Goal: Task Accomplishment & Management: Manage account settings

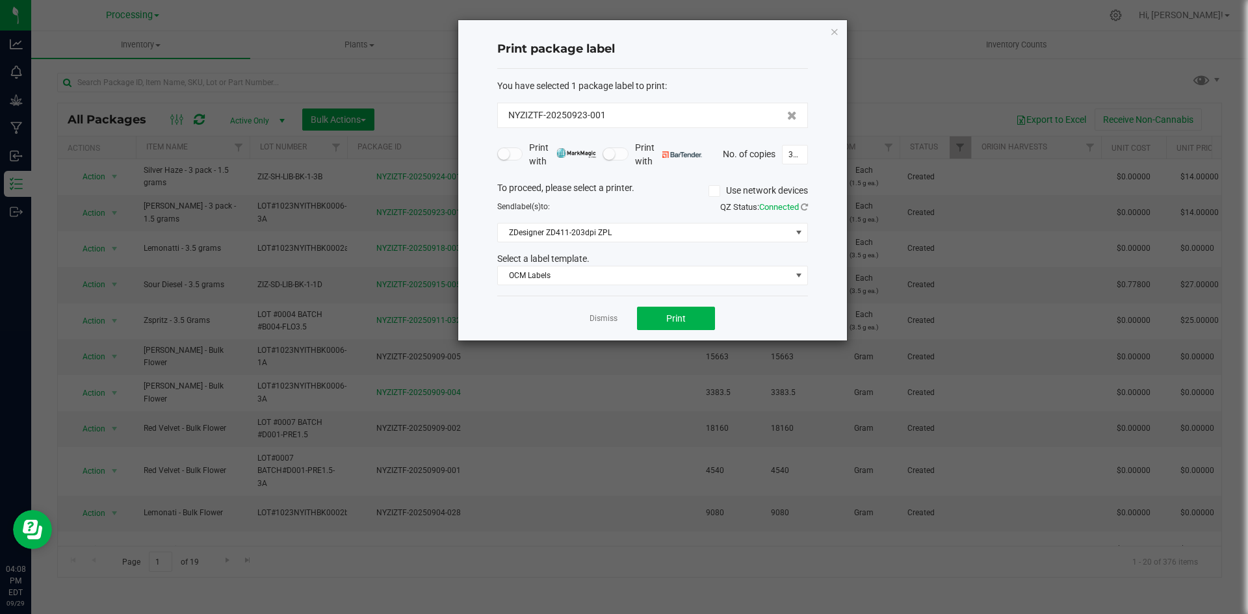
click at [619, 313] on div "Dismiss Print" at bounding box center [652, 318] width 311 height 45
click at [616, 317] on link "Dismiss" at bounding box center [604, 318] width 28 height 11
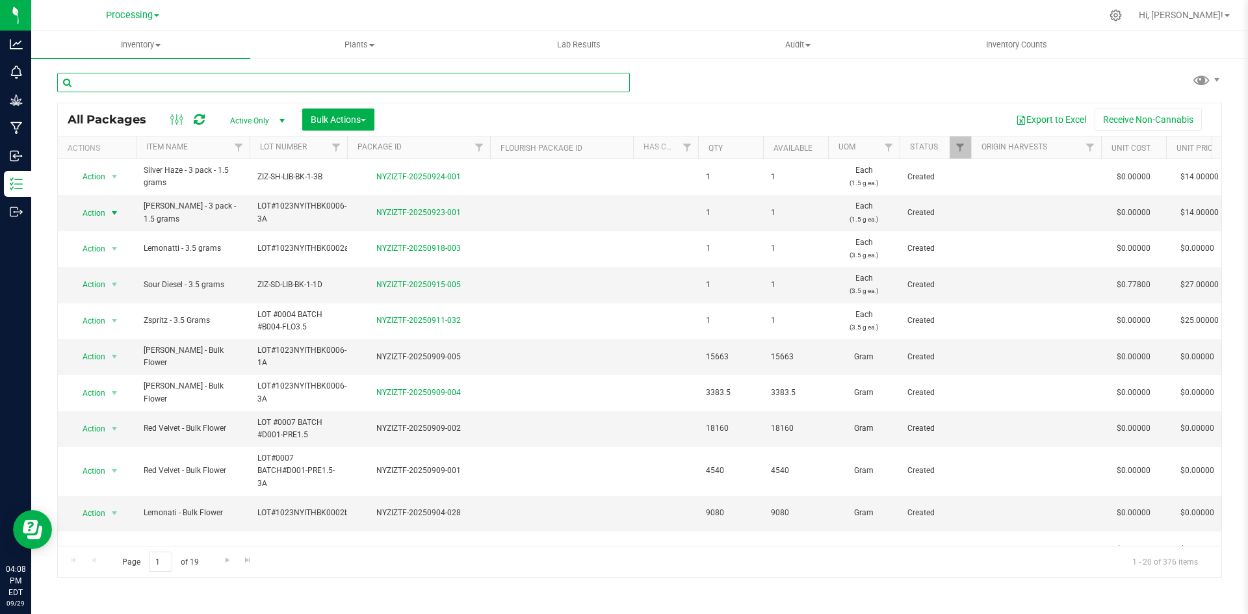
click at [287, 76] on input "text" at bounding box center [343, 83] width 573 height 20
type input "716 cannabis"
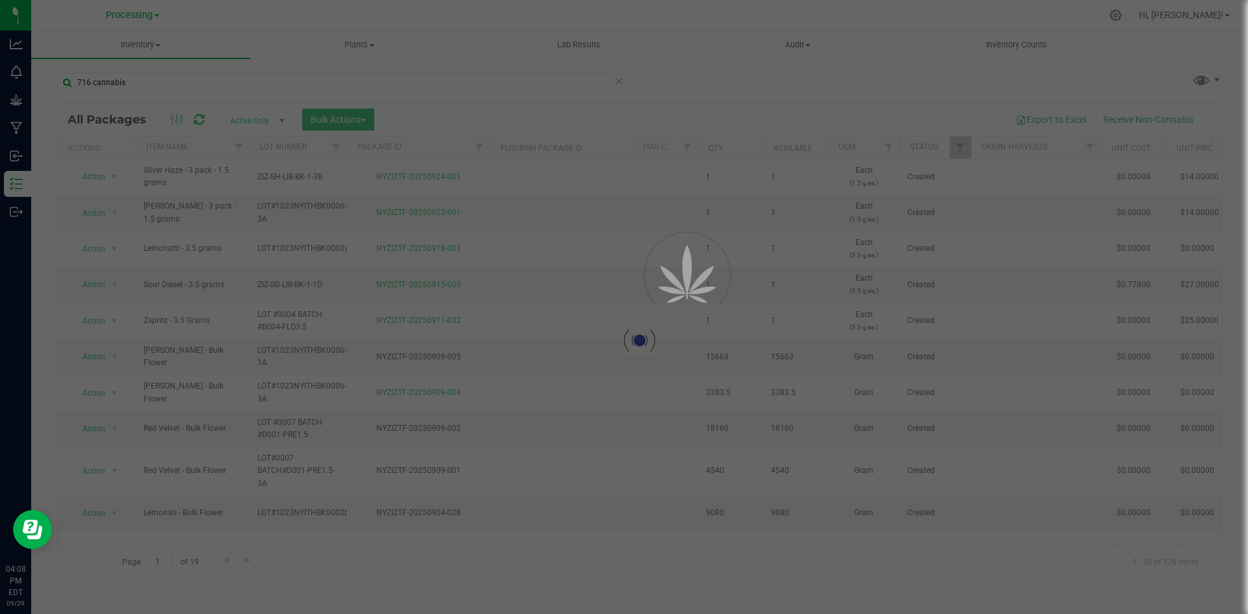
click at [143, 10] on div at bounding box center [624, 307] width 1248 height 614
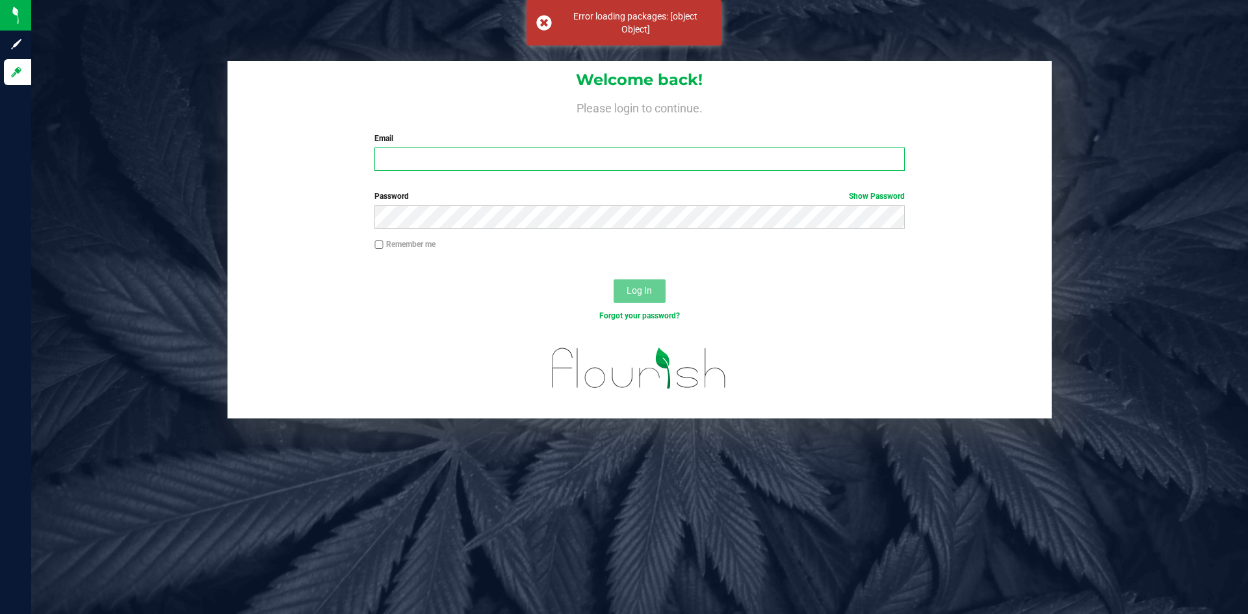
type input "Jasmin@zizzlecannabis.com"
click at [637, 296] on span "Log In" at bounding box center [639, 290] width 25 height 10
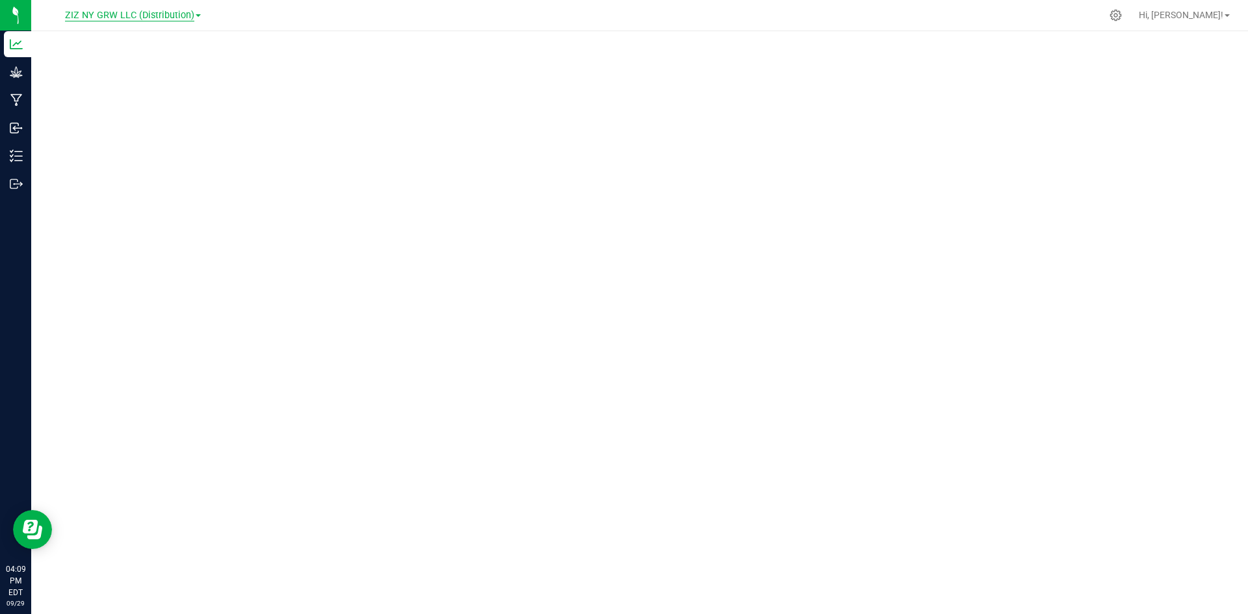
click at [170, 20] on span "ZIZ NY GRW LLC (Distribution)" at bounding box center [129, 16] width 129 height 12
click at [173, 137] on link "ZIZ NY GRW LLC (Distribution)" at bounding box center [133, 133] width 190 height 18
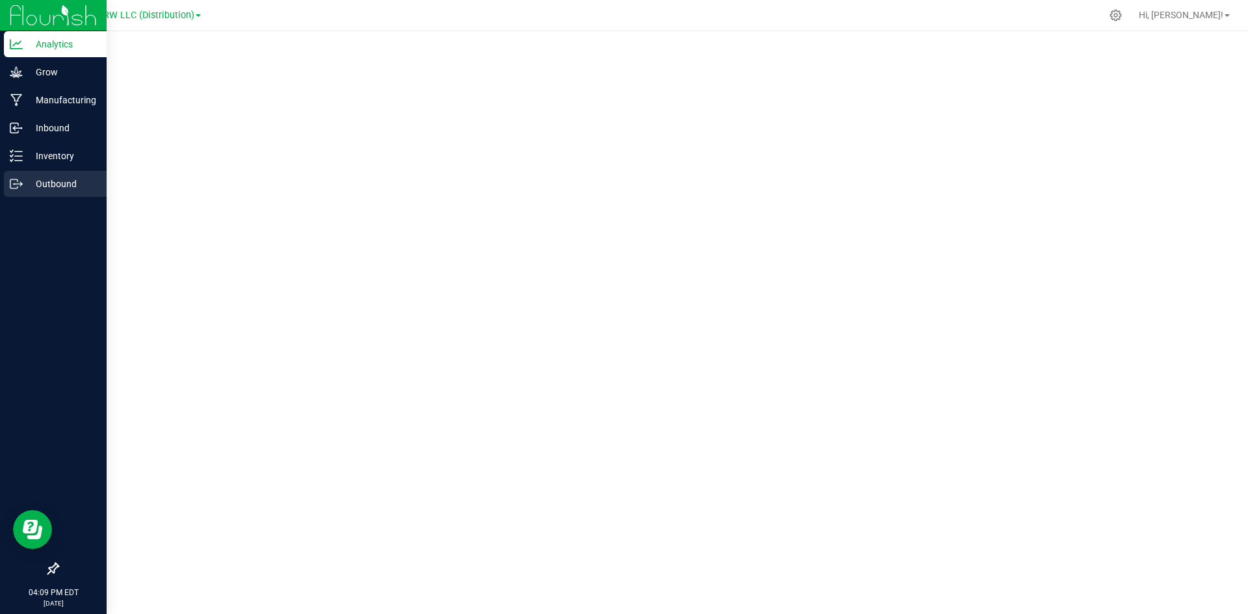
click at [31, 189] on p "Outbound" at bounding box center [62, 184] width 78 height 16
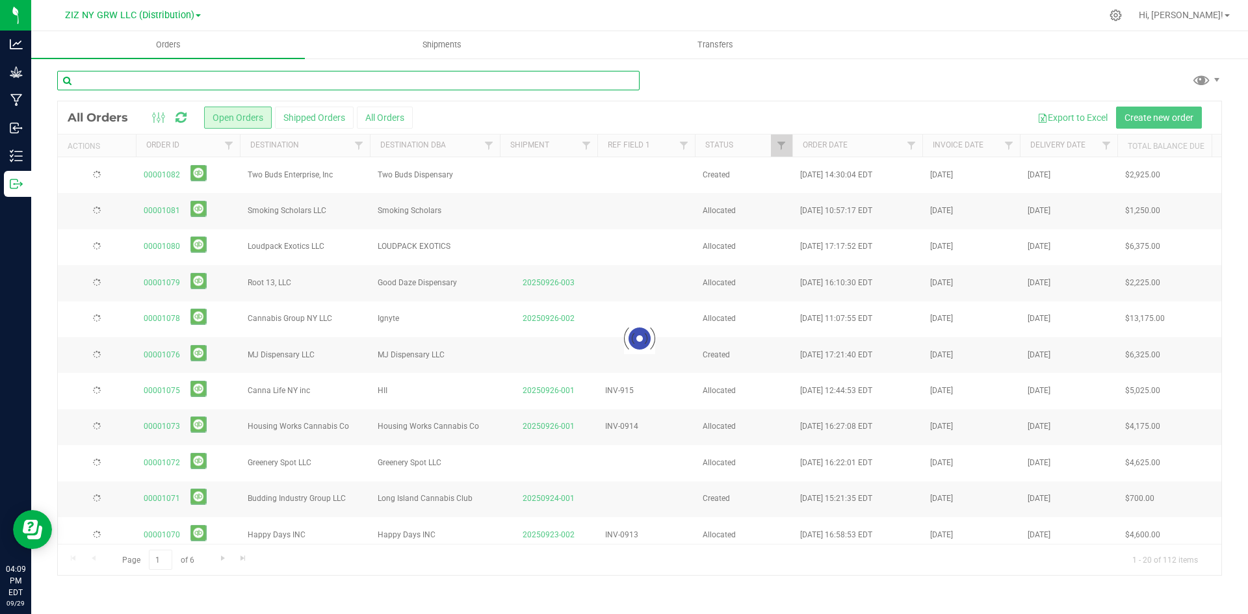
click at [189, 77] on input "text" at bounding box center [348, 81] width 583 height 20
click at [194, 81] on input "text" at bounding box center [348, 81] width 583 height 20
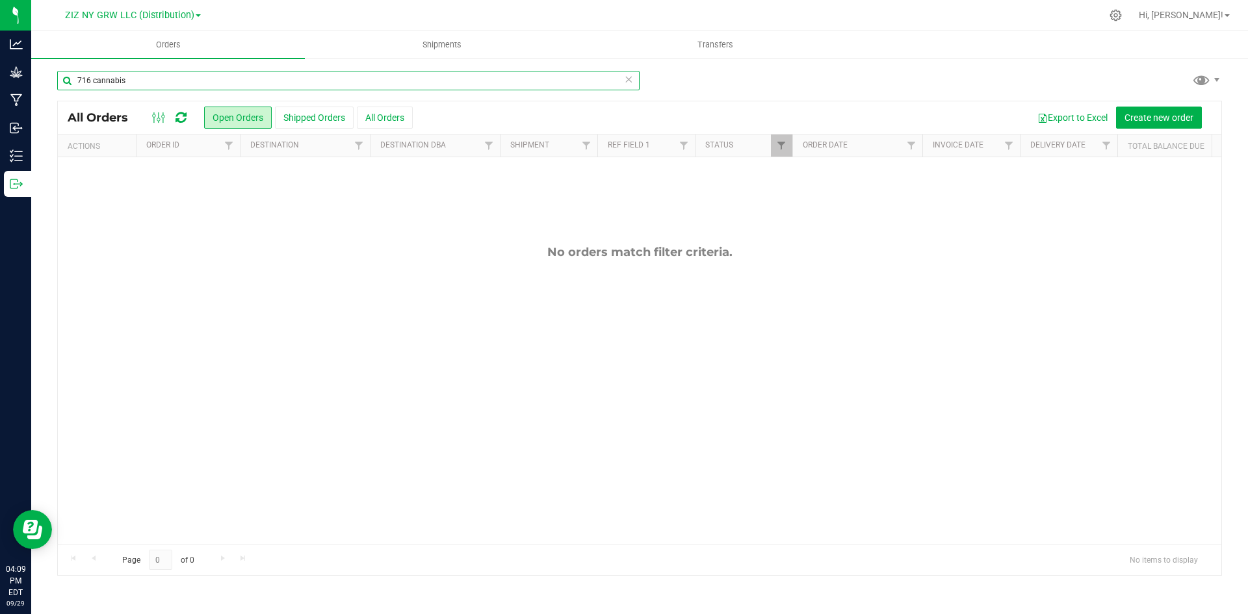
type input "716 cannabis"
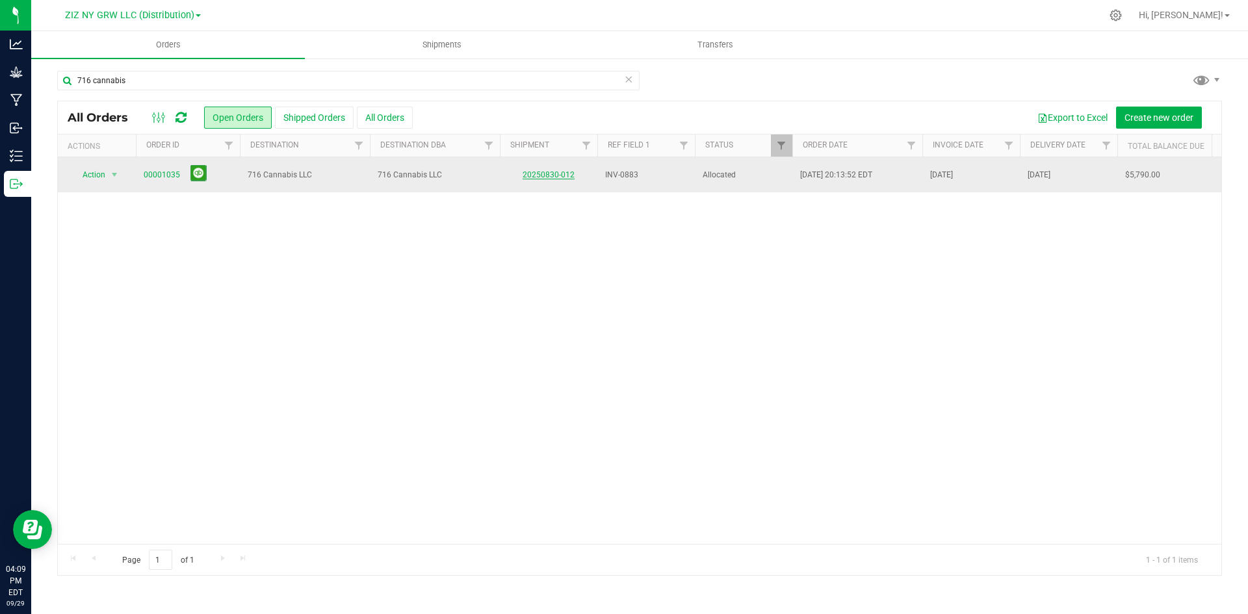
click at [555, 177] on link "20250830-012" at bounding box center [549, 174] width 52 height 9
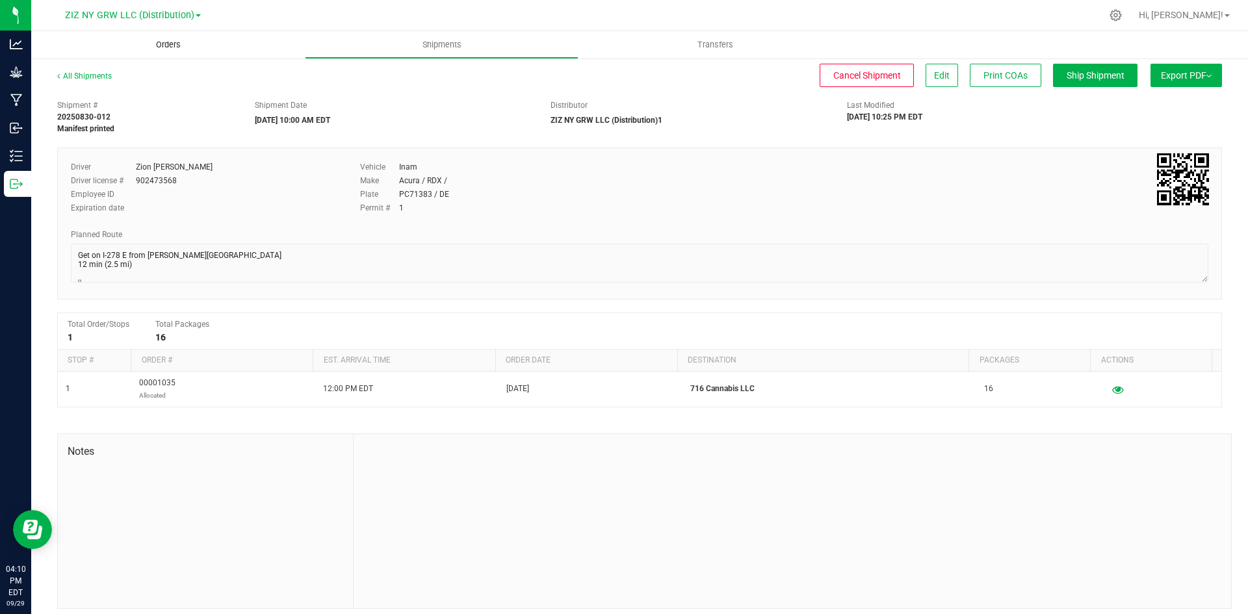
click at [163, 46] on span "Orders" at bounding box center [168, 45] width 60 height 12
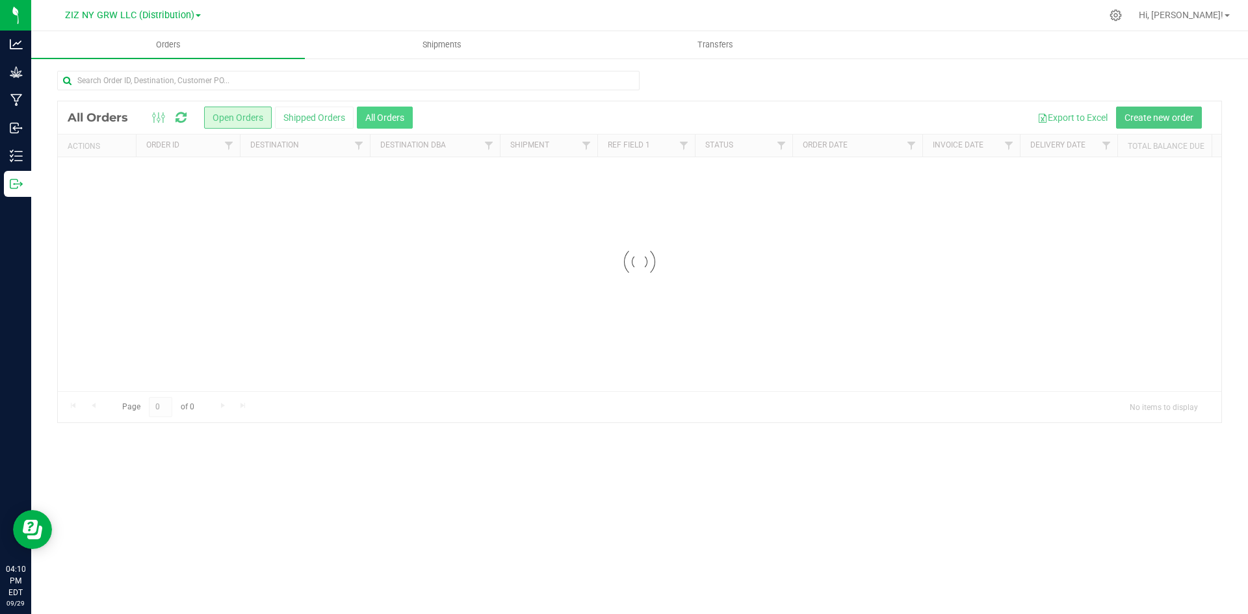
click at [385, 116] on button "All Orders" at bounding box center [385, 118] width 56 height 22
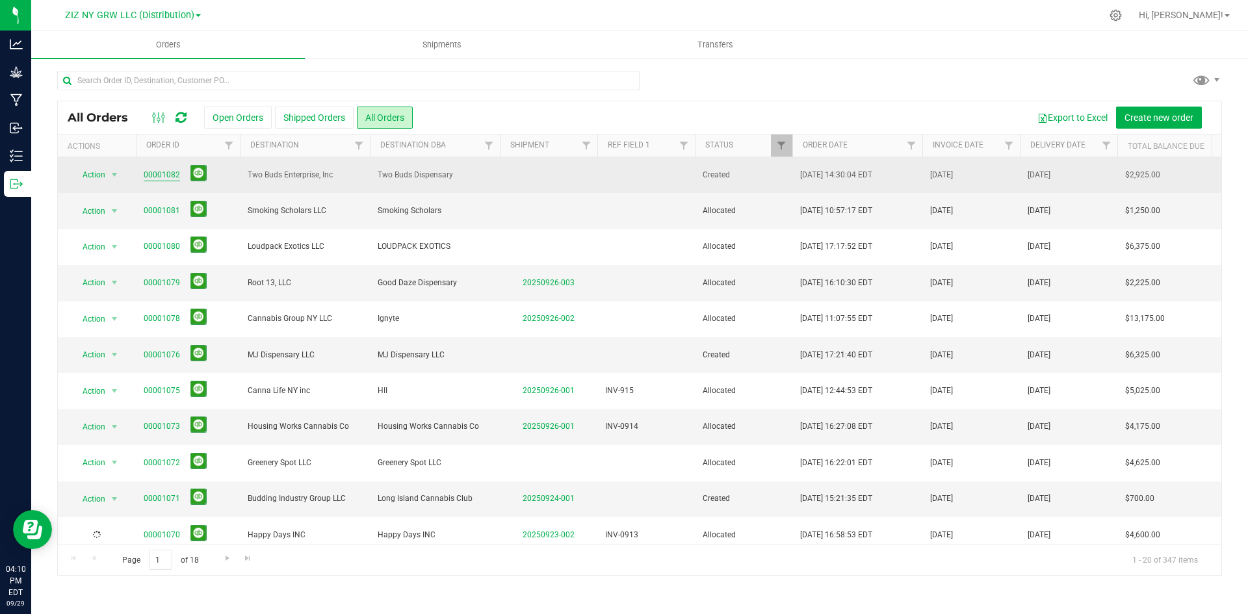
click at [160, 174] on link "00001082" at bounding box center [162, 175] width 36 height 12
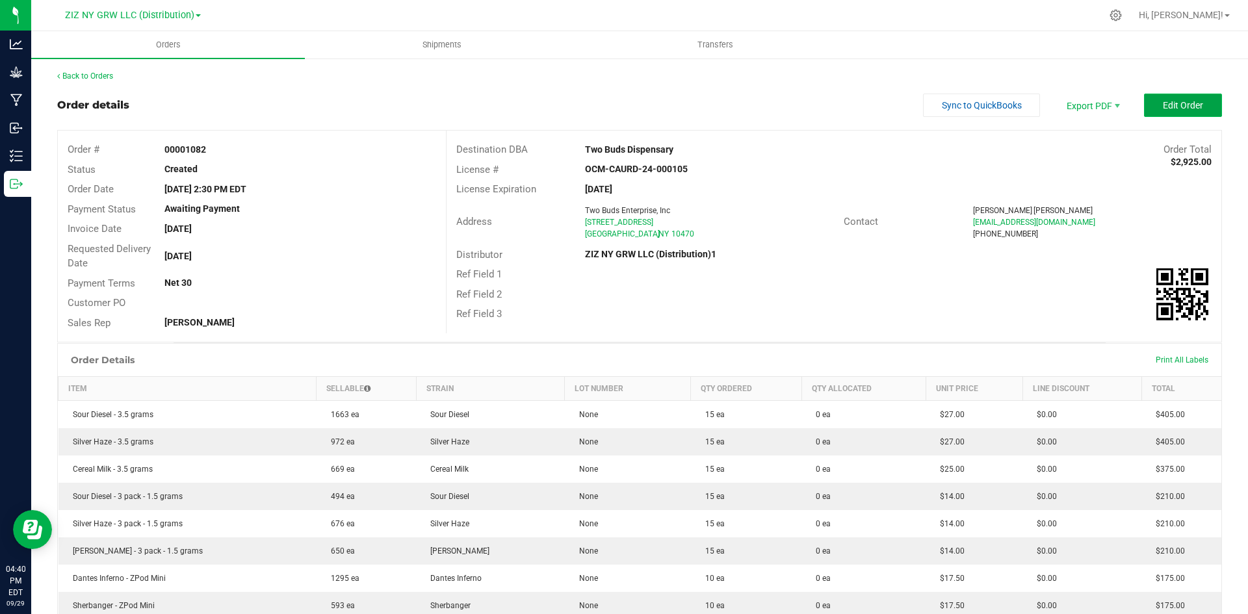
click at [1148, 107] on button "Edit Order" at bounding box center [1183, 105] width 78 height 23
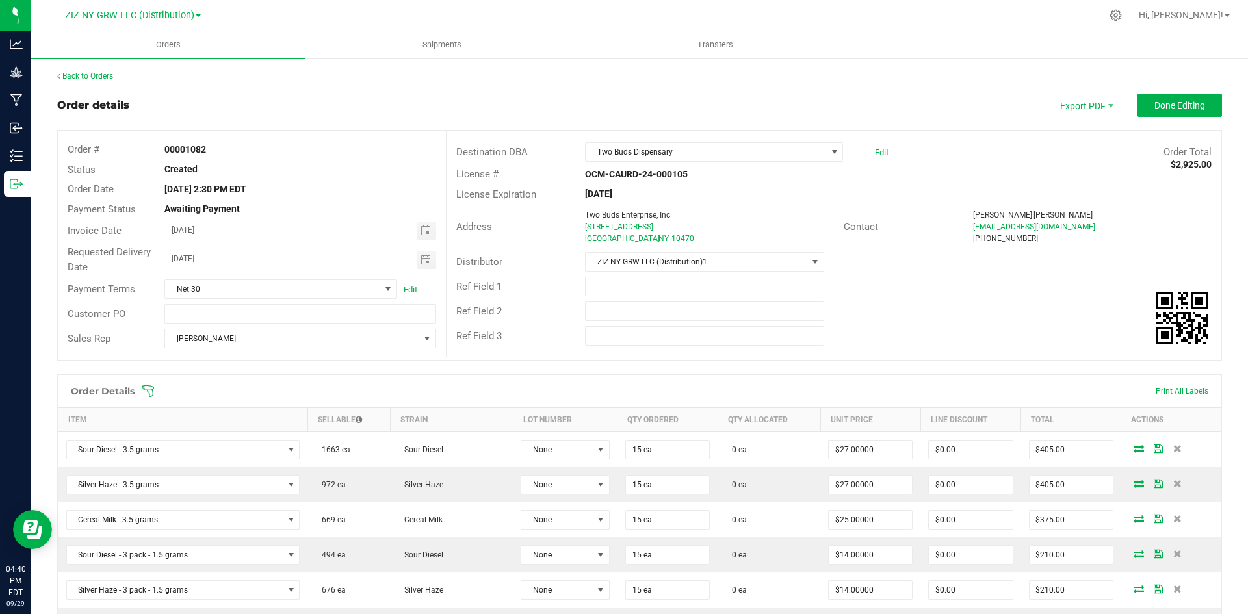
scroll to position [325, 0]
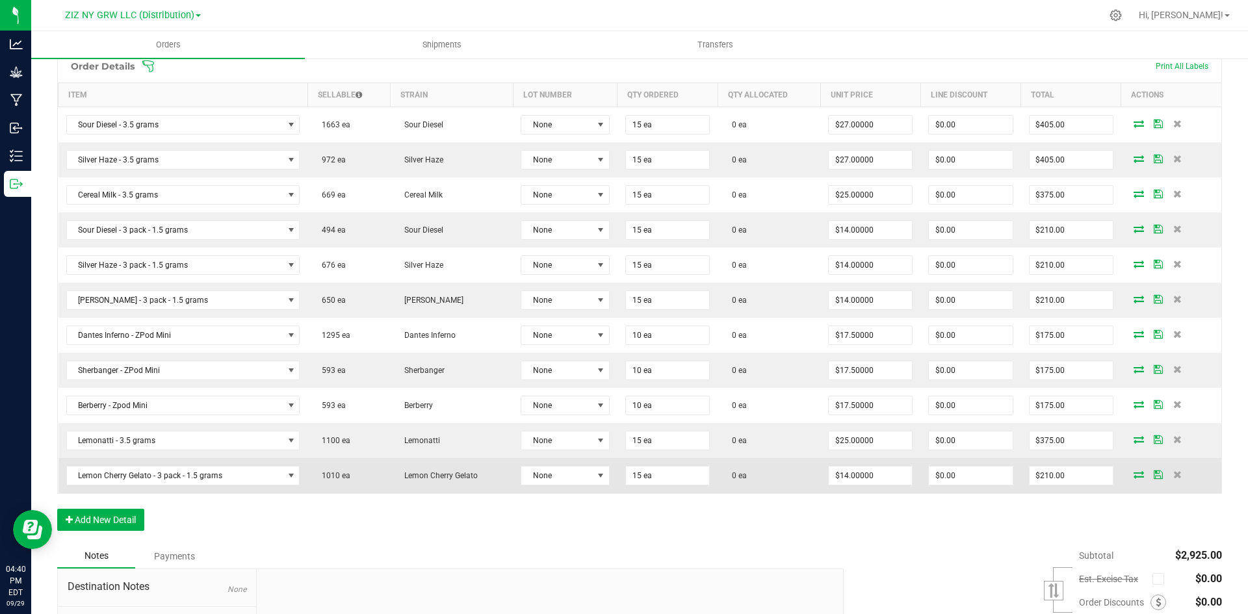
click at [1134, 475] on icon at bounding box center [1139, 475] width 10 height 8
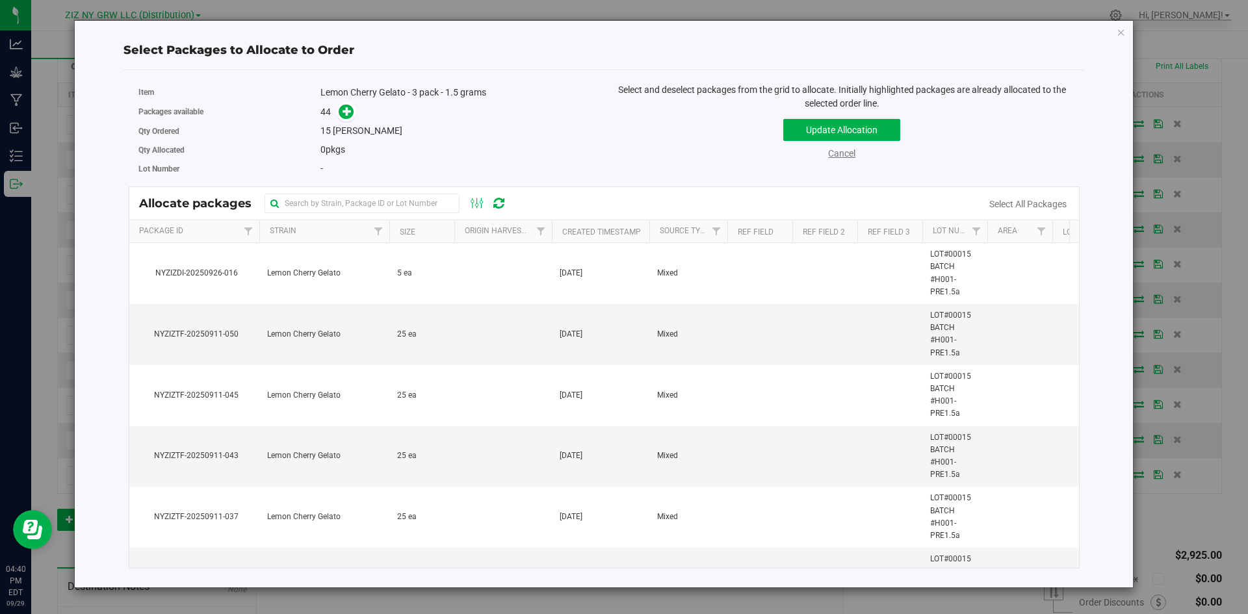
click at [846, 157] on link "Cancel" at bounding box center [841, 153] width 27 height 10
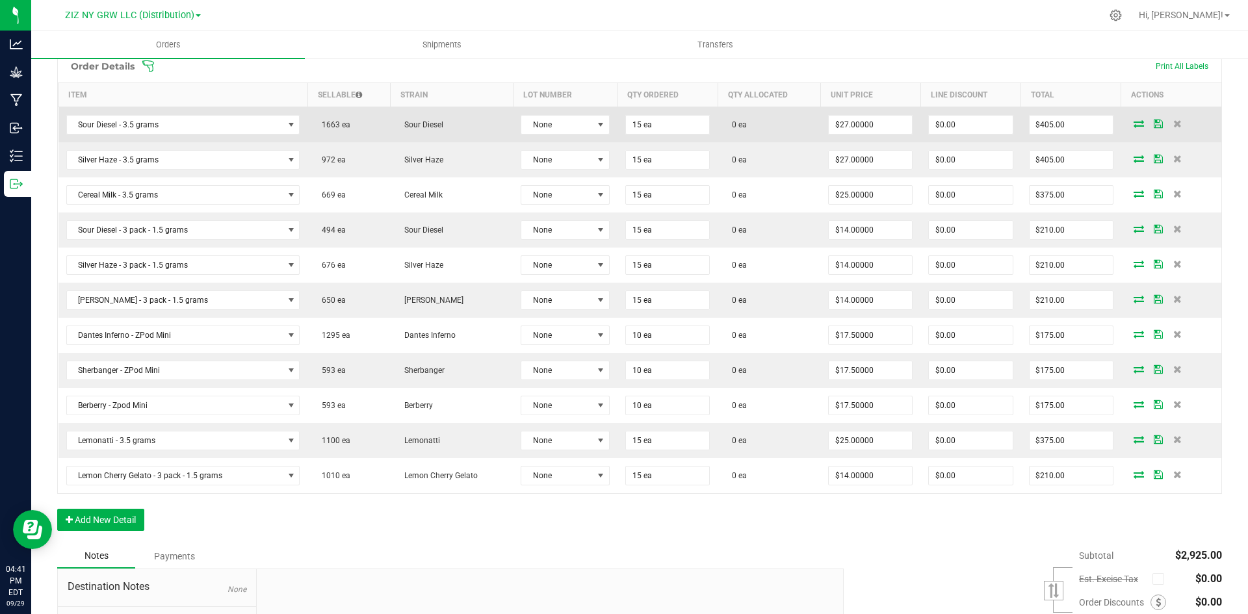
click at [1134, 127] on icon at bounding box center [1139, 124] width 10 height 8
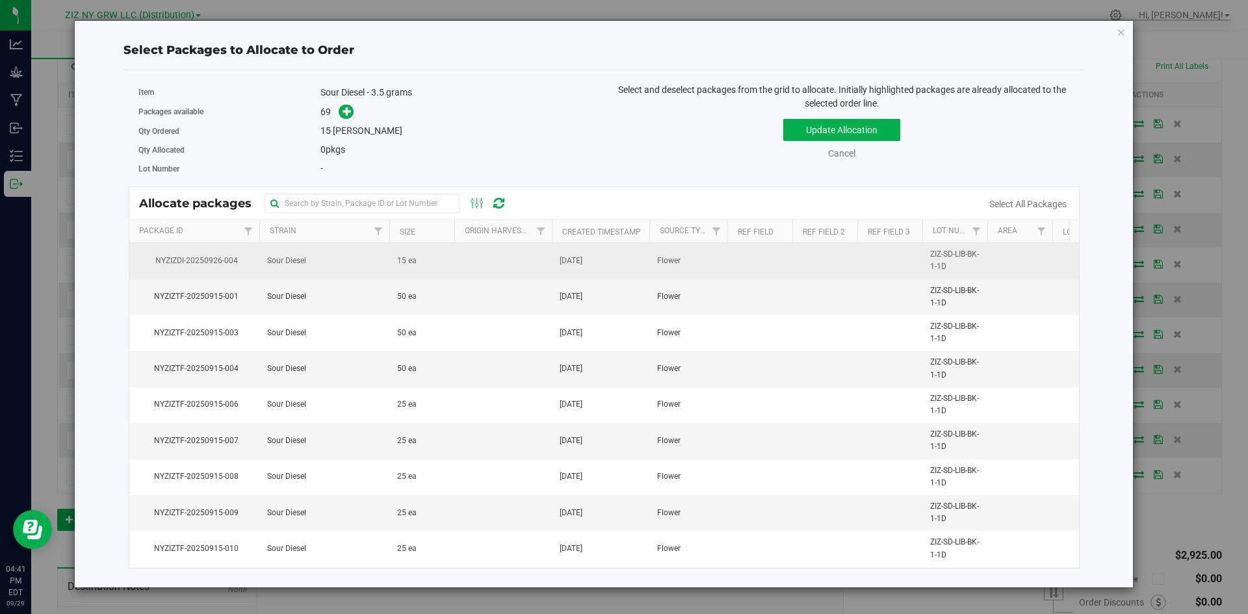
click at [415, 265] on span "15 ea" at bounding box center [407, 261] width 20 height 12
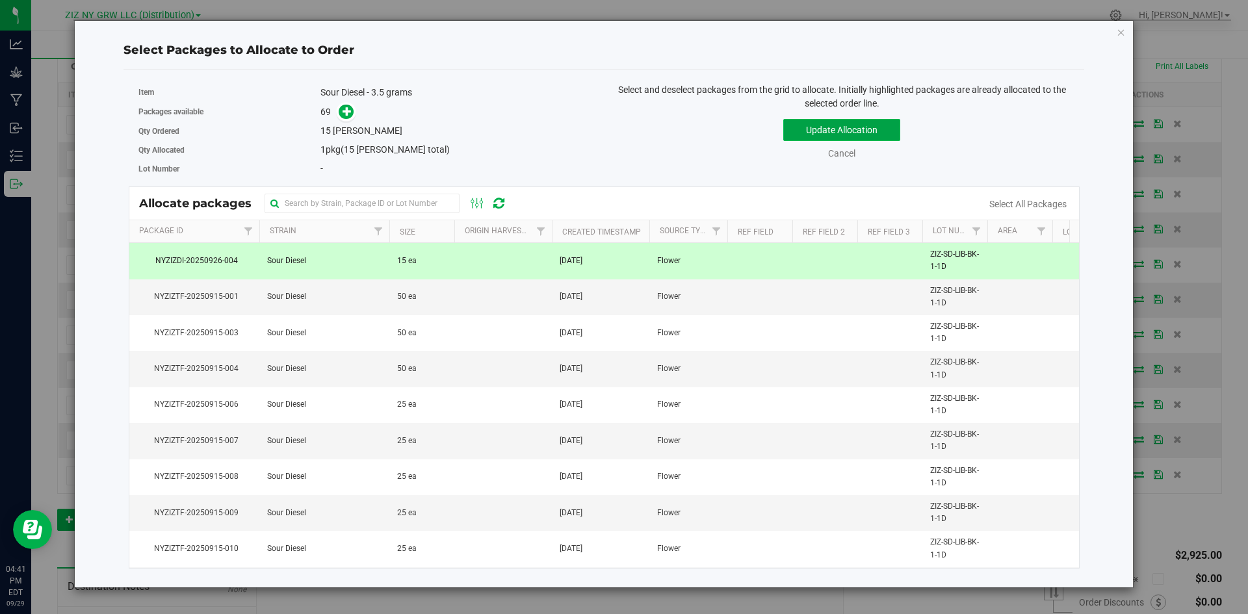
click at [824, 134] on button "Update Allocation" at bounding box center [841, 130] width 117 height 22
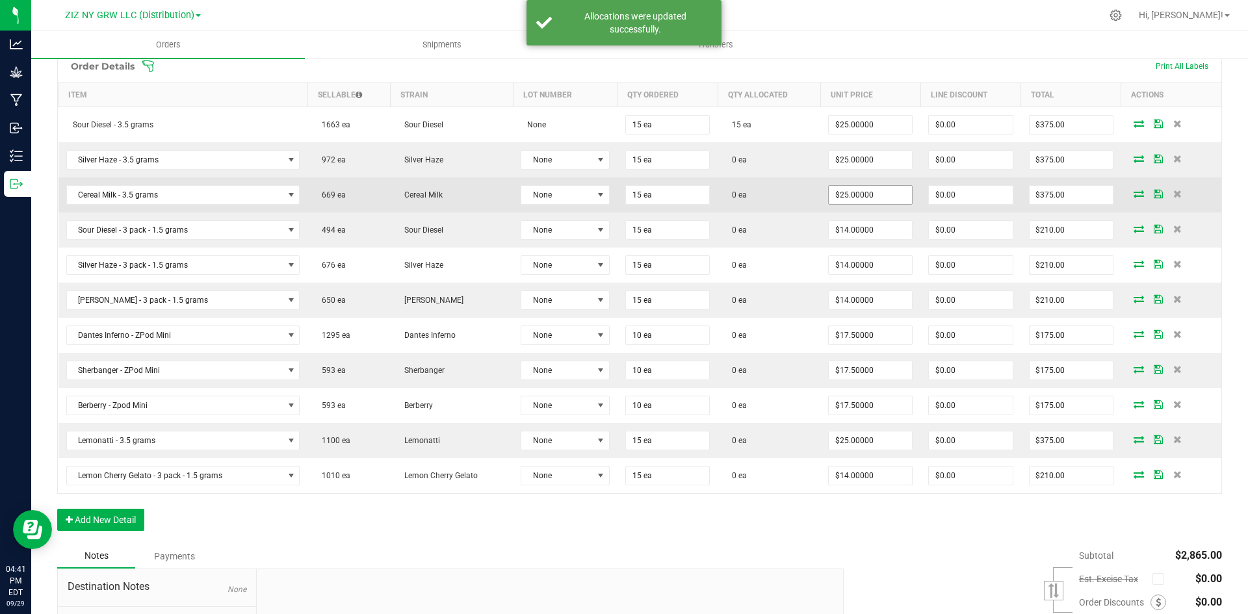
scroll to position [130, 0]
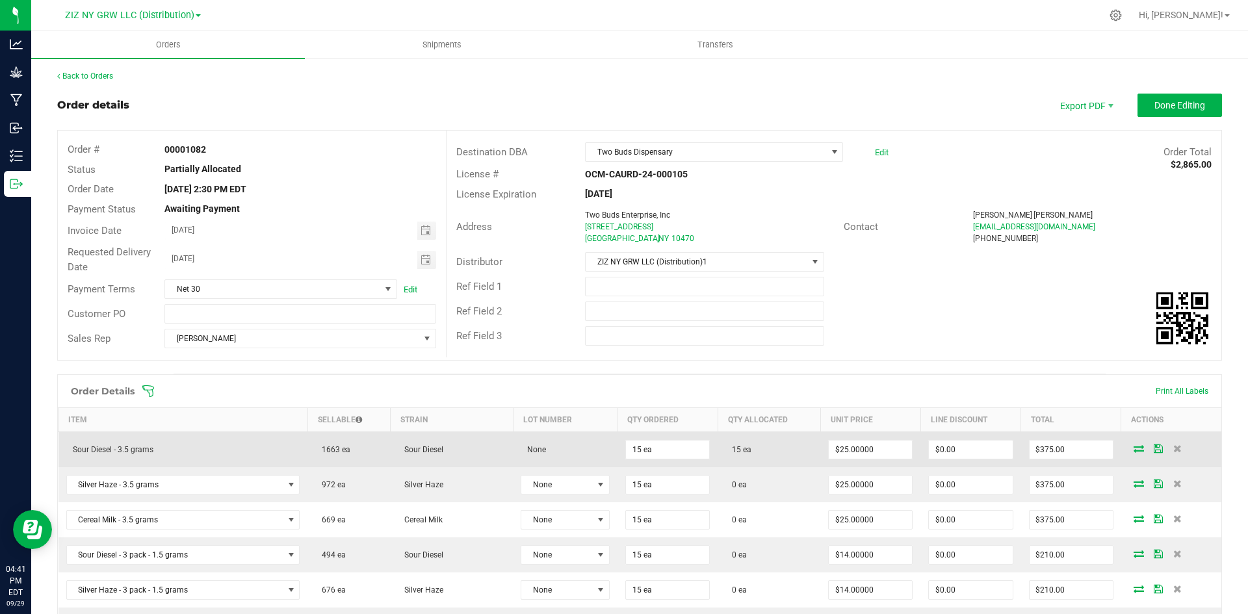
click at [1134, 445] on icon at bounding box center [1139, 449] width 10 height 8
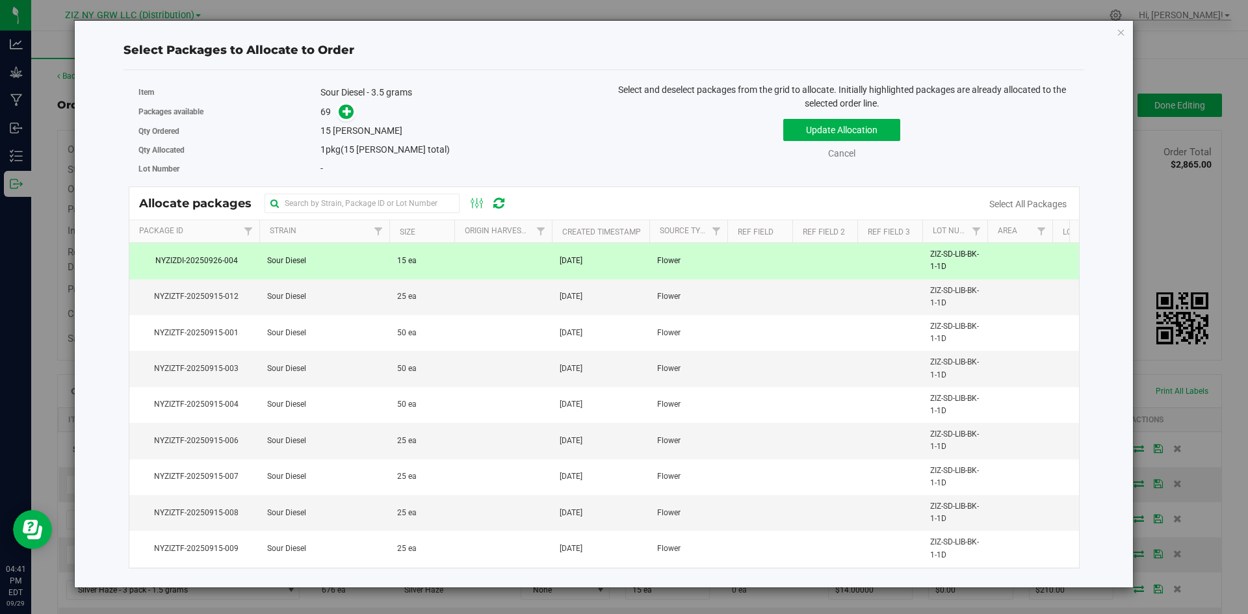
click at [520, 261] on td at bounding box center [503, 261] width 98 height 36
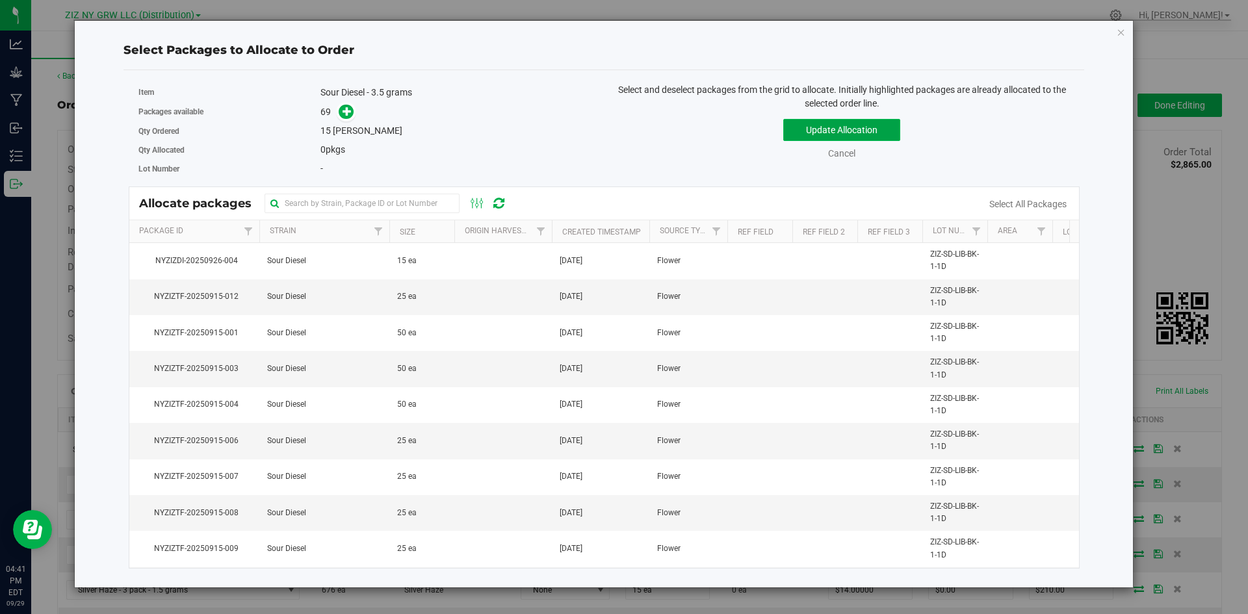
click at [856, 135] on button "Update Allocation" at bounding box center [841, 130] width 117 height 22
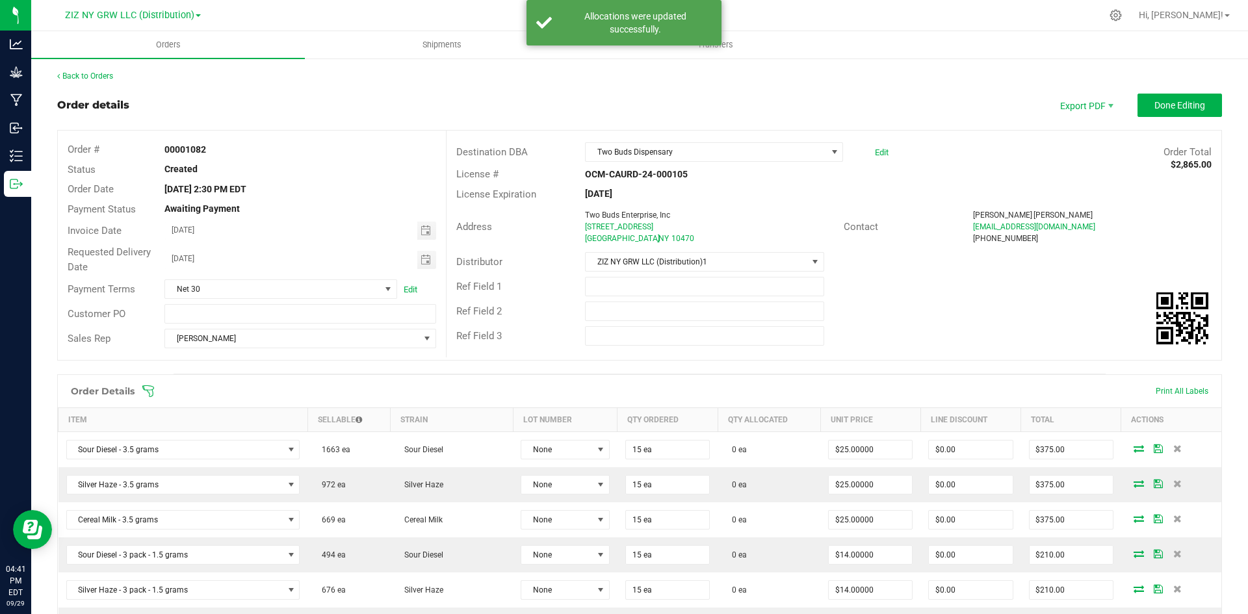
scroll to position [195, 0]
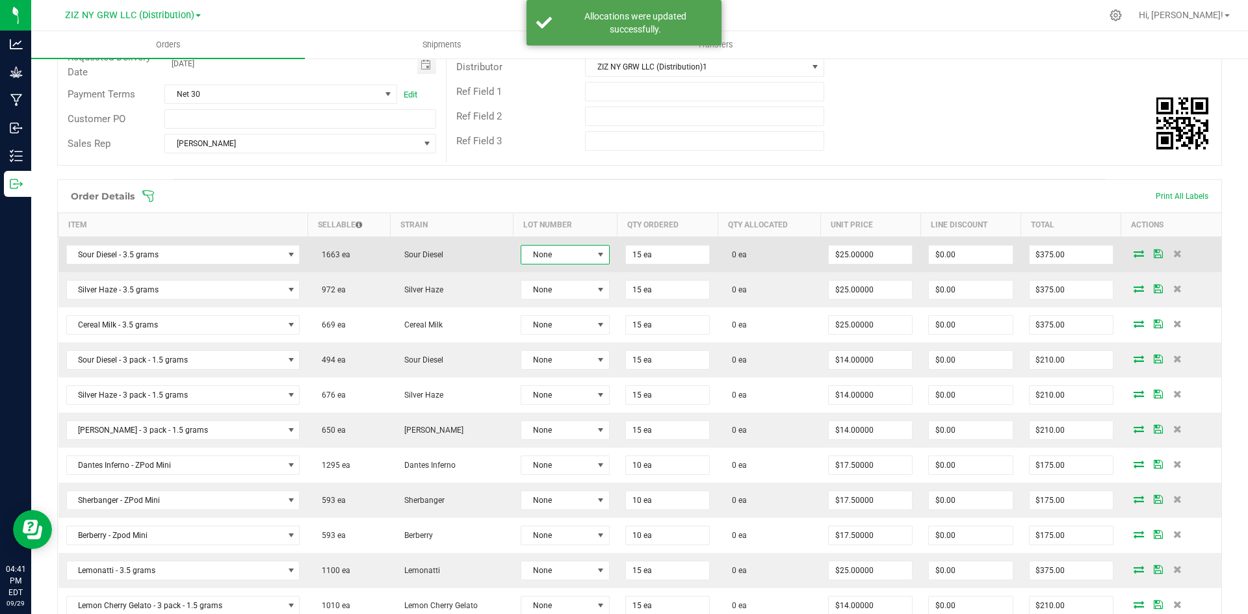
click at [596, 256] on span at bounding box center [601, 255] width 10 height 10
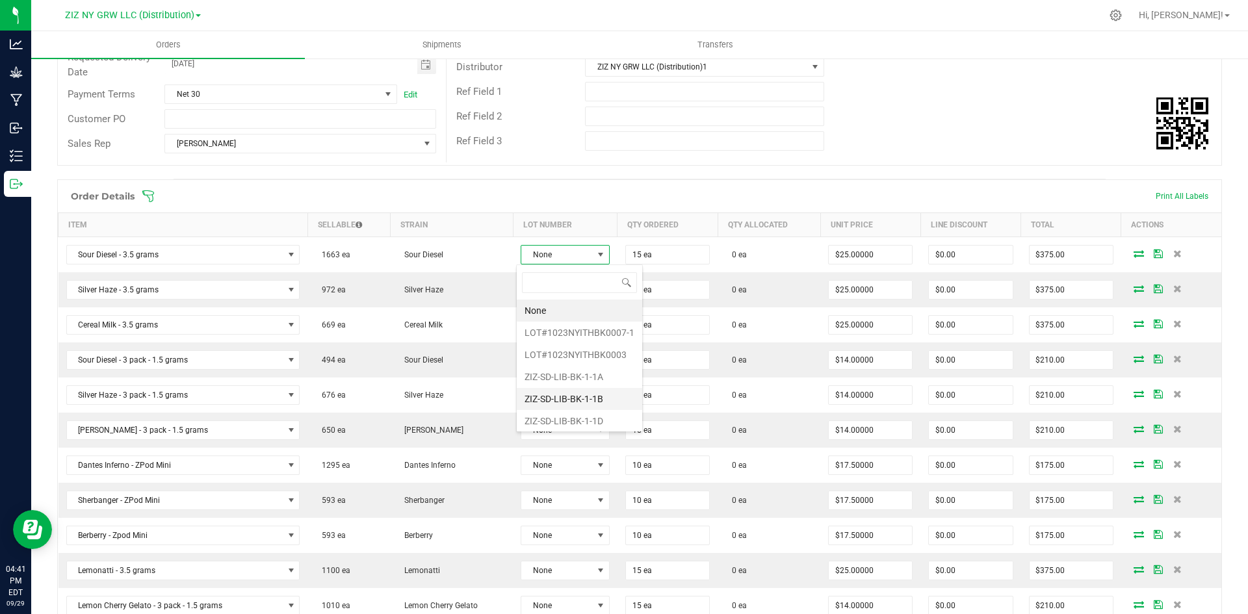
scroll to position [3, 0]
click at [597, 422] on li "ZIZ-SD-LIB-BK-1-1D" at bounding box center [579, 419] width 125 height 22
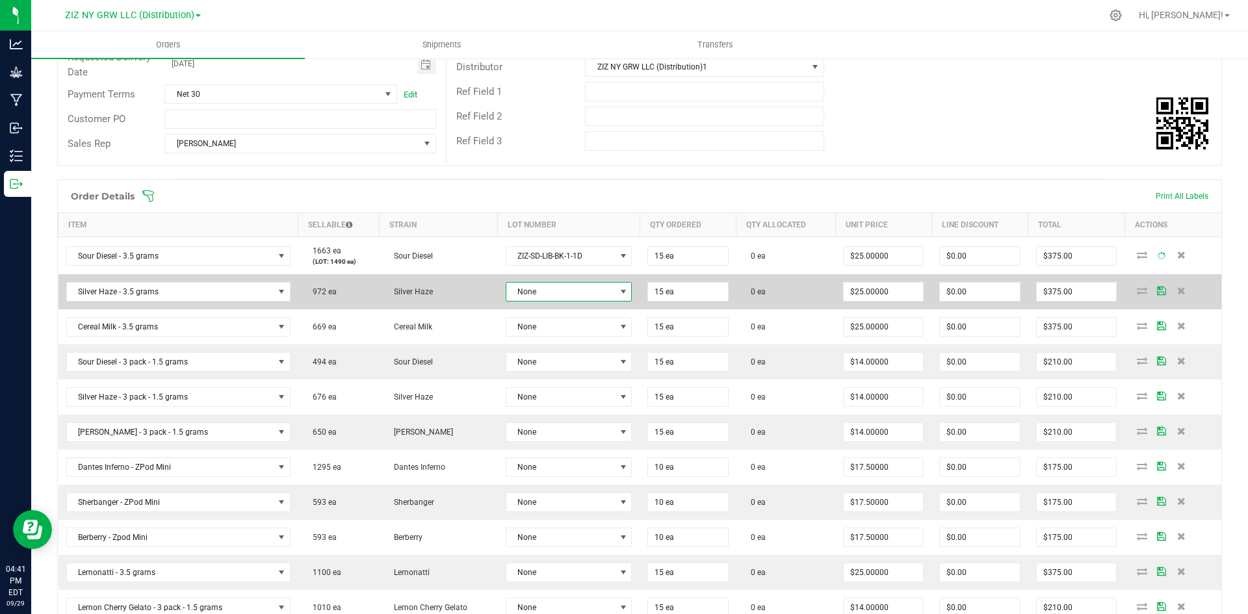
click at [576, 295] on span "None" at bounding box center [560, 292] width 109 height 18
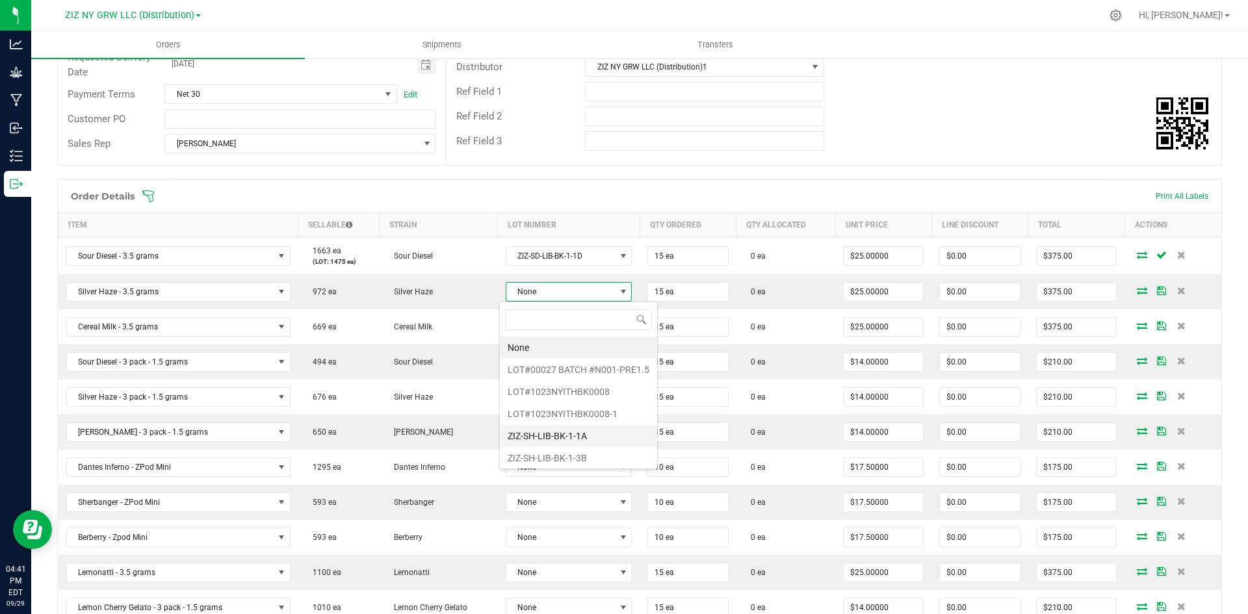
scroll to position [25, 0]
click at [594, 455] on li "ZIZ-SH-LIB-BK-1-1B" at bounding box center [578, 456] width 157 height 22
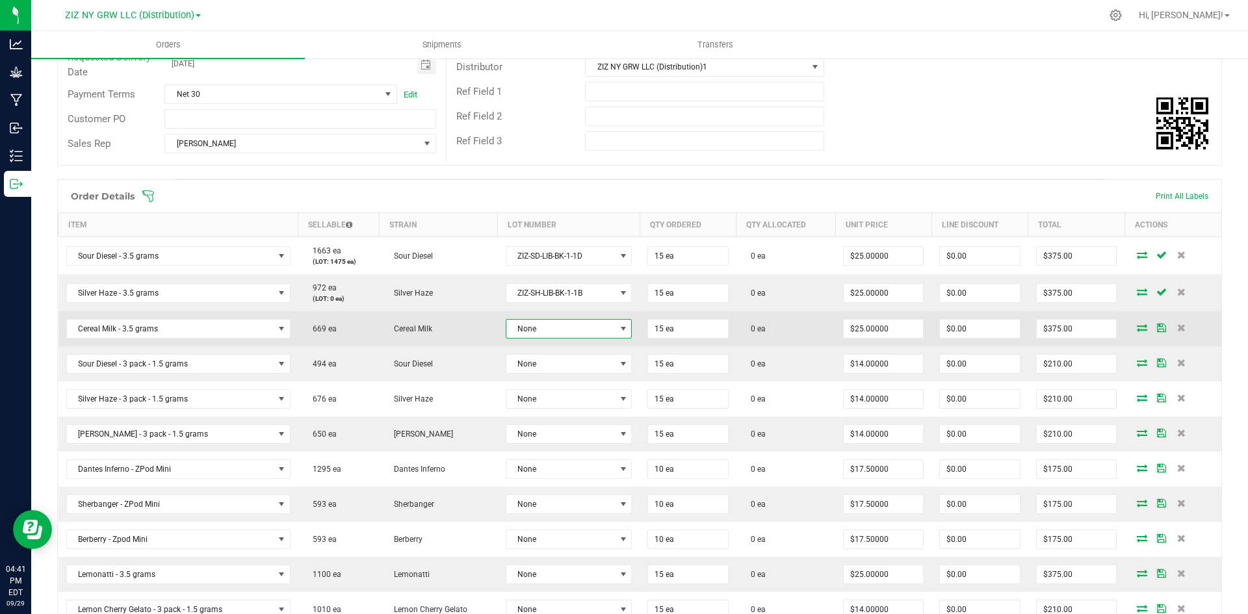
click at [581, 334] on span "None" at bounding box center [560, 329] width 109 height 18
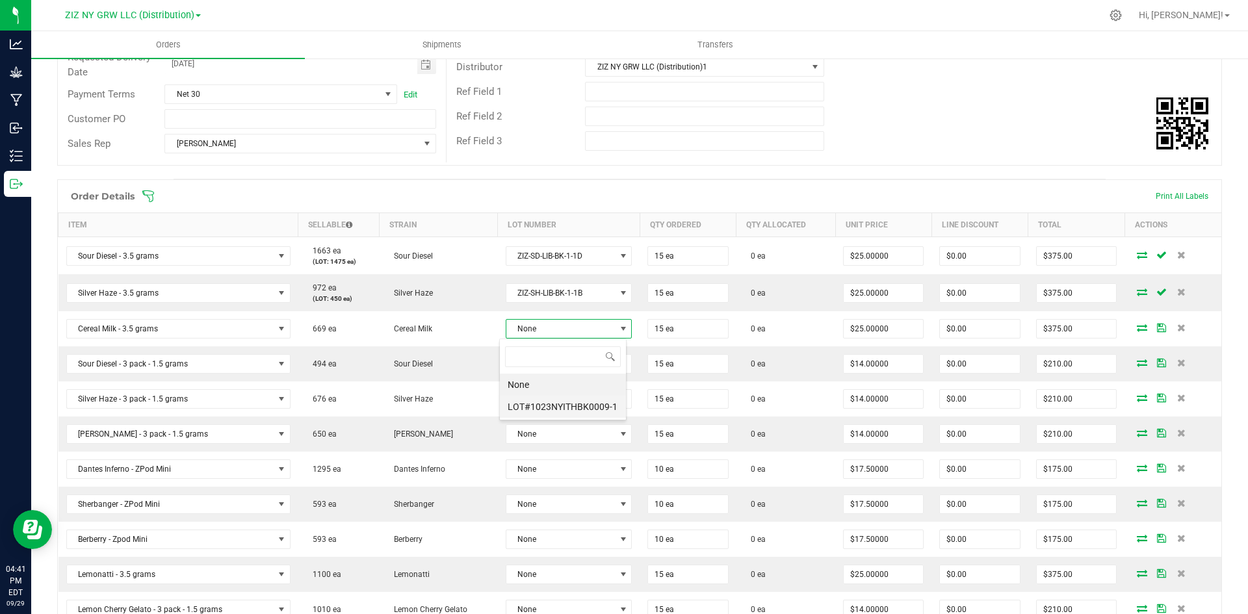
click at [572, 411] on li "LOT#1023NYITHBK0009-1" at bounding box center [563, 407] width 126 height 22
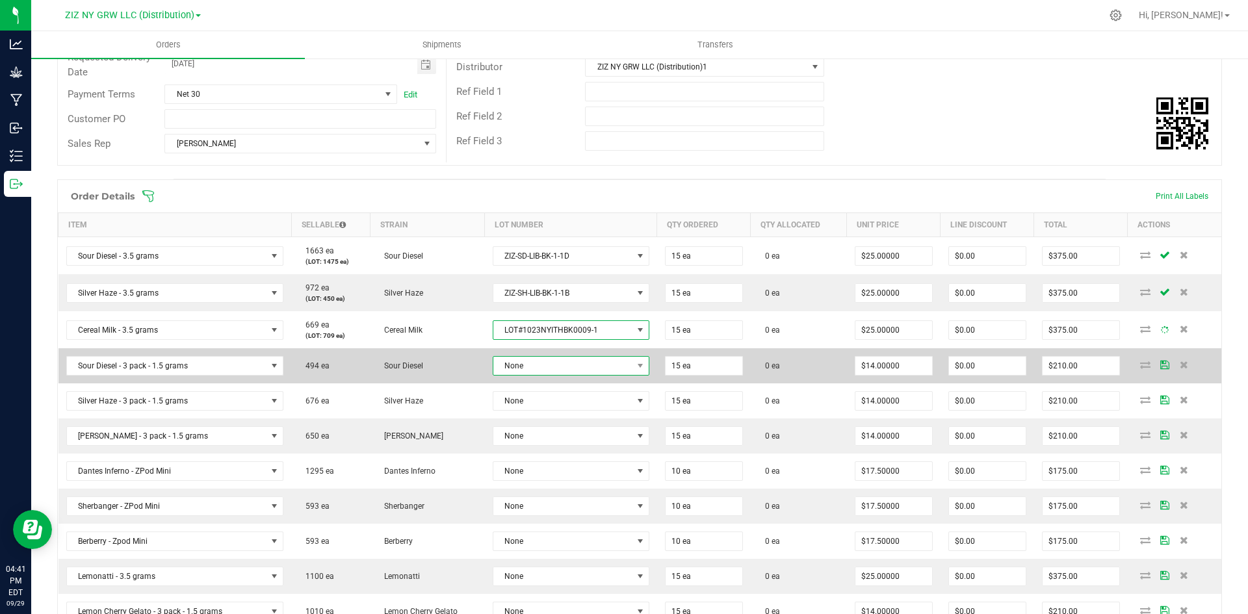
click at [589, 365] on span "None" at bounding box center [562, 366] width 139 height 18
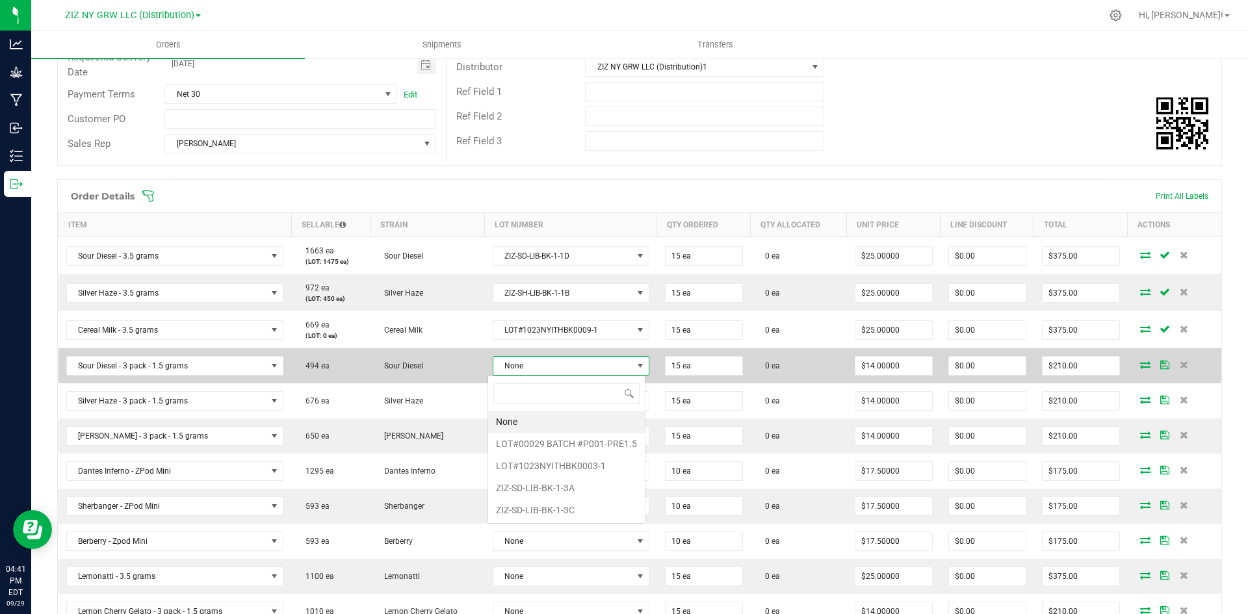
scroll to position [20, 155]
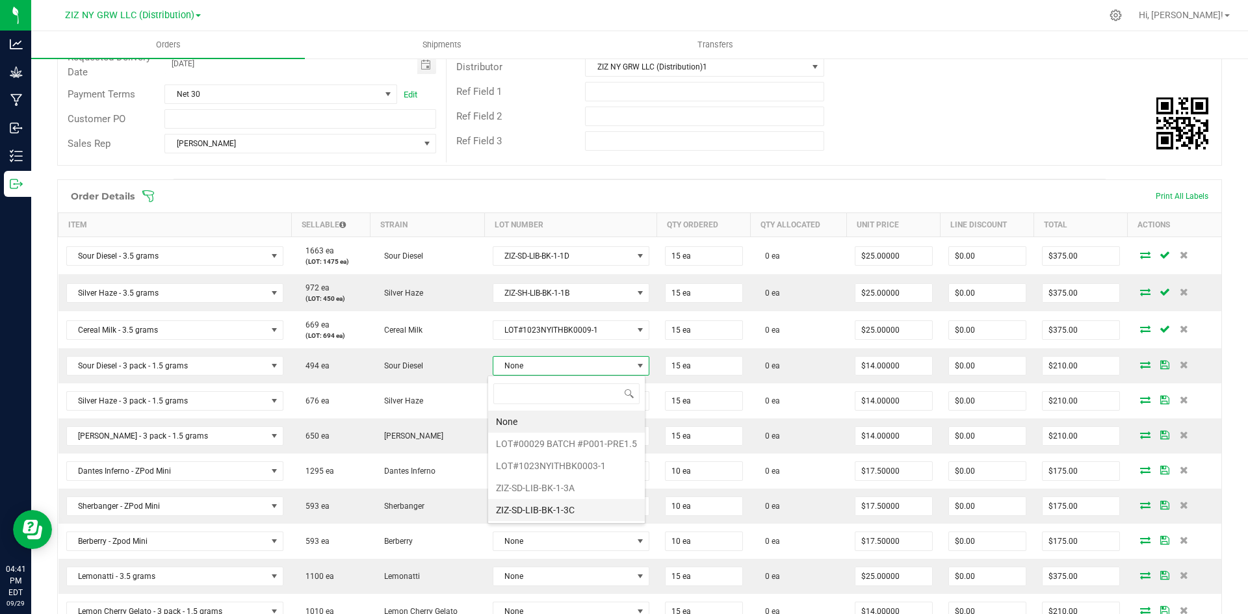
click at [577, 509] on li "ZIZ-SD-LIB-BK-1-3C" at bounding box center [566, 510] width 157 height 22
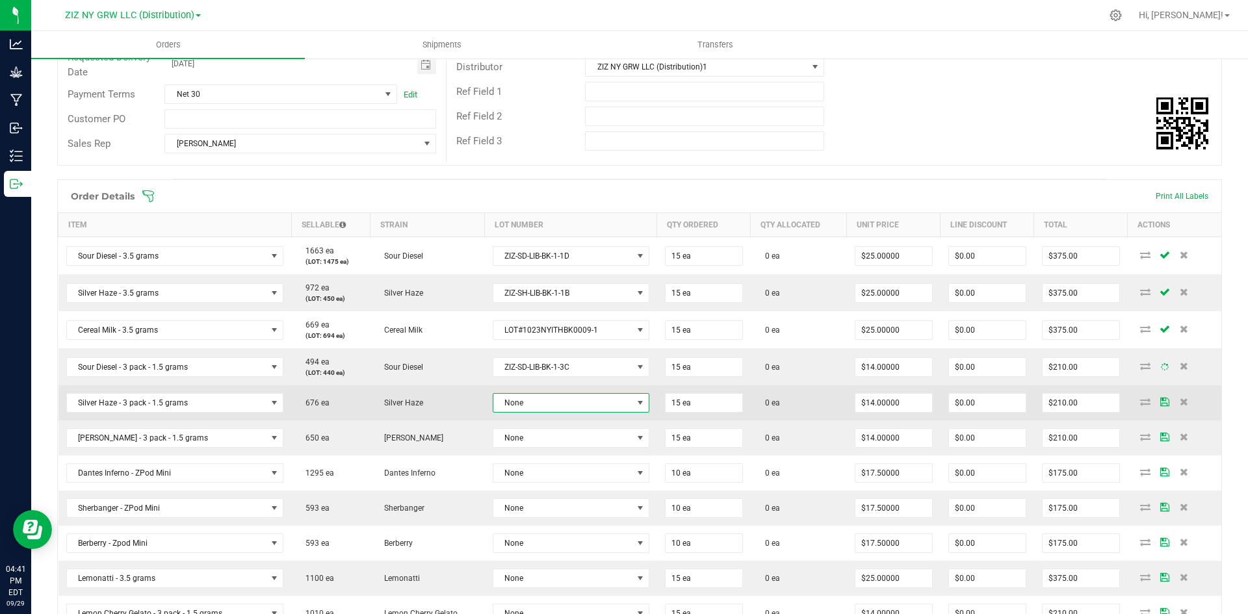
click at [596, 405] on span "None" at bounding box center [562, 403] width 139 height 18
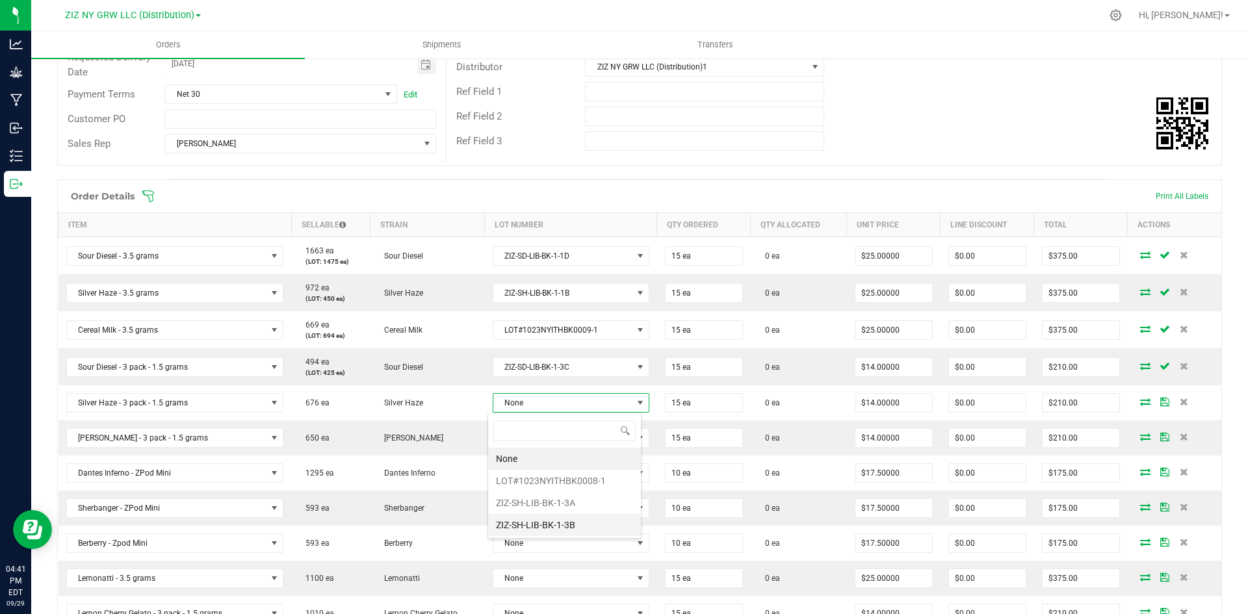
click at [583, 523] on li "ZIZ-SH-LIB-BK-1-3B" at bounding box center [564, 525] width 153 height 22
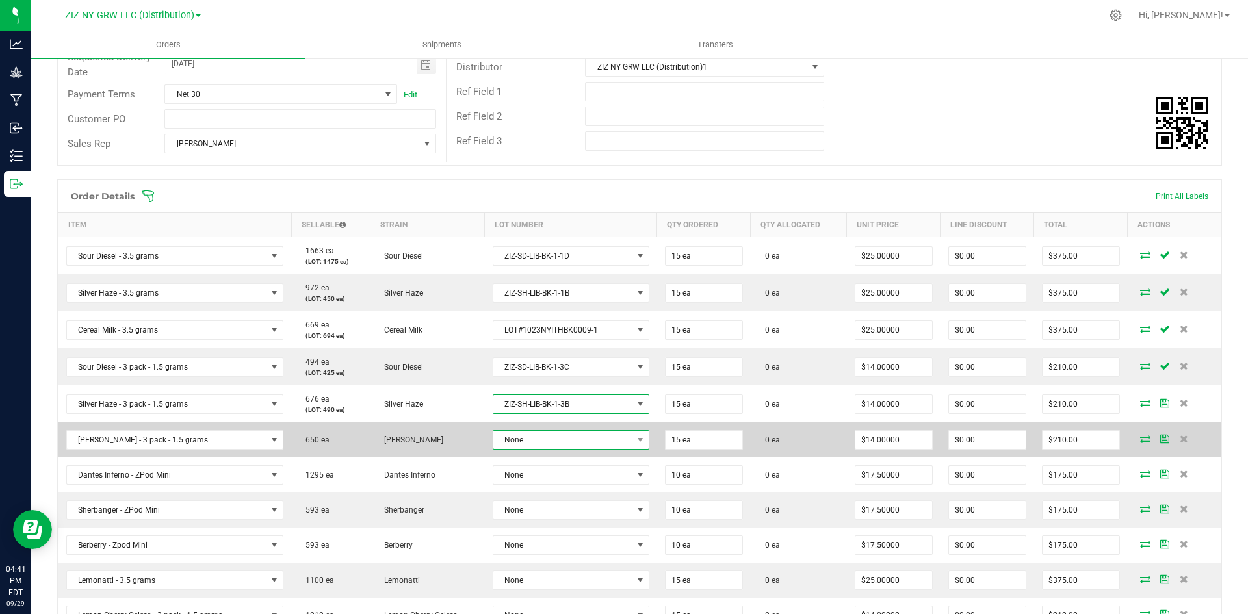
click at [606, 443] on span "None" at bounding box center [562, 440] width 139 height 18
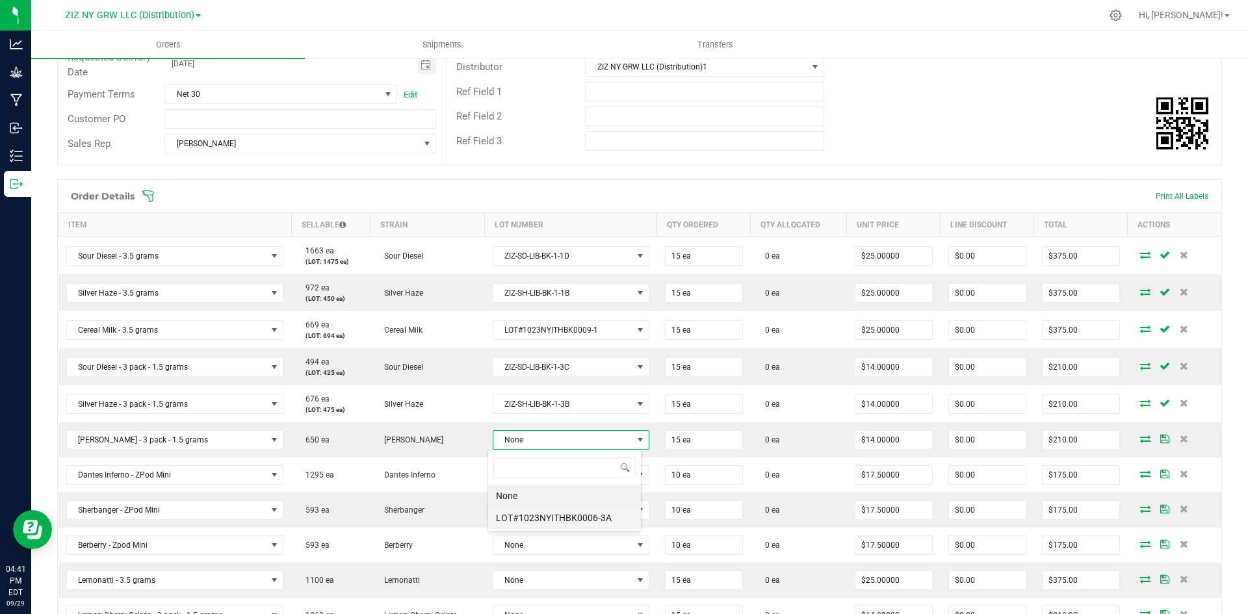
click at [586, 524] on li "LOT#1023NYITHBK0006-3A" at bounding box center [564, 518] width 153 height 22
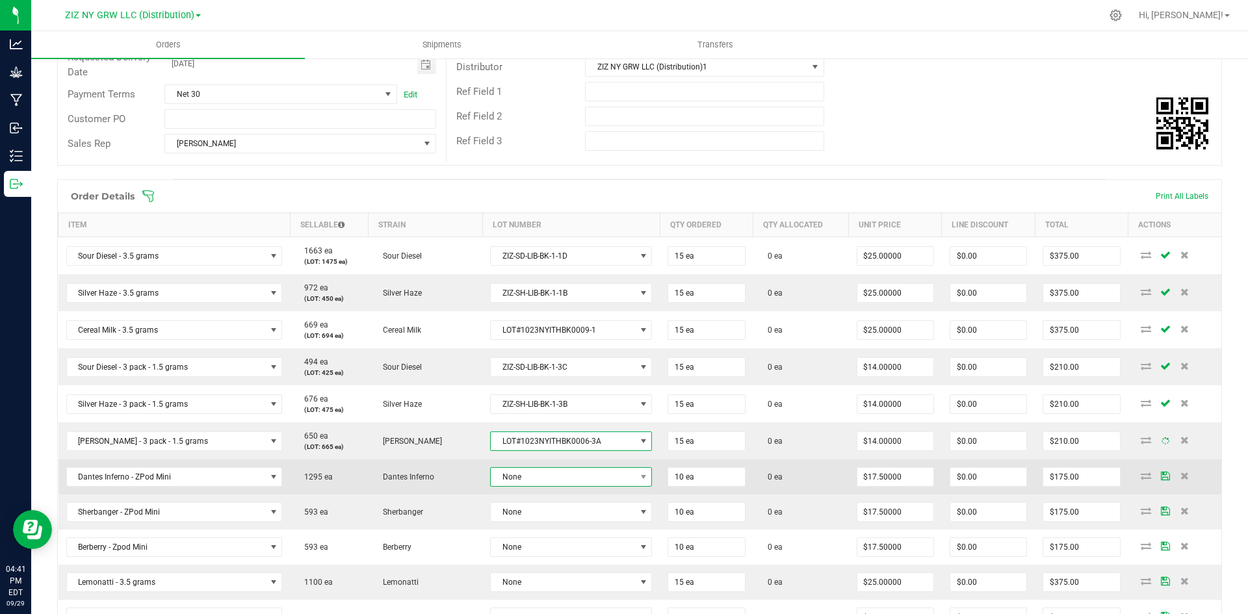
click at [605, 477] on span "None" at bounding box center [563, 477] width 144 height 18
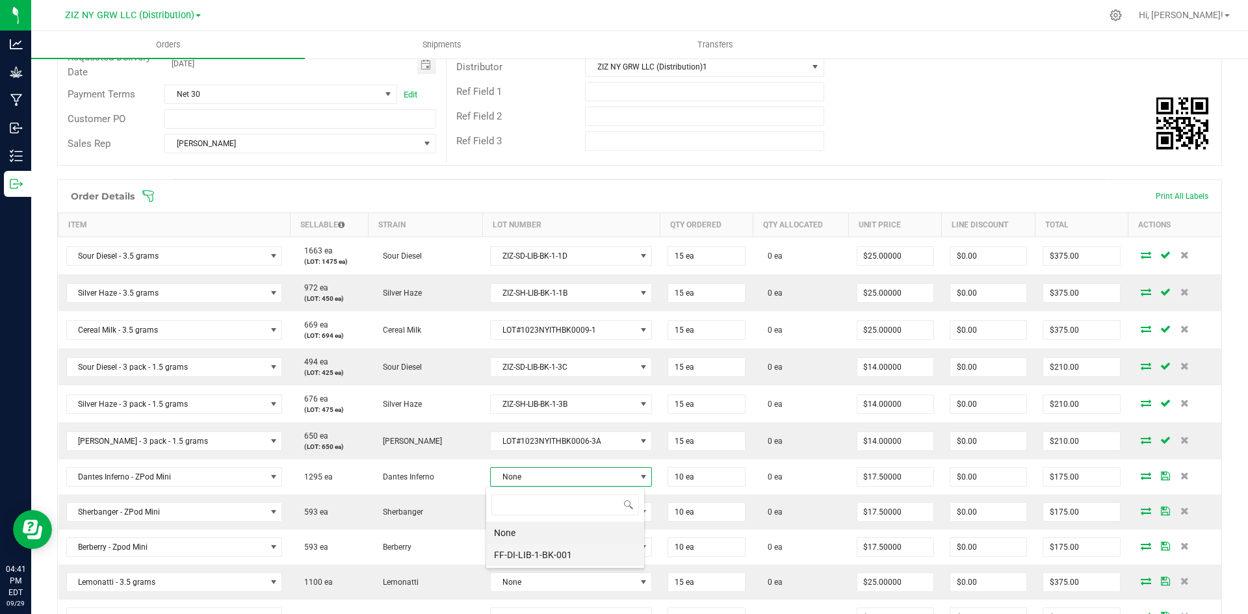
click at [586, 559] on li "FF-DI-LIB-1-BK-001" at bounding box center [565, 555] width 158 height 22
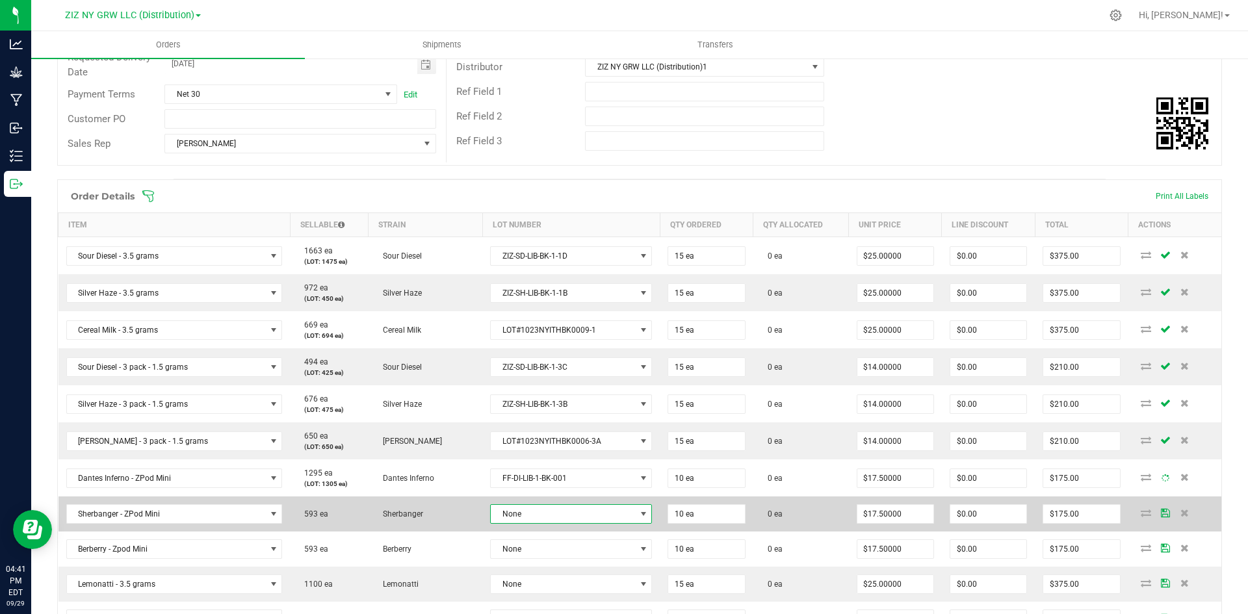
click at [582, 517] on span "None" at bounding box center [563, 514] width 144 height 18
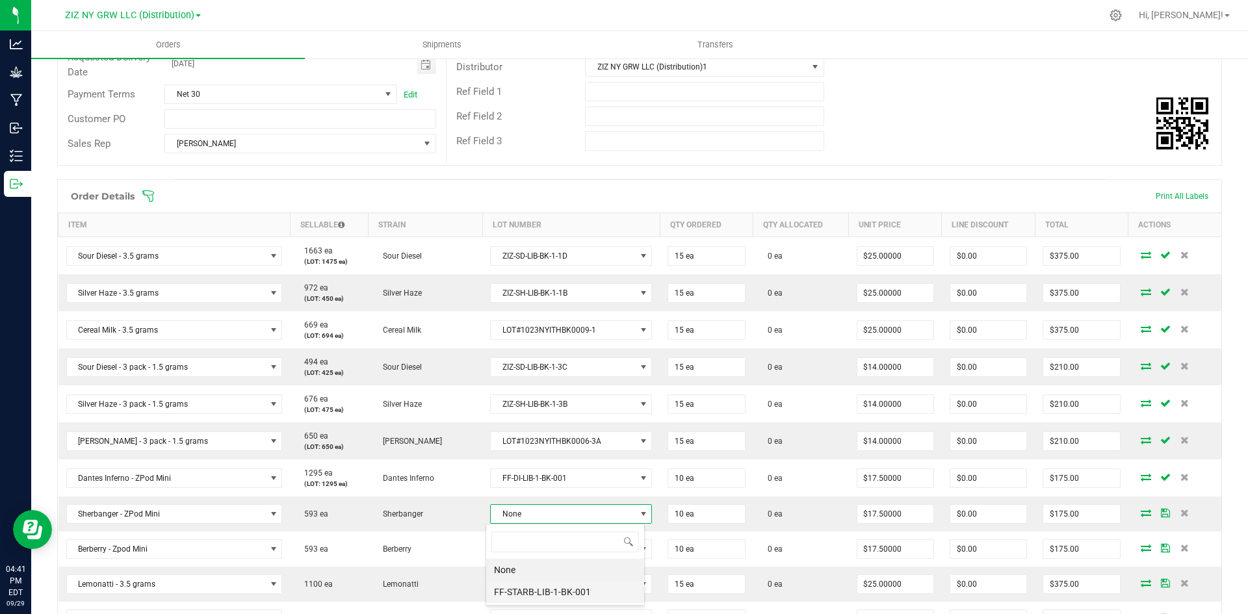
click at [547, 597] on li "FF-STARB-LIB-1-BK-001" at bounding box center [565, 592] width 158 height 22
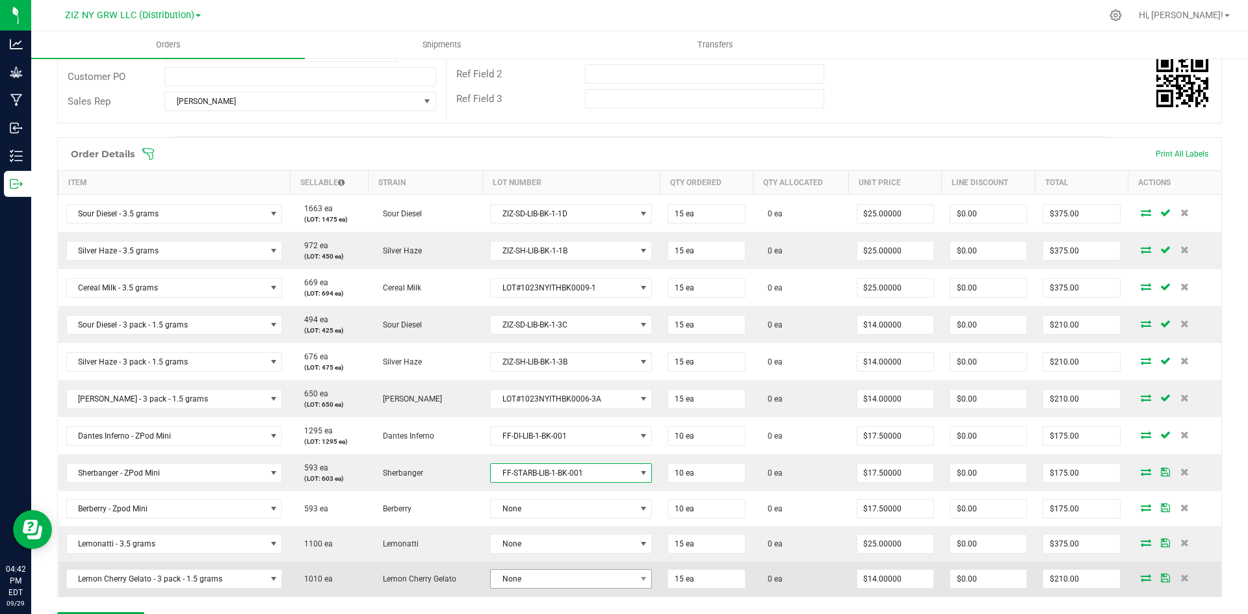
scroll to position [260, 0]
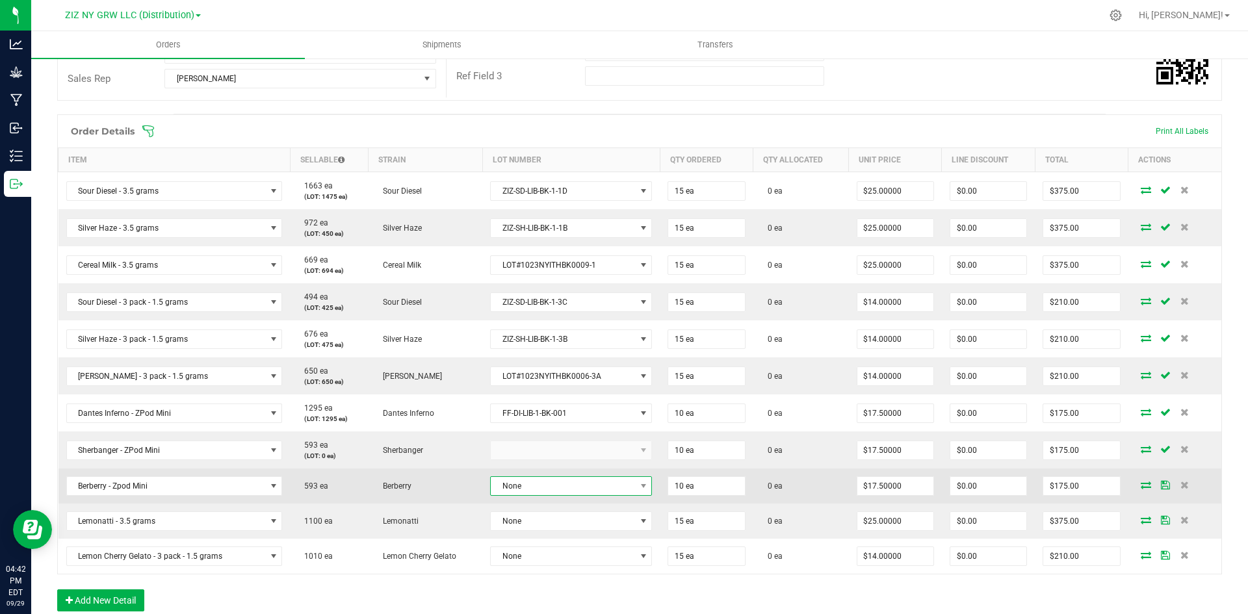
click at [576, 484] on span "None" at bounding box center [563, 486] width 144 height 18
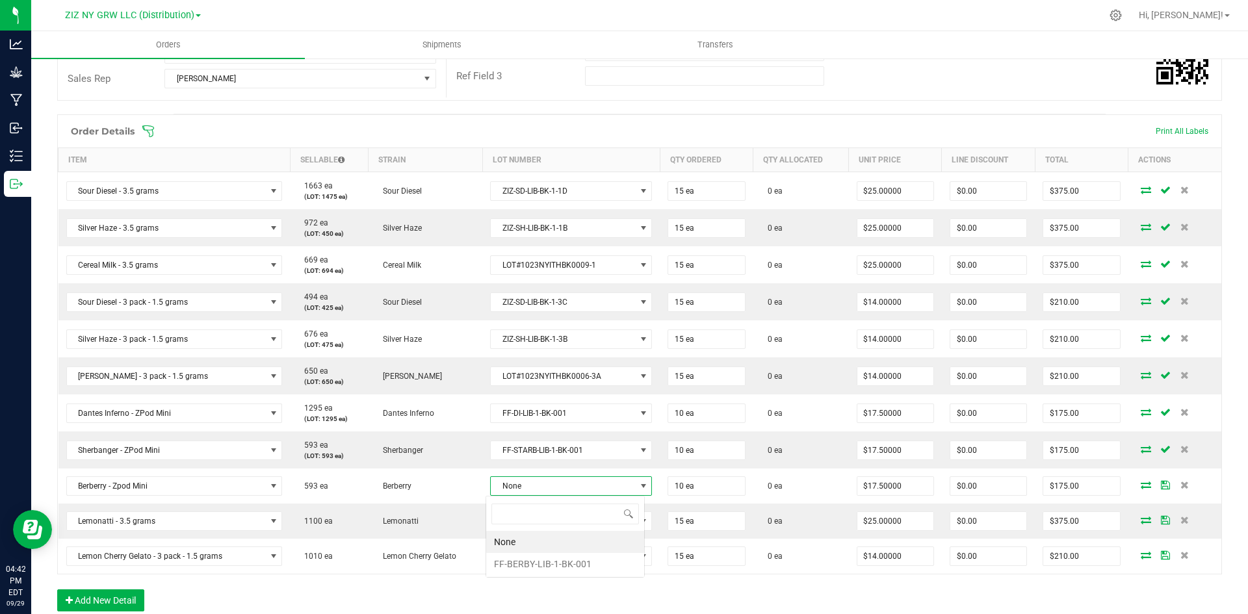
scroll to position [20, 160]
click at [554, 560] on li "FF-BERBY-LIB-1-BK-001" at bounding box center [565, 564] width 158 height 22
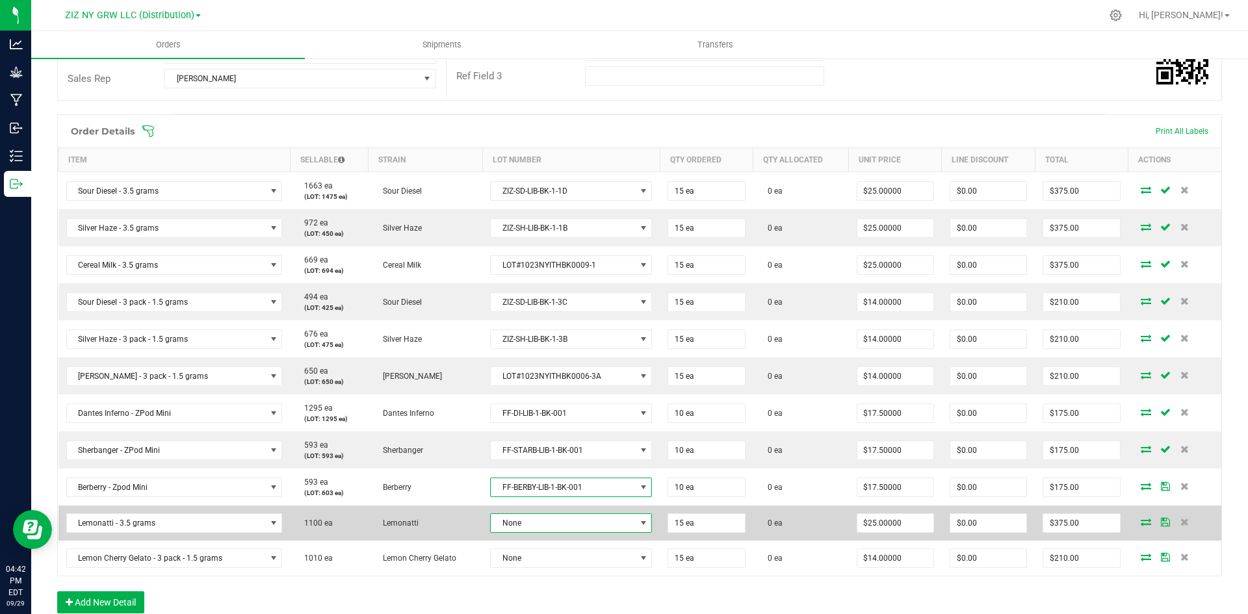
click at [572, 525] on span "None" at bounding box center [563, 523] width 144 height 18
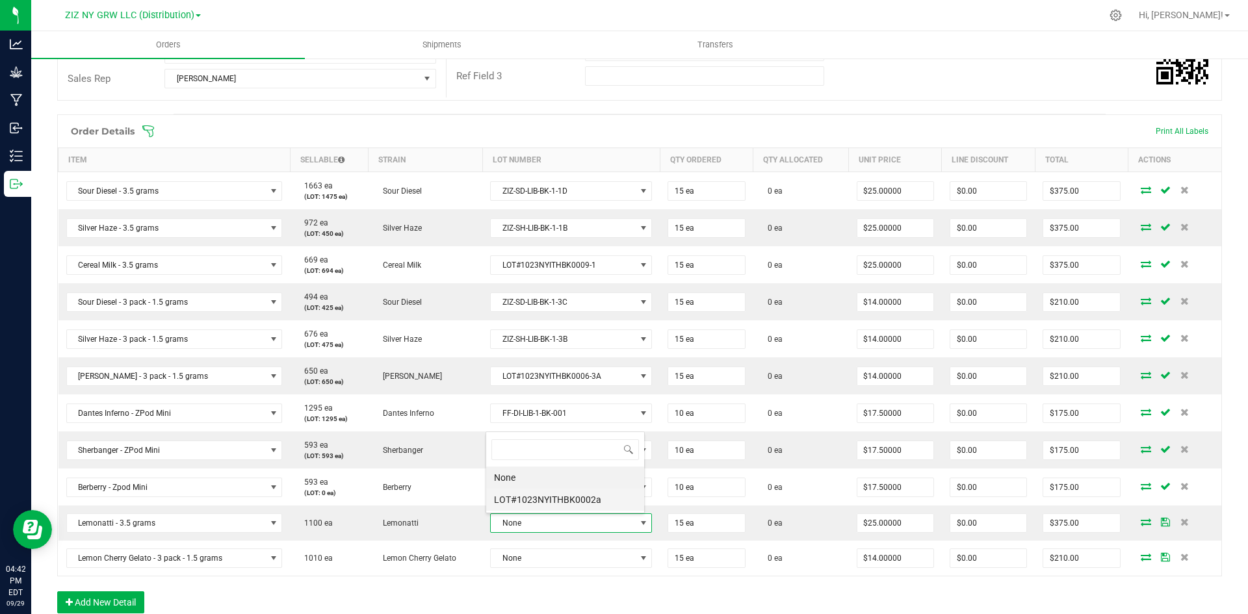
scroll to position [20, 158]
click at [571, 502] on li "LOT#1023NYITHBK0002a" at bounding box center [565, 500] width 158 height 22
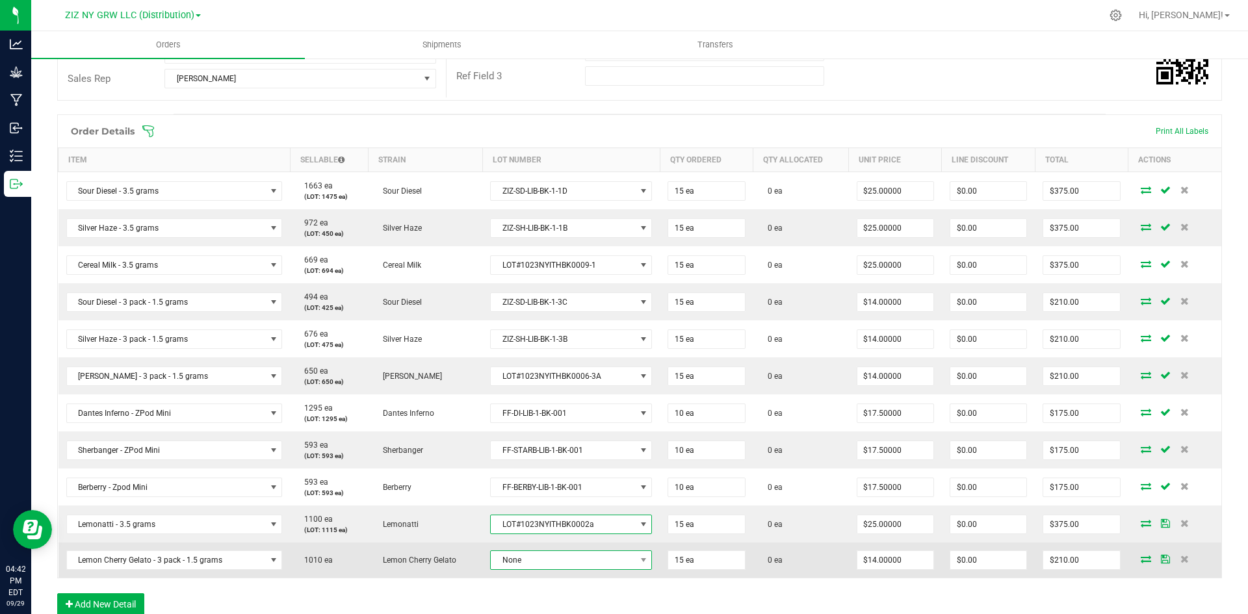
click at [564, 565] on span "None" at bounding box center [563, 560] width 144 height 18
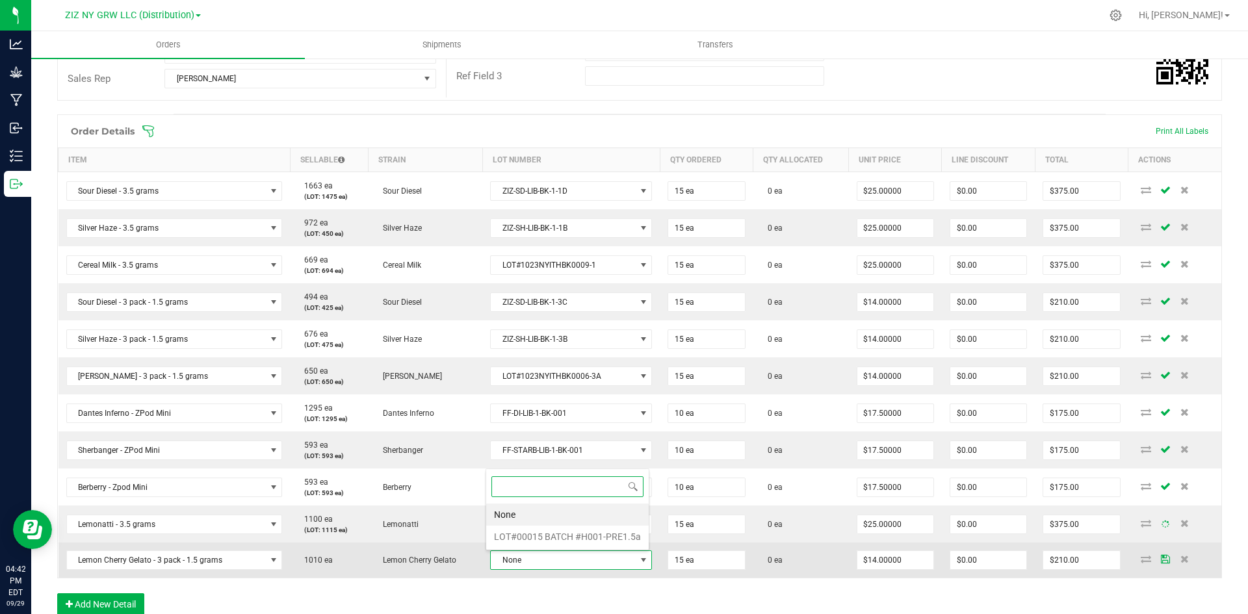
scroll to position [0, 0]
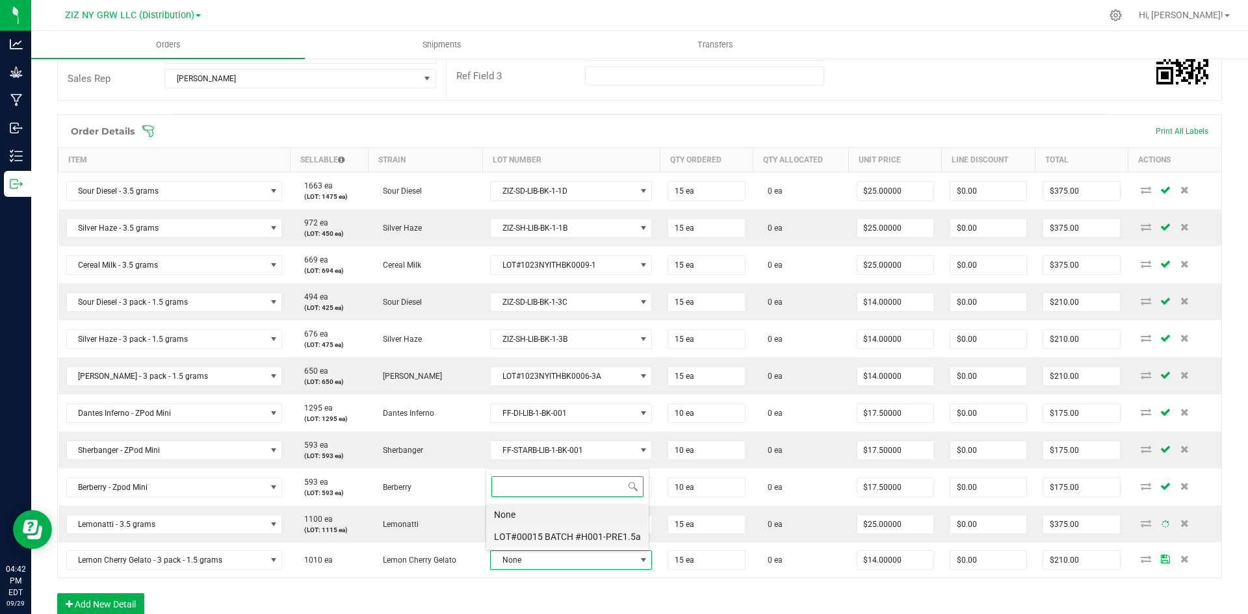
click at [572, 539] on \ "LOT#00015 BATCH #H001-PRE1.5a" at bounding box center [567, 537] width 163 height 22
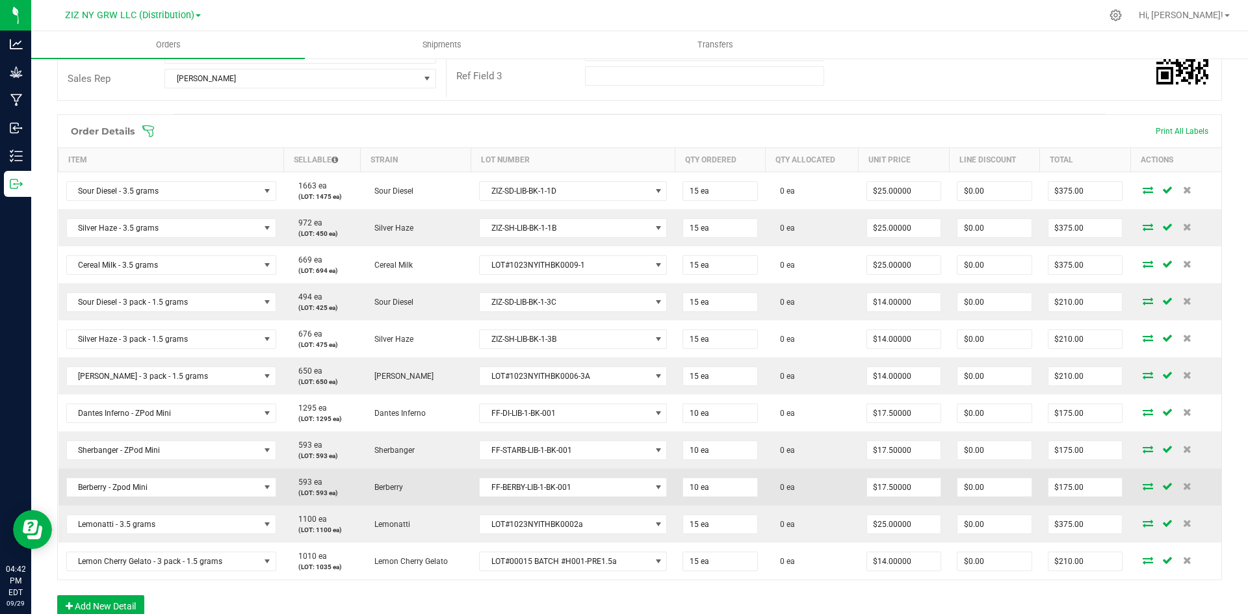
click at [1143, 486] on icon at bounding box center [1148, 486] width 10 height 8
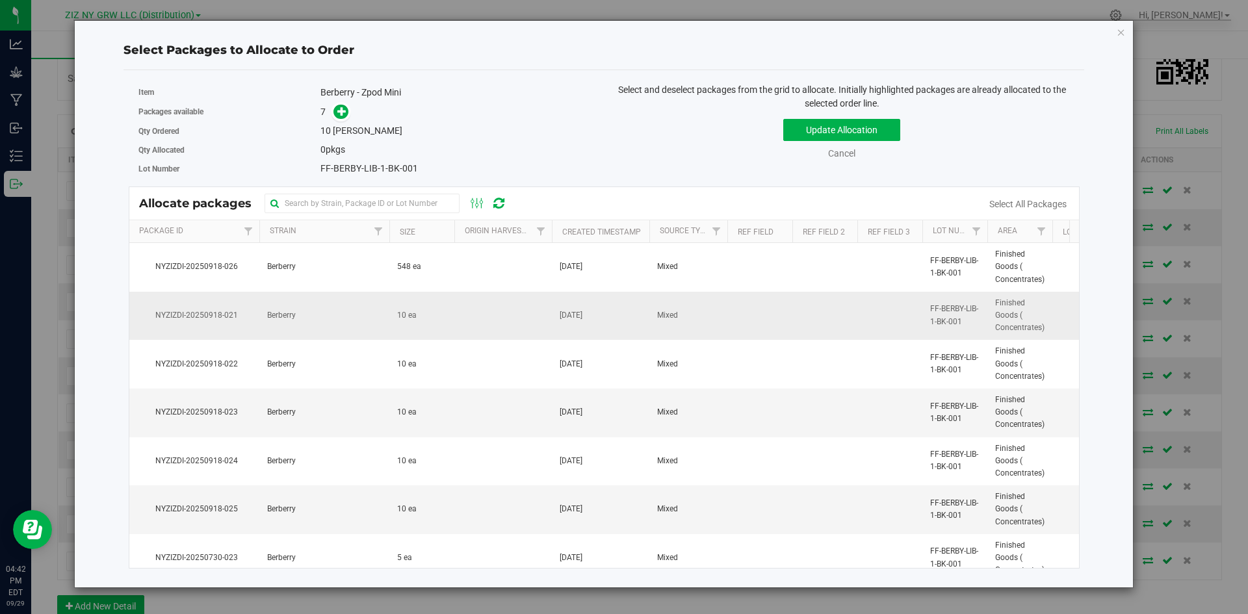
drag, startPoint x: 511, startPoint y: 324, endPoint x: 581, endPoint y: 297, distance: 75.1
click at [510, 324] on td at bounding box center [503, 316] width 98 height 49
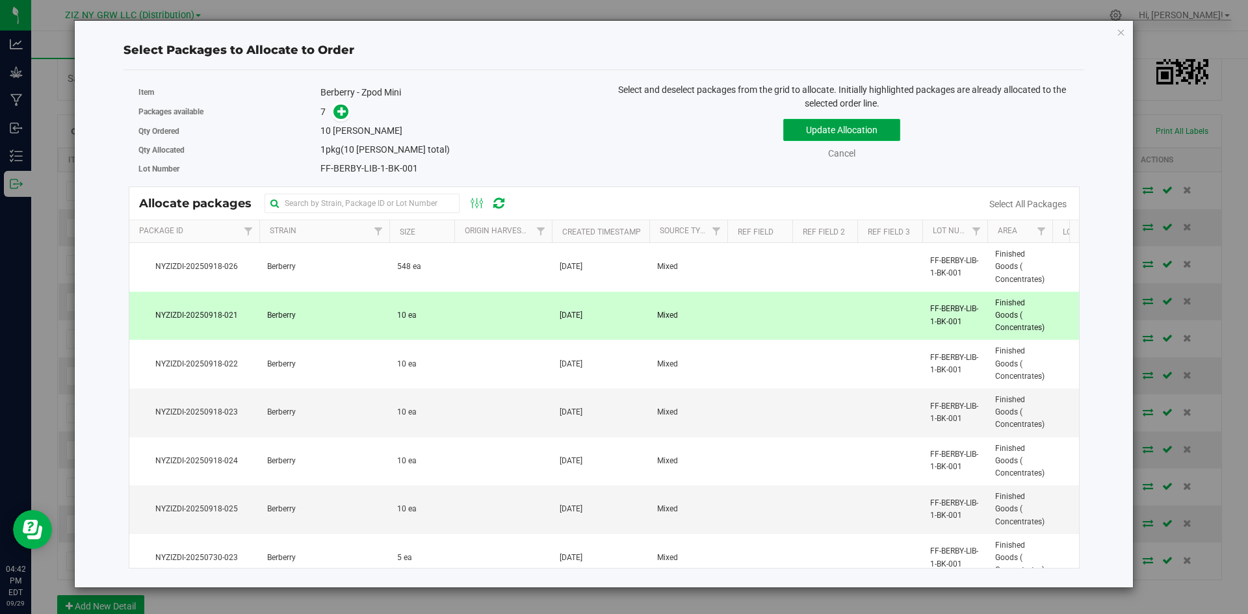
click at [876, 128] on button "Update Allocation" at bounding box center [841, 130] width 117 height 22
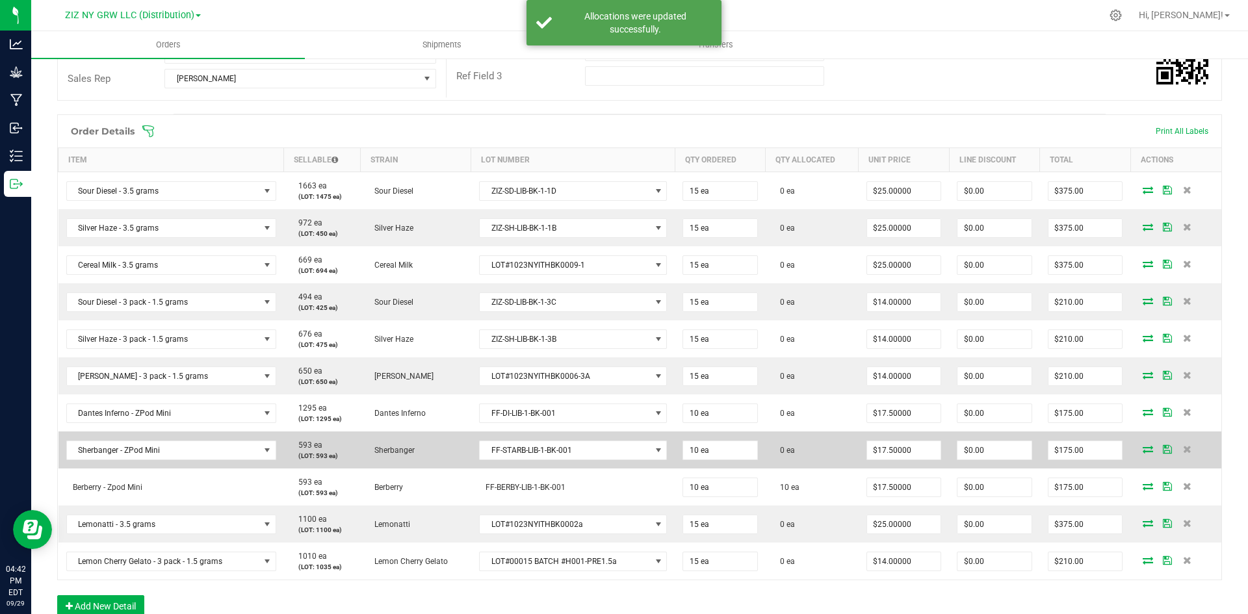
click at [1143, 451] on icon at bounding box center [1148, 449] width 10 height 8
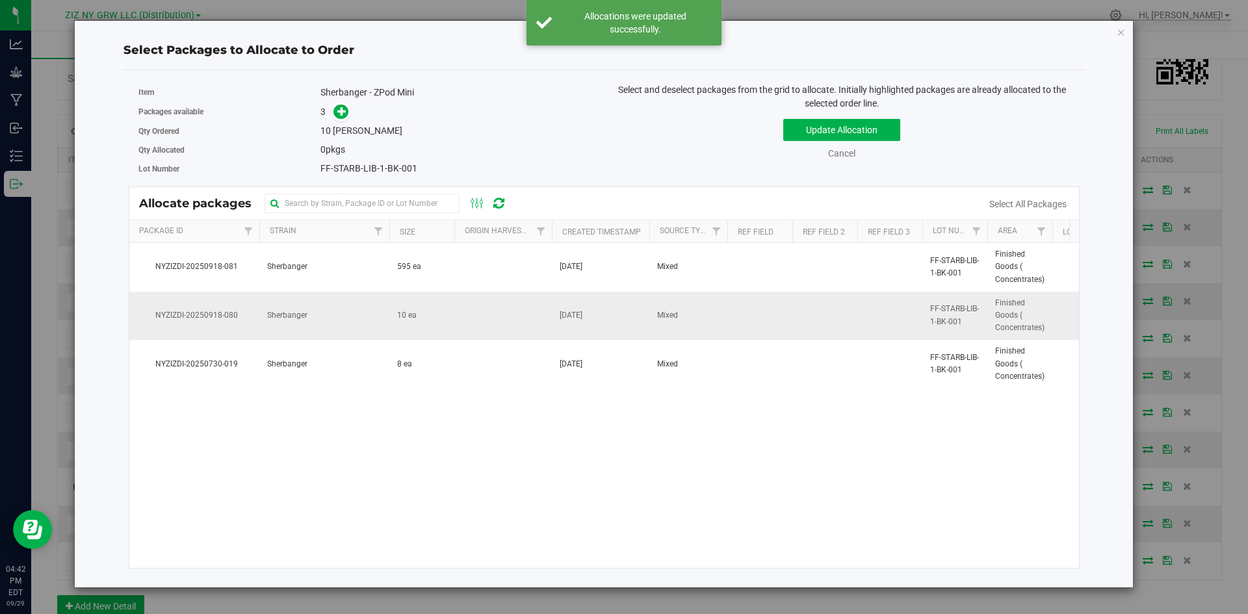
click at [433, 323] on td "10 ea" at bounding box center [421, 316] width 65 height 49
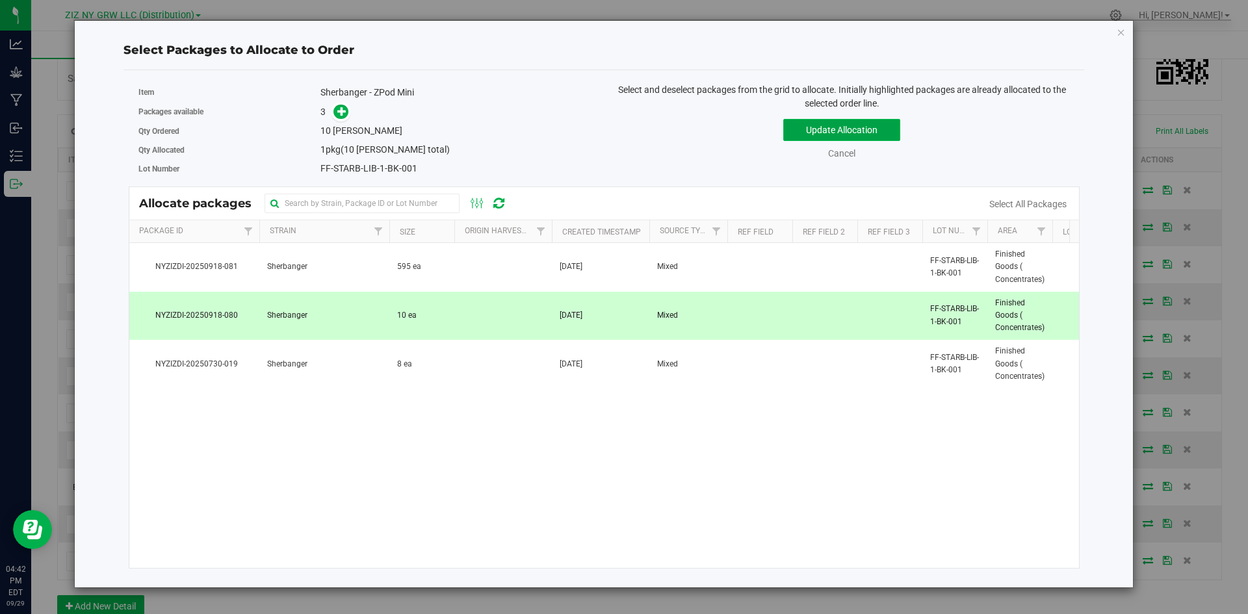
click at [889, 128] on button "Update Allocation" at bounding box center [841, 130] width 117 height 22
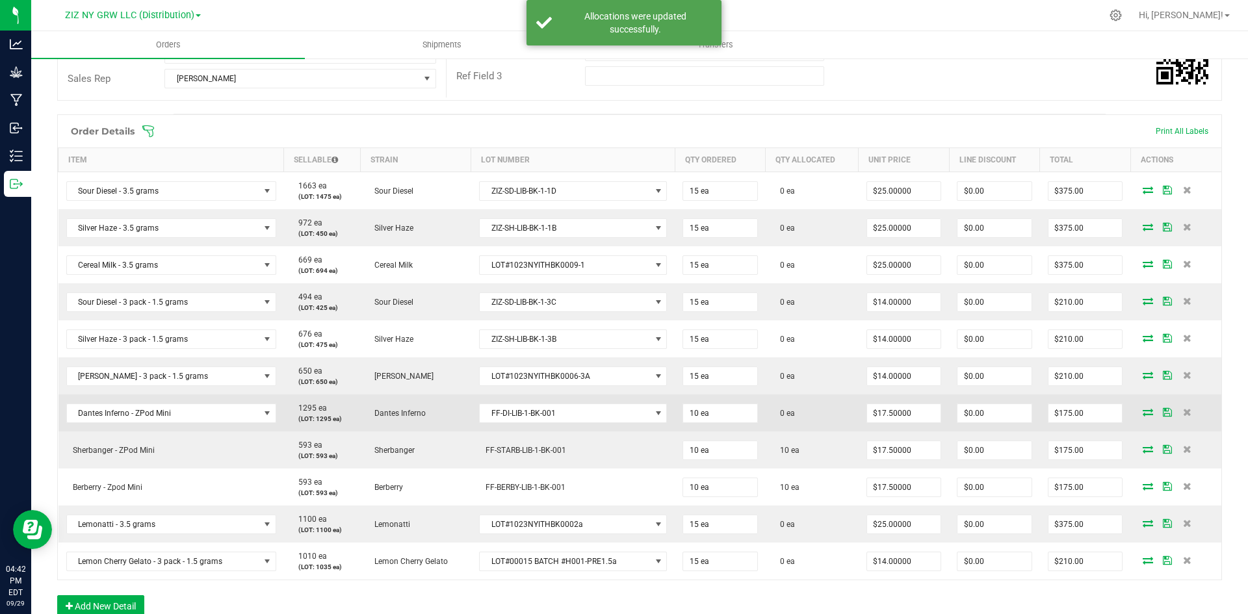
click at [1143, 413] on icon at bounding box center [1148, 412] width 10 height 8
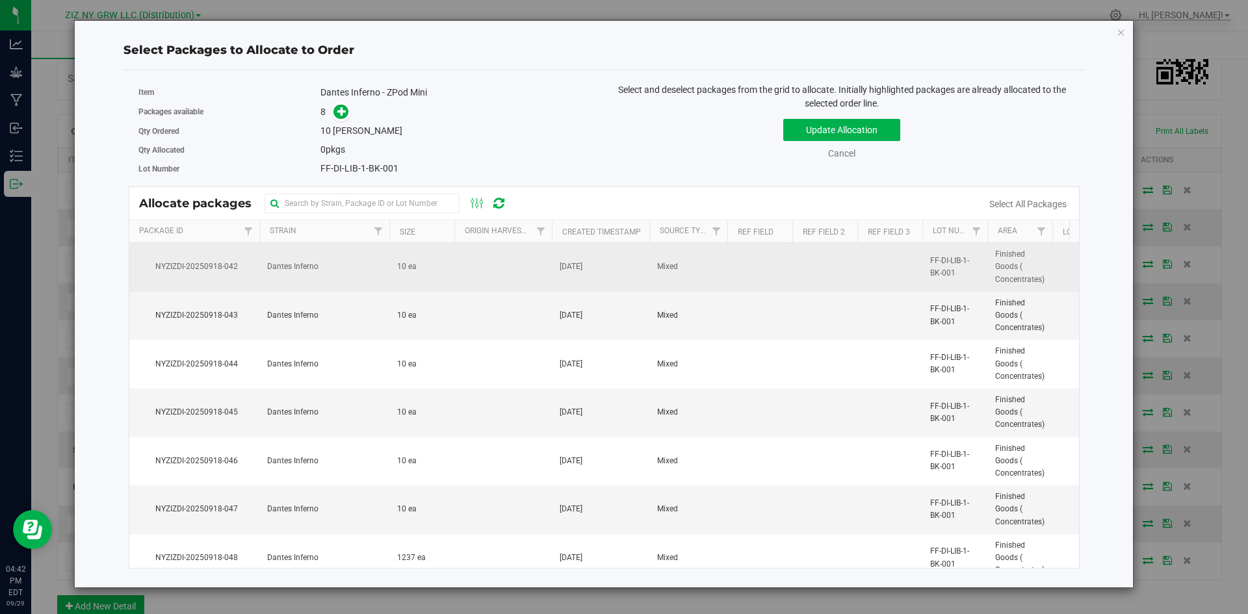
click at [490, 276] on td at bounding box center [503, 267] width 98 height 49
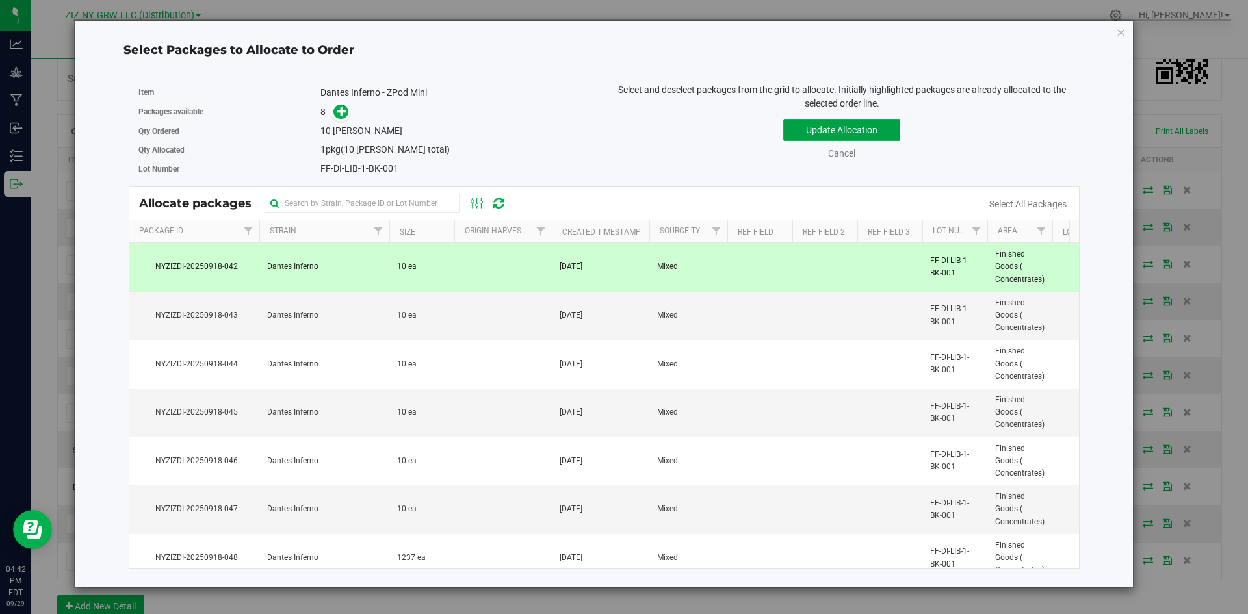
click at [891, 138] on button "Update Allocation" at bounding box center [841, 130] width 117 height 22
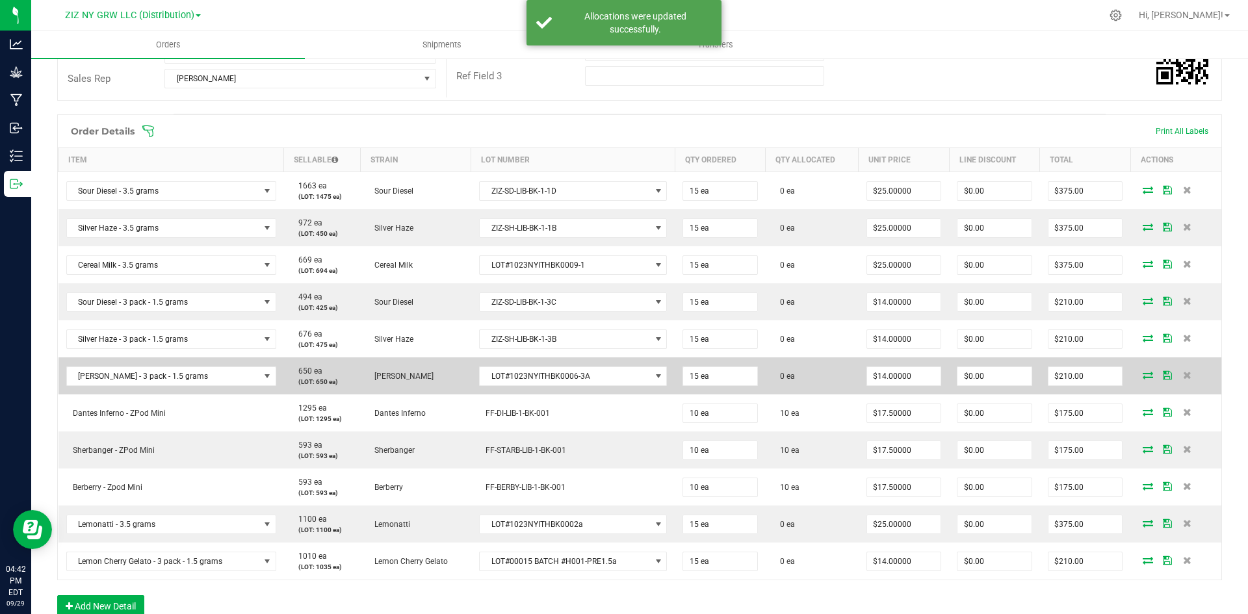
click at [1146, 373] on span at bounding box center [1148, 375] width 20 height 8
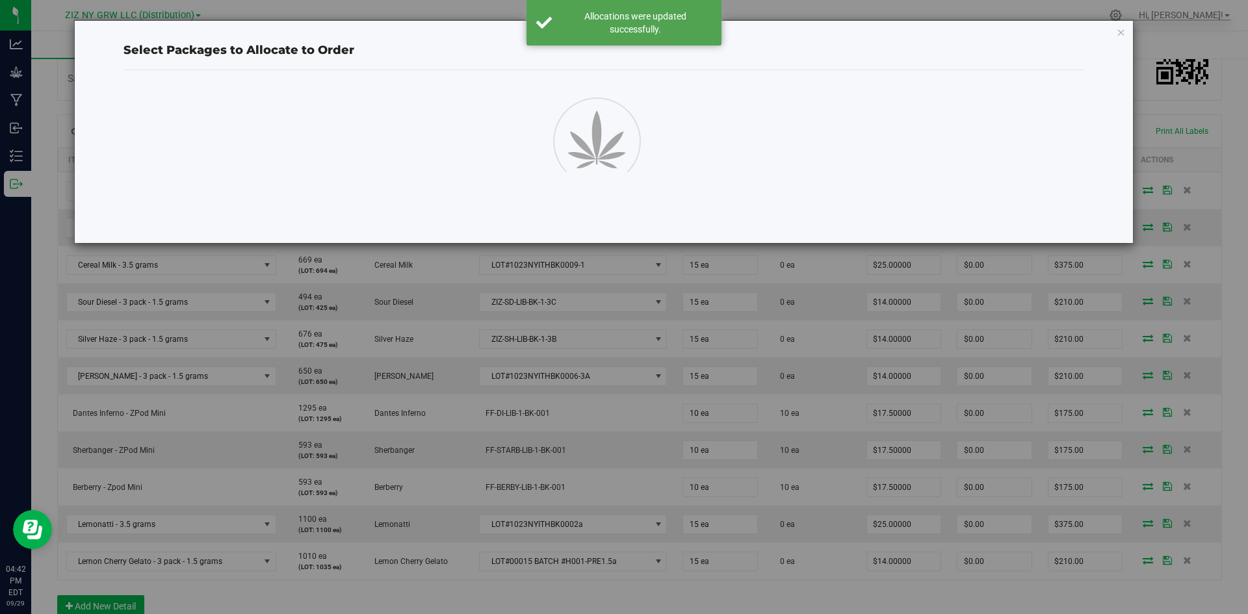
click at [1138, 373] on div "Select Packages to Allocate to Order" at bounding box center [629, 307] width 1258 height 614
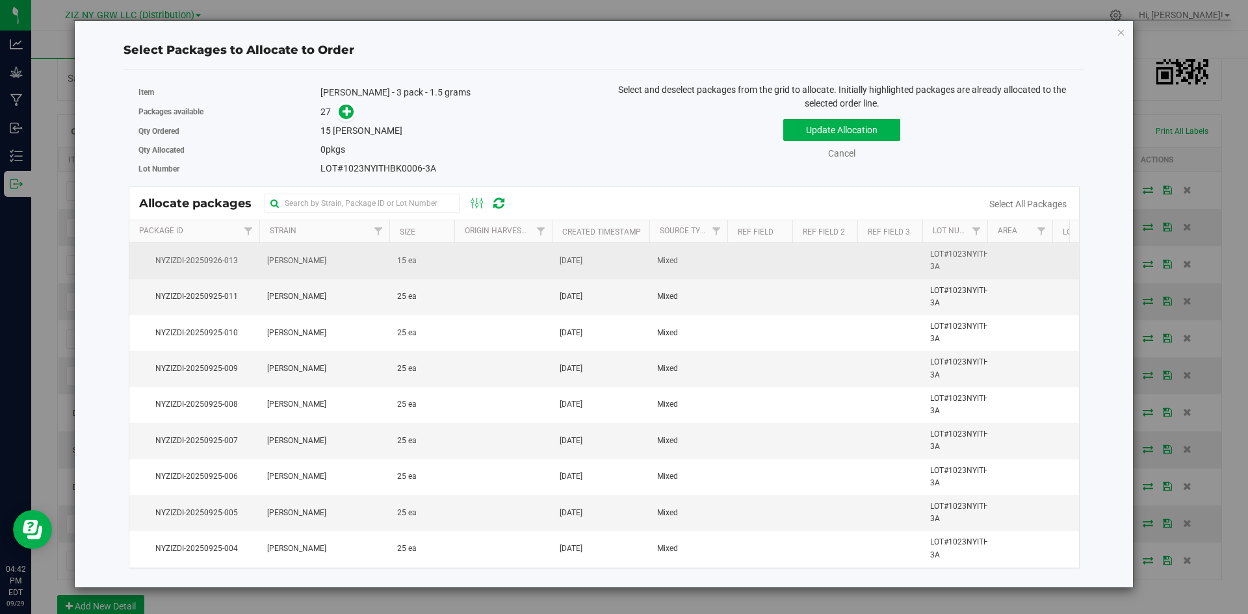
drag, startPoint x: 454, startPoint y: 264, endPoint x: 495, endPoint y: 250, distance: 43.2
click at [454, 263] on td at bounding box center [503, 261] width 98 height 36
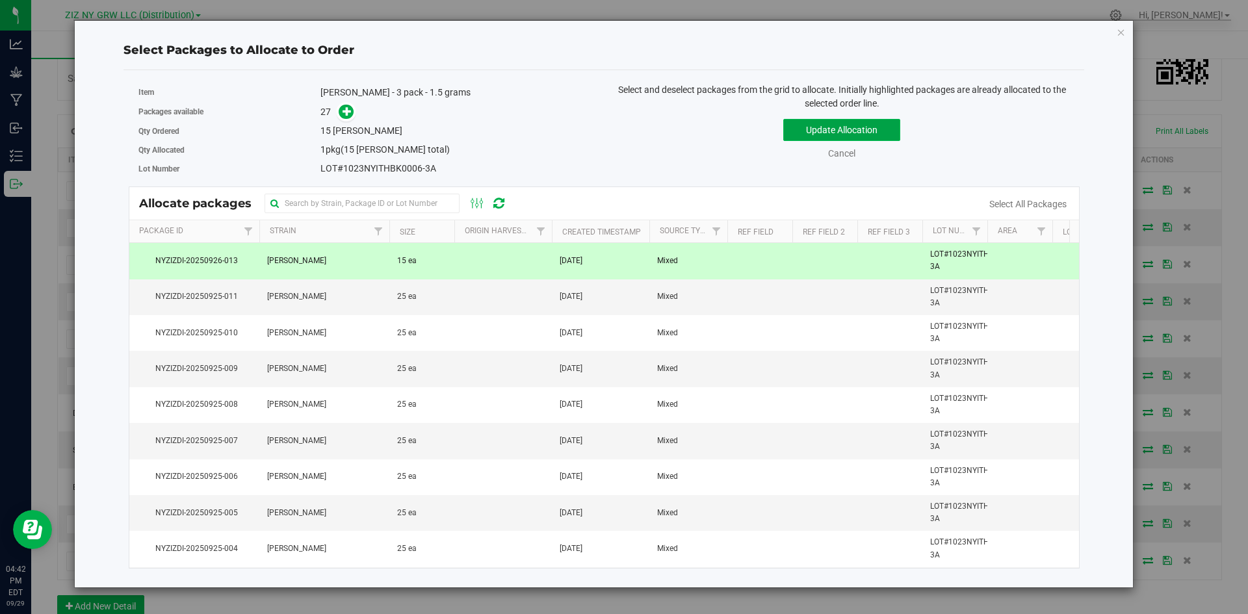
click at [877, 135] on button "Update Allocation" at bounding box center [841, 130] width 117 height 22
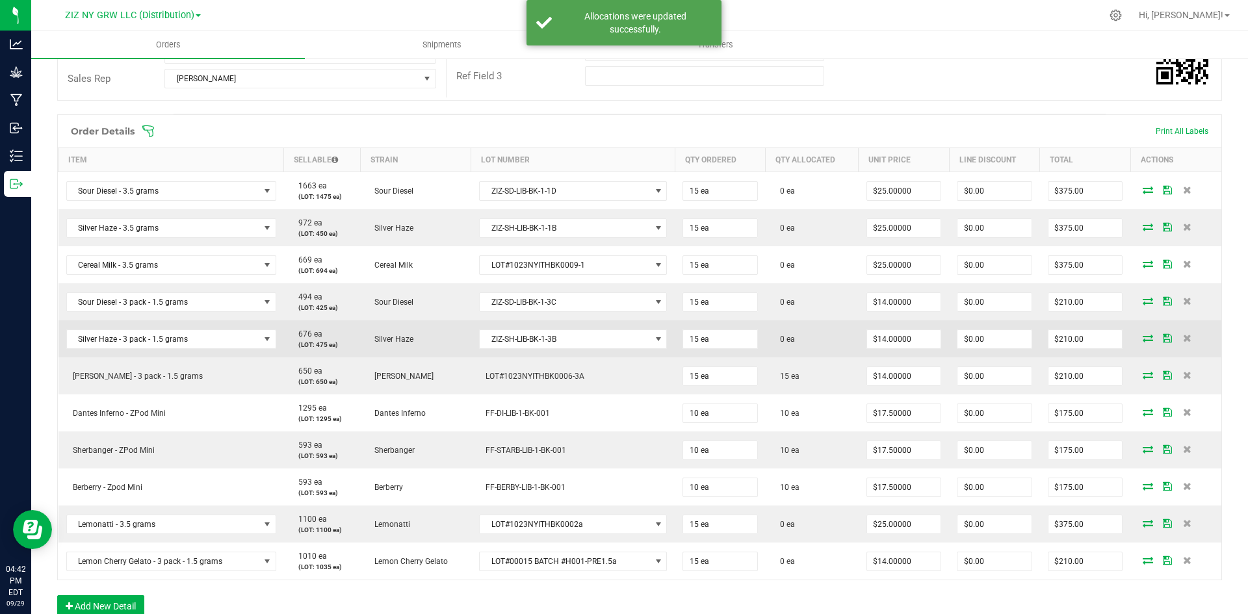
click at [1143, 337] on icon at bounding box center [1148, 338] width 10 height 8
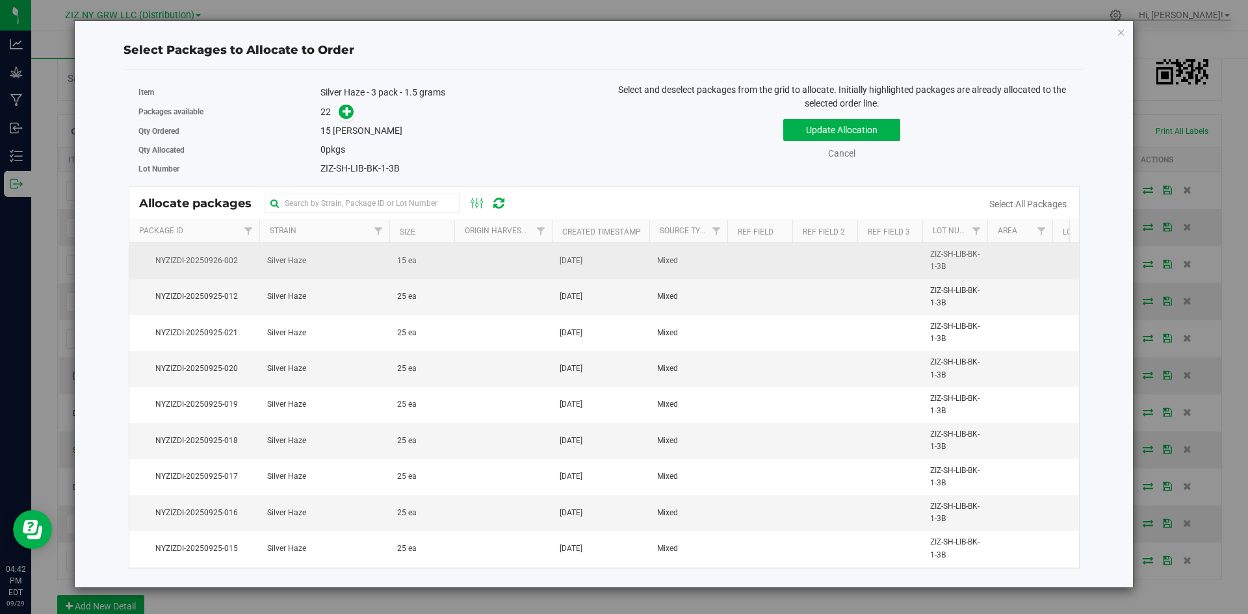
click at [583, 278] on td "[DATE]" at bounding box center [601, 261] width 98 height 36
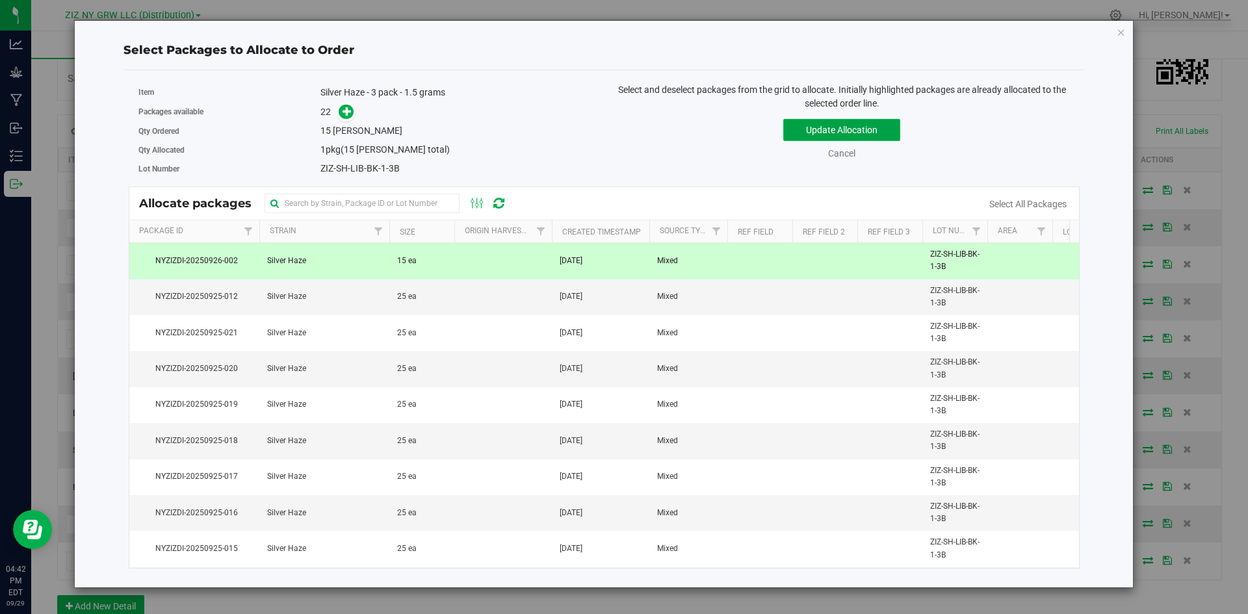
click at [865, 120] on button "Update Allocation" at bounding box center [841, 130] width 117 height 22
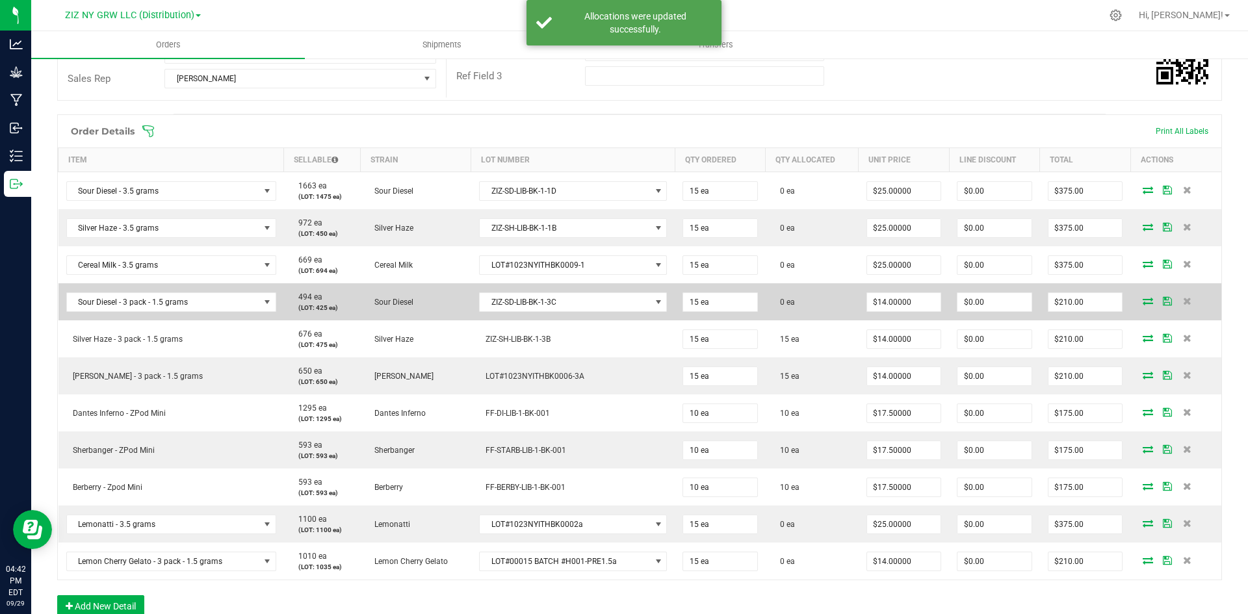
click at [1146, 299] on span at bounding box center [1148, 301] width 20 height 8
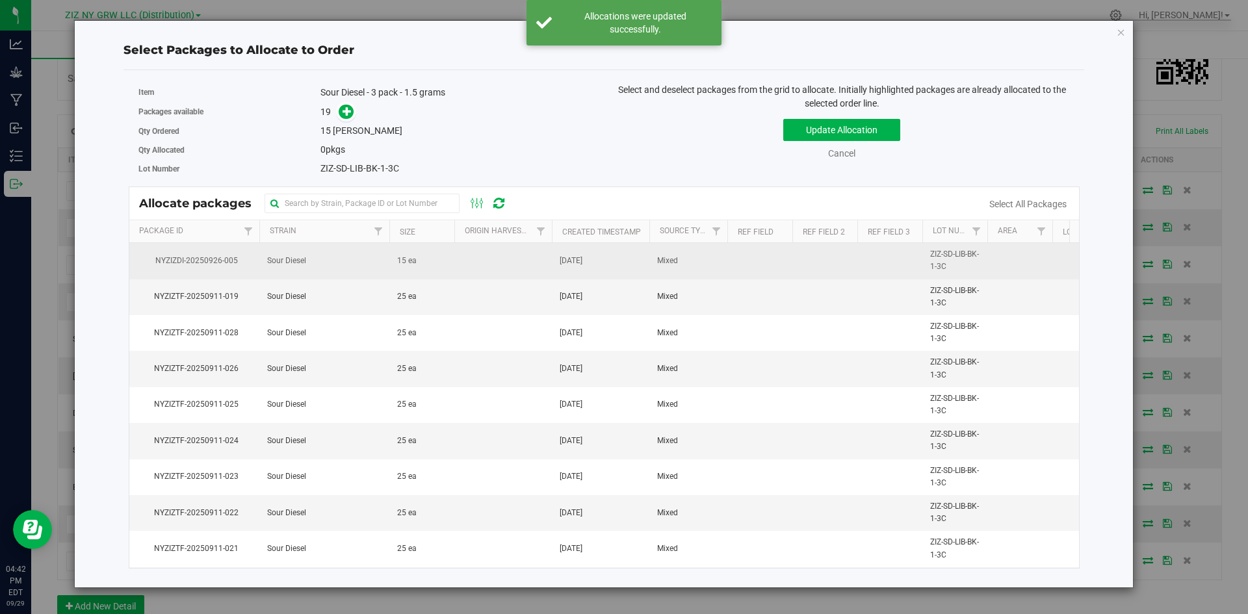
click at [467, 275] on td at bounding box center [503, 261] width 98 height 36
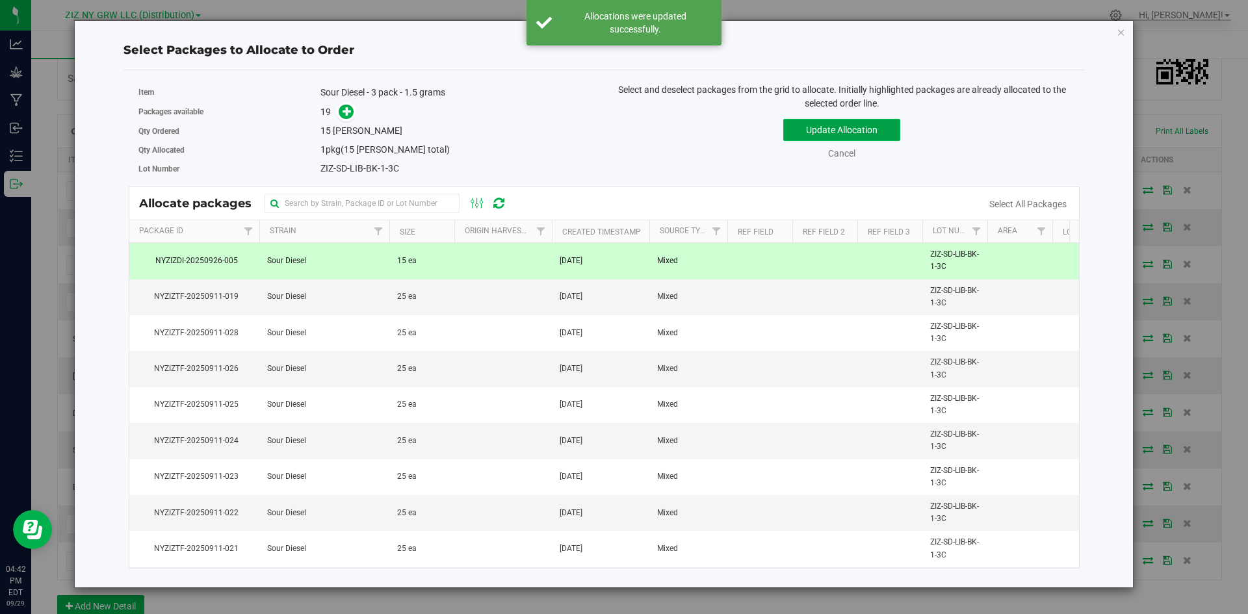
click at [858, 129] on button "Update Allocation" at bounding box center [841, 130] width 117 height 22
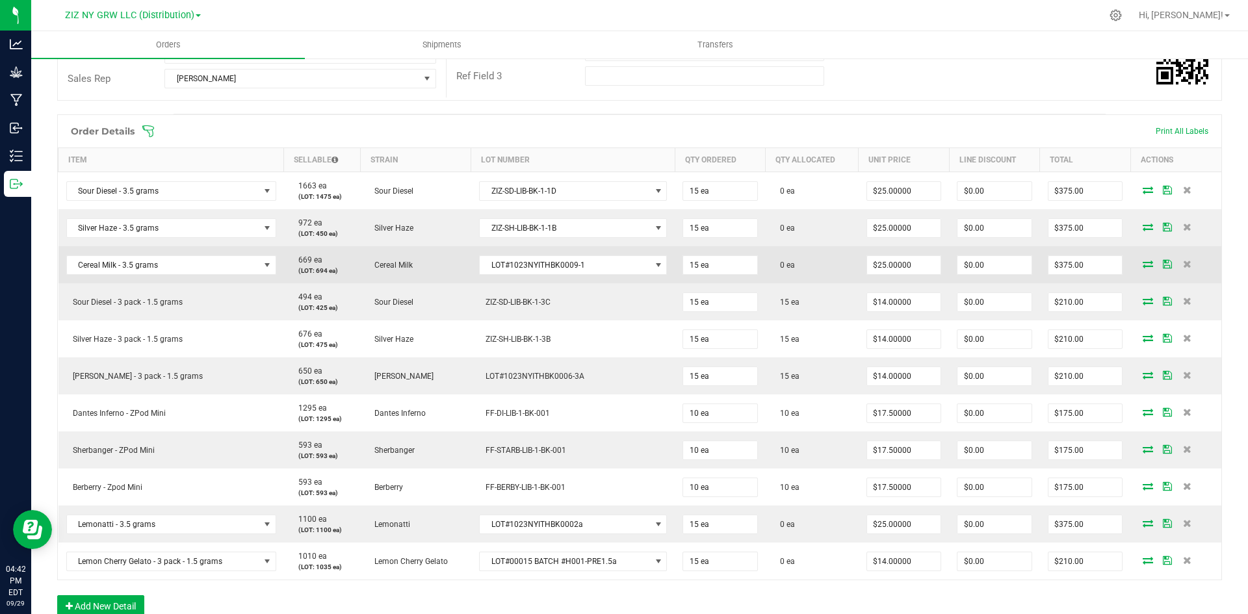
click at [1143, 266] on icon at bounding box center [1148, 264] width 10 height 8
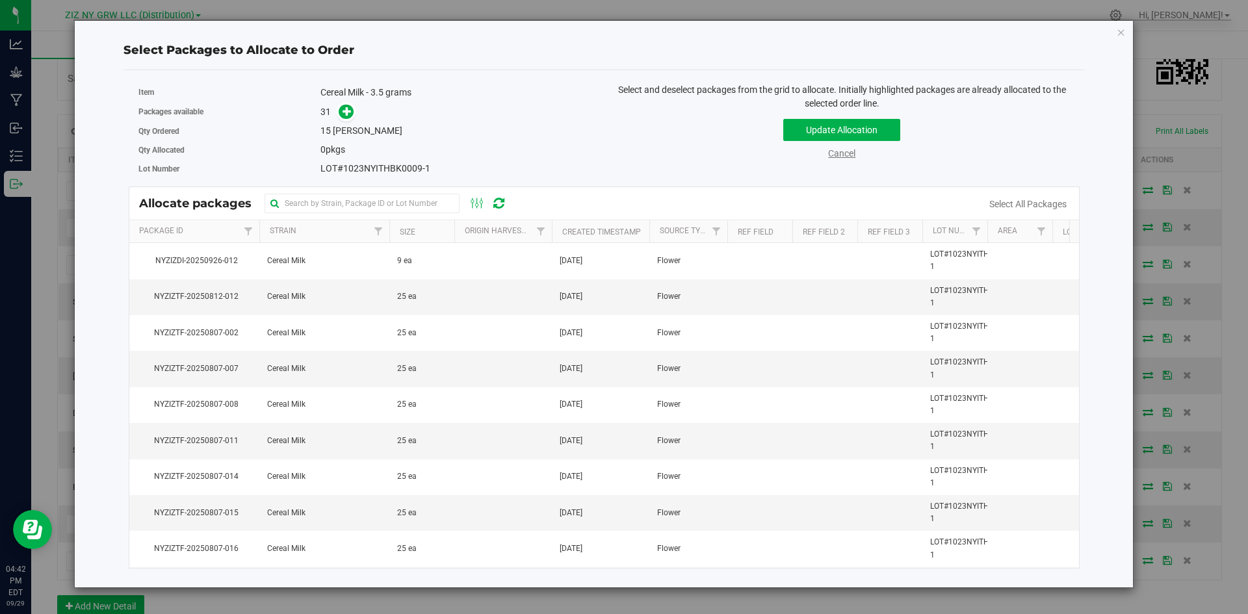
click at [839, 152] on link "Cancel" at bounding box center [841, 153] width 27 height 10
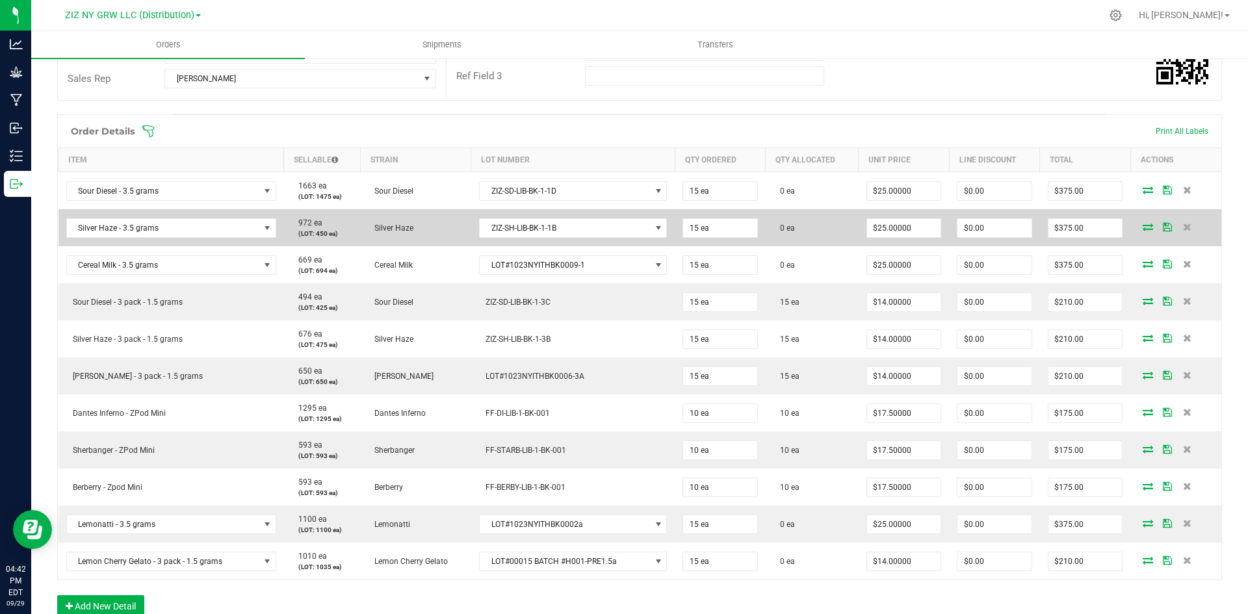
click at [1143, 223] on icon at bounding box center [1148, 227] width 10 height 8
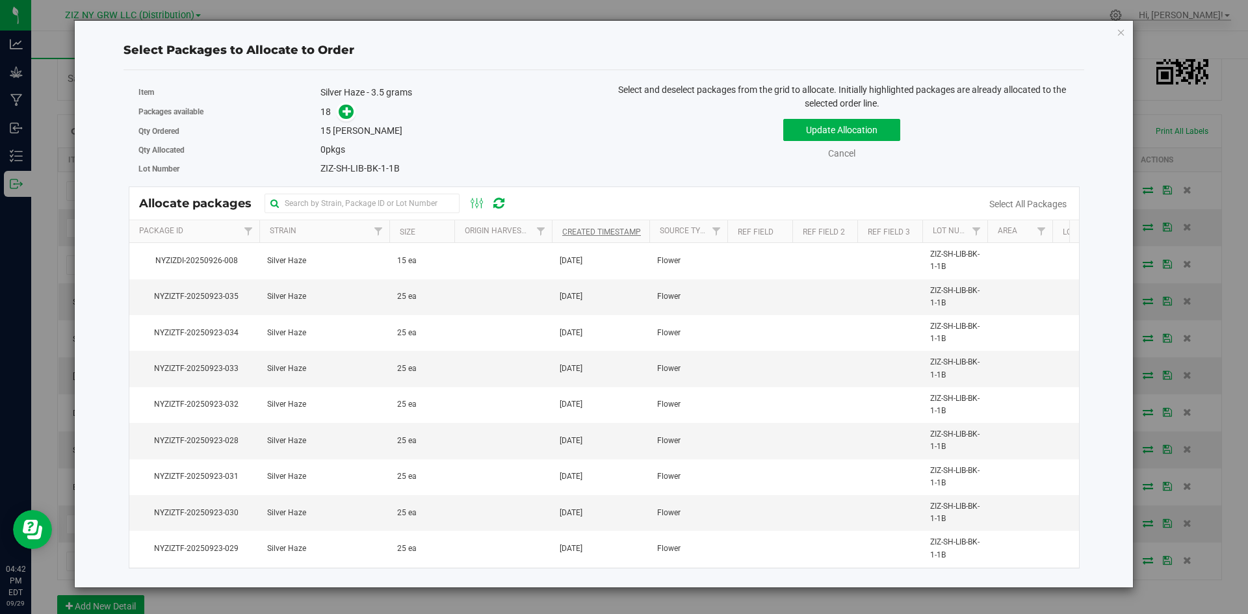
drag, startPoint x: 392, startPoint y: 254, endPoint x: 596, endPoint y: 228, distance: 205.8
click at [393, 254] on td "15 ea" at bounding box center [421, 261] width 65 height 36
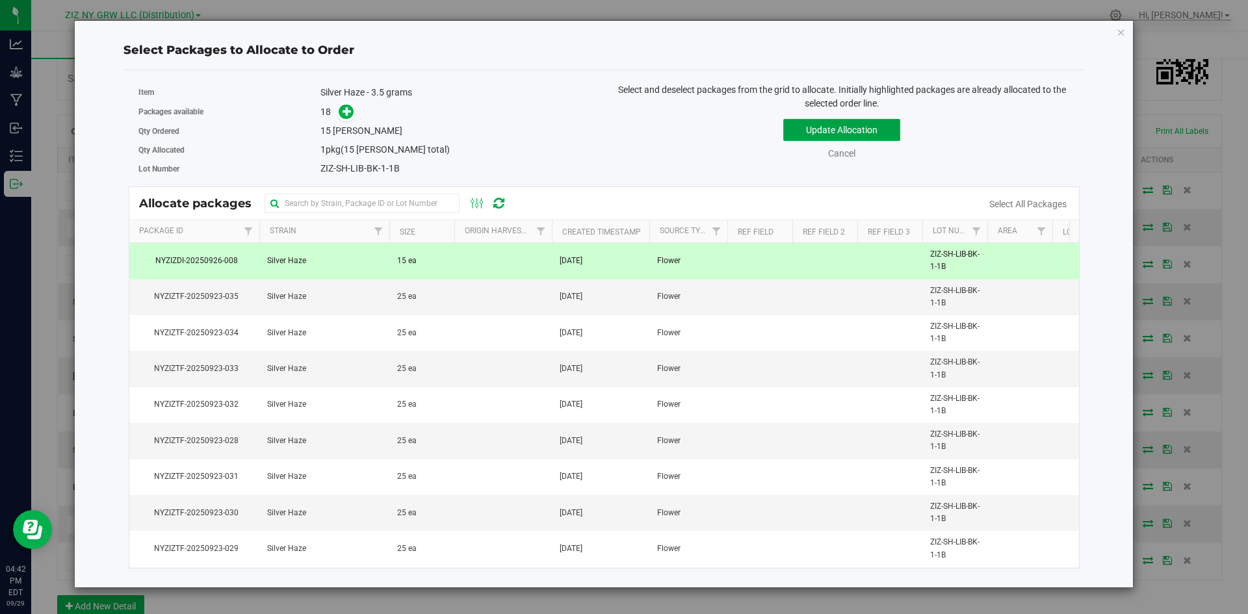
click at [849, 125] on button "Update Allocation" at bounding box center [841, 130] width 117 height 22
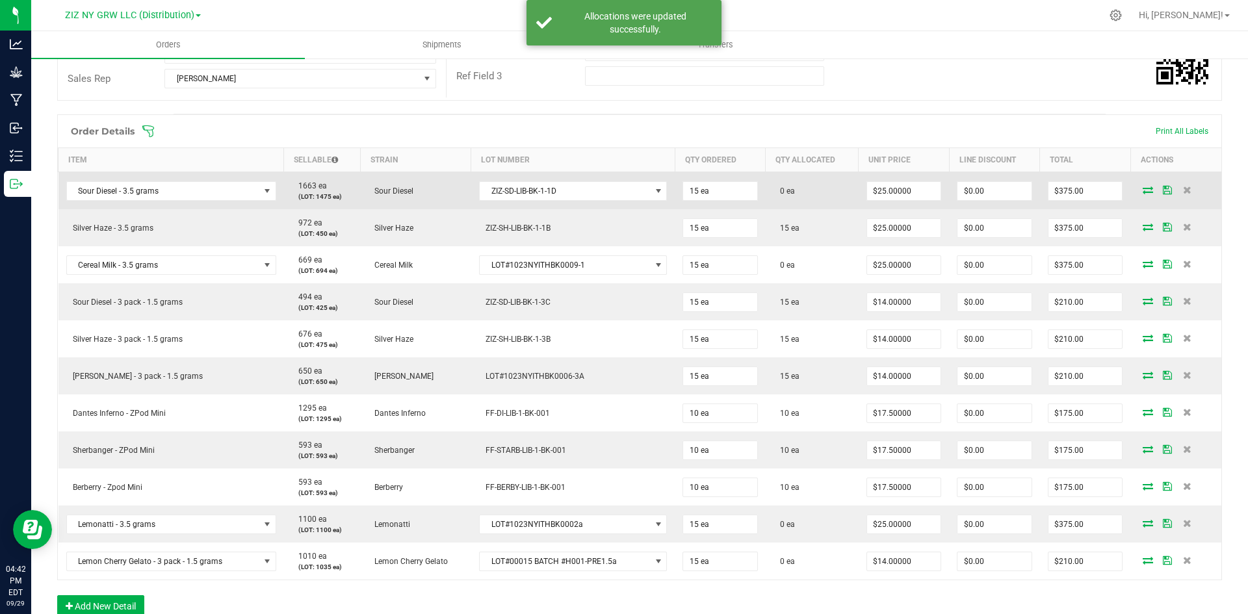
click at [1143, 192] on icon at bounding box center [1148, 190] width 10 height 8
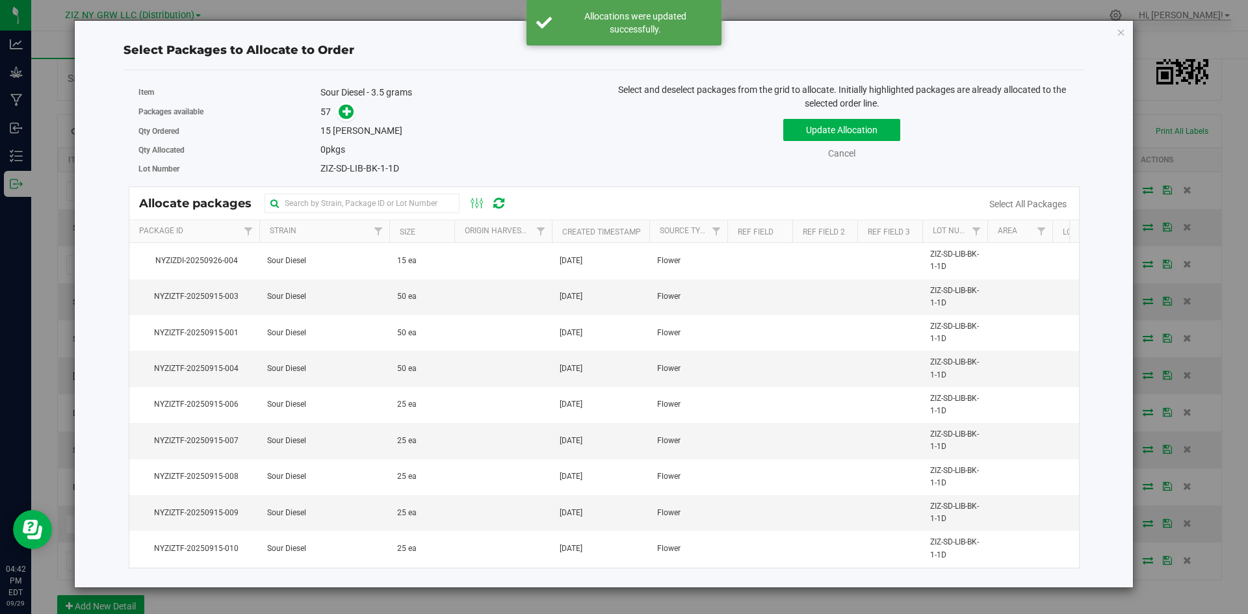
click at [464, 265] on td at bounding box center [503, 261] width 98 height 36
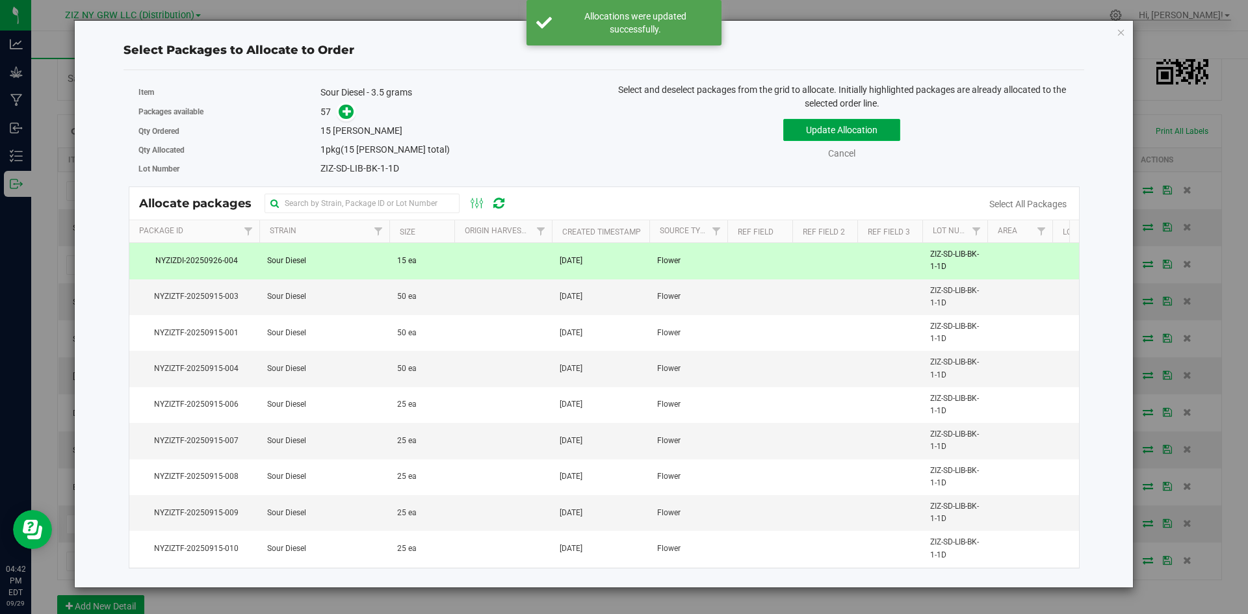
click at [858, 127] on button "Update Allocation" at bounding box center [841, 130] width 117 height 22
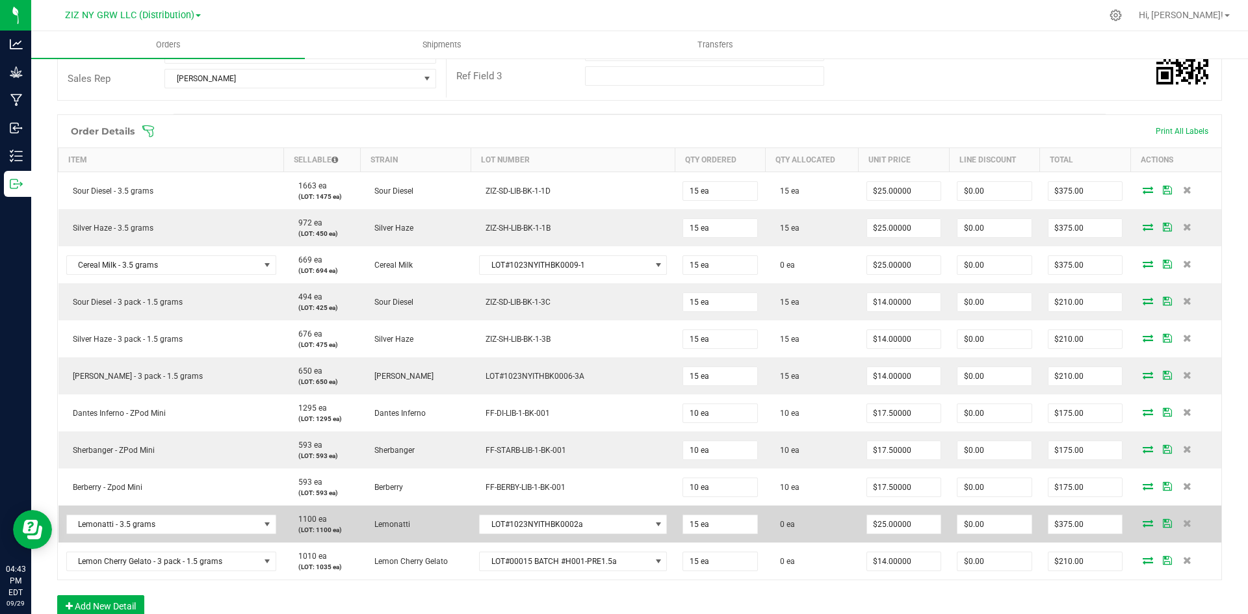
click at [1143, 527] on icon at bounding box center [1148, 523] width 10 height 8
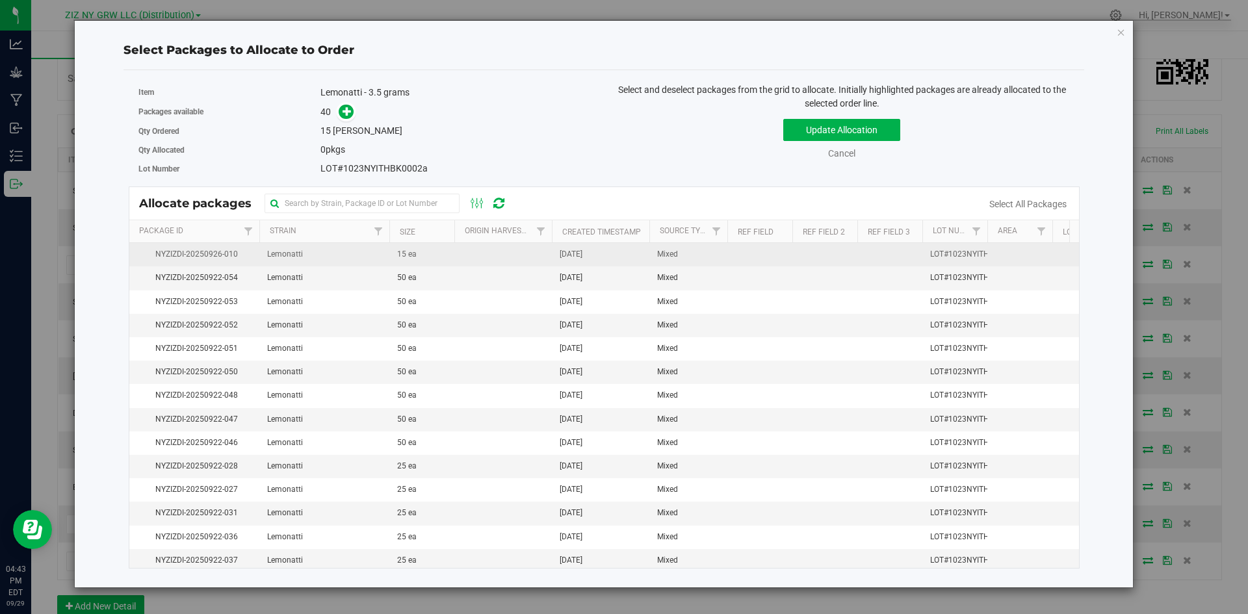
click at [579, 261] on td "[DATE]" at bounding box center [601, 254] width 98 height 23
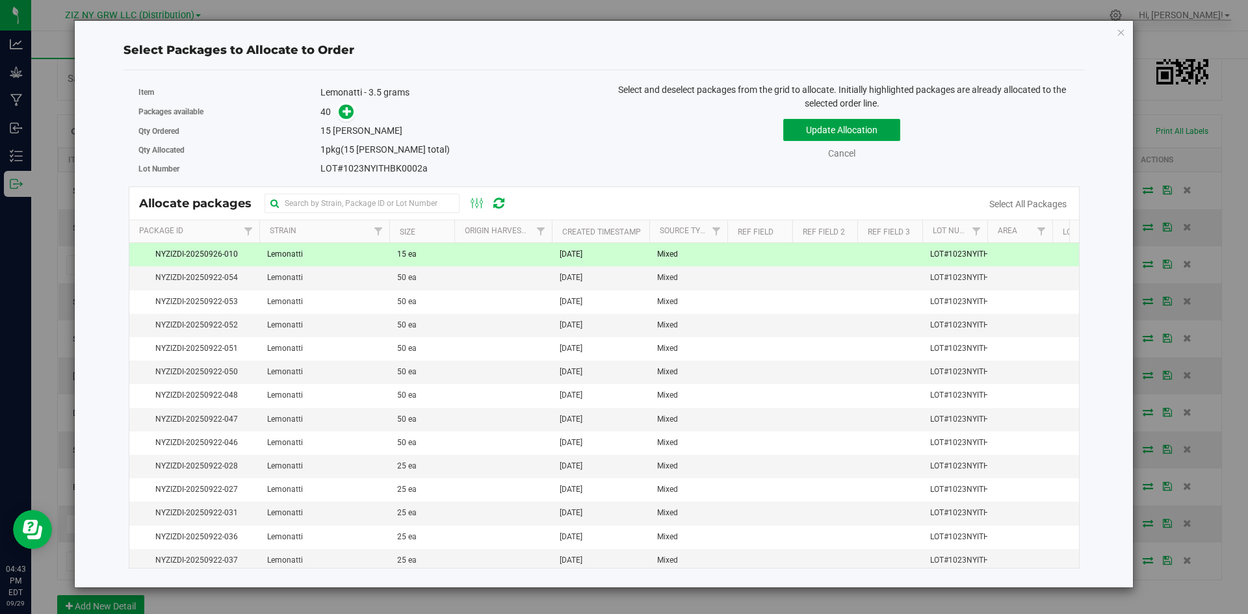
click at [873, 131] on button "Update Allocation" at bounding box center [841, 130] width 117 height 22
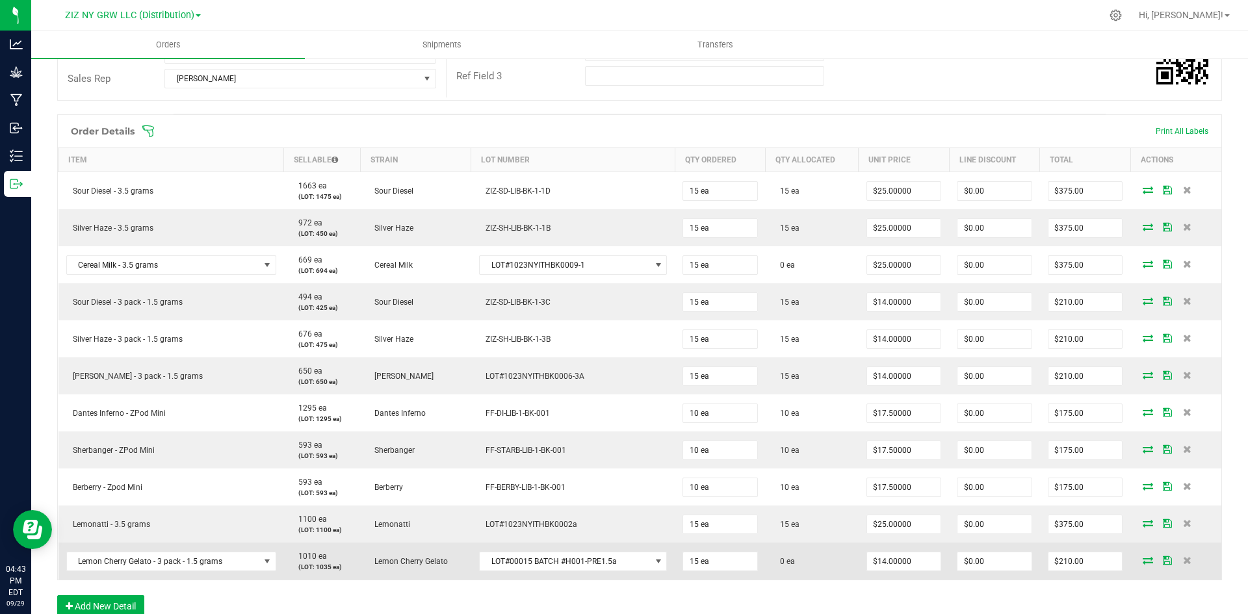
click at [1143, 560] on icon at bounding box center [1148, 561] width 10 height 8
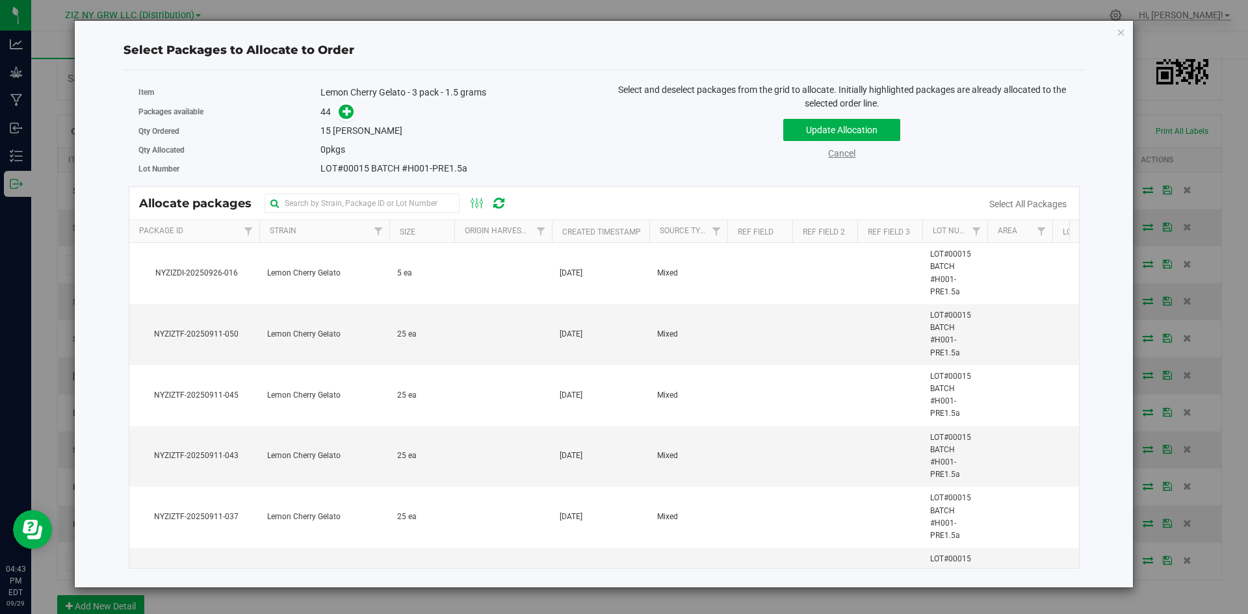
click at [837, 154] on link "Cancel" at bounding box center [841, 153] width 27 height 10
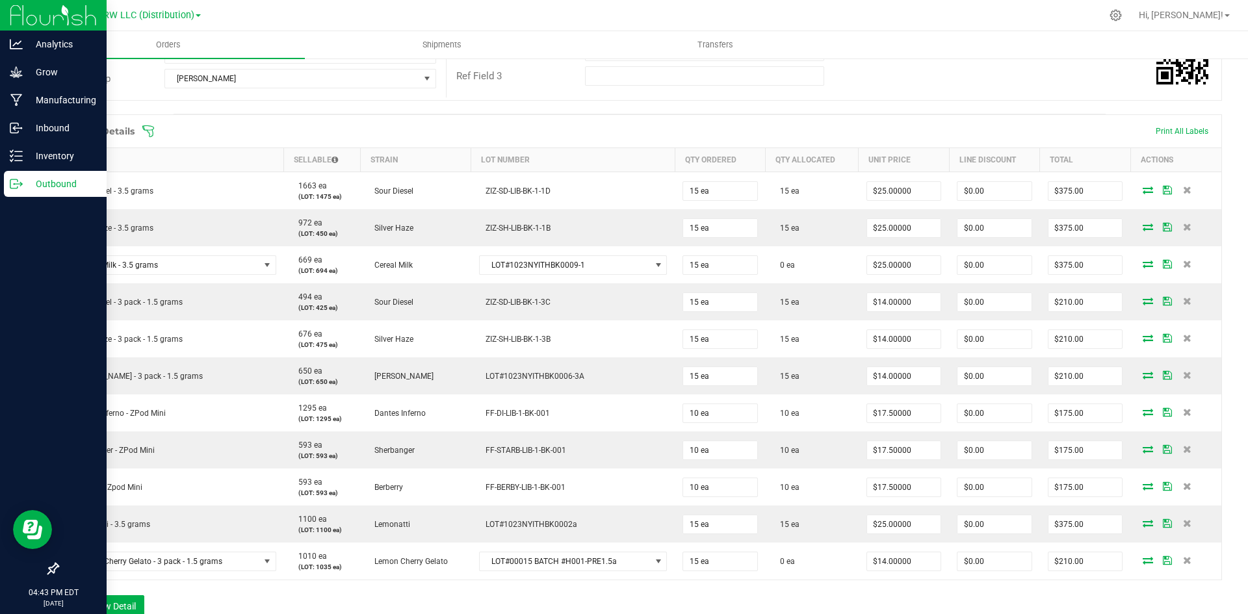
click at [15, 185] on icon at bounding box center [16, 183] width 13 height 13
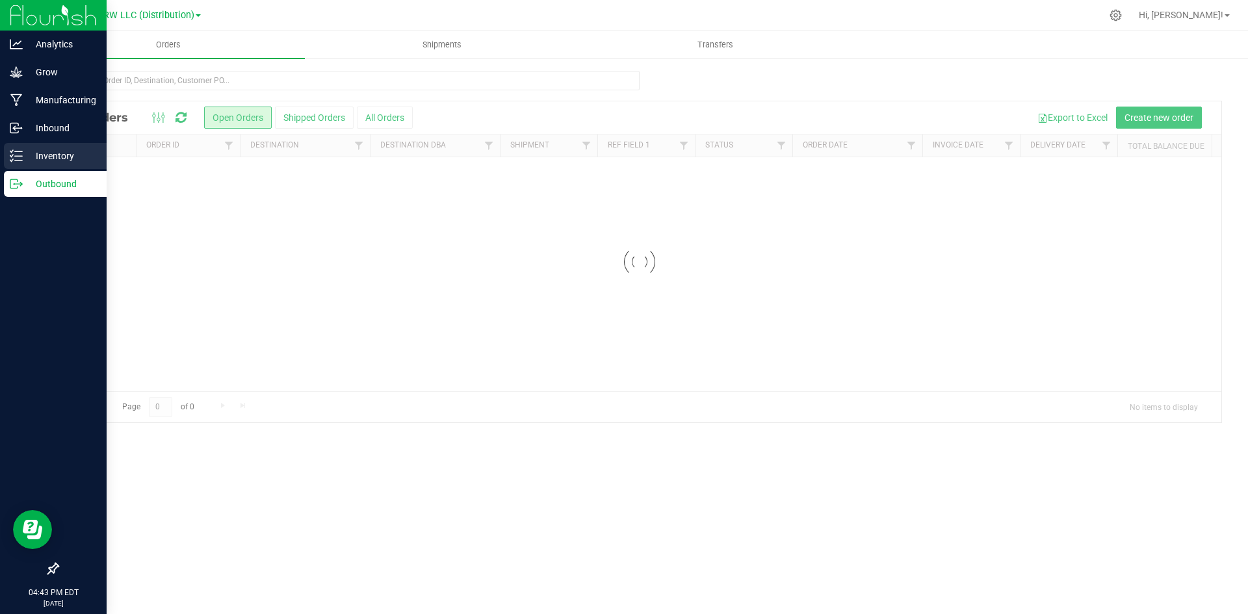
click at [27, 159] on p "Inventory" at bounding box center [62, 156] width 78 height 16
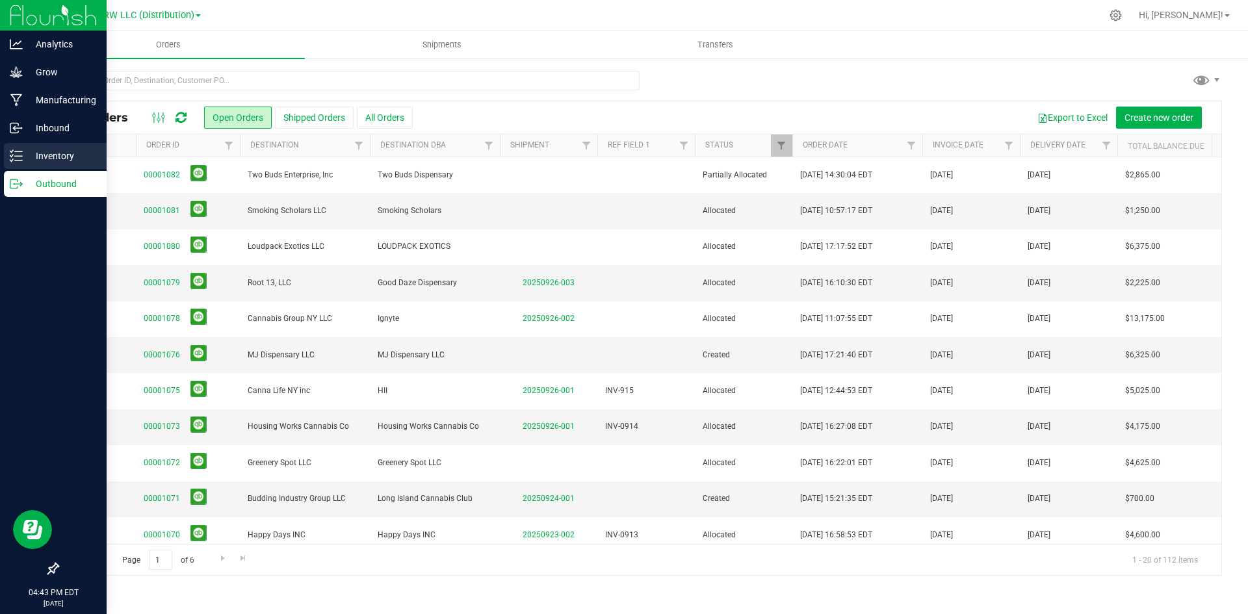
click at [27, 159] on p "Inventory" at bounding box center [62, 156] width 78 height 16
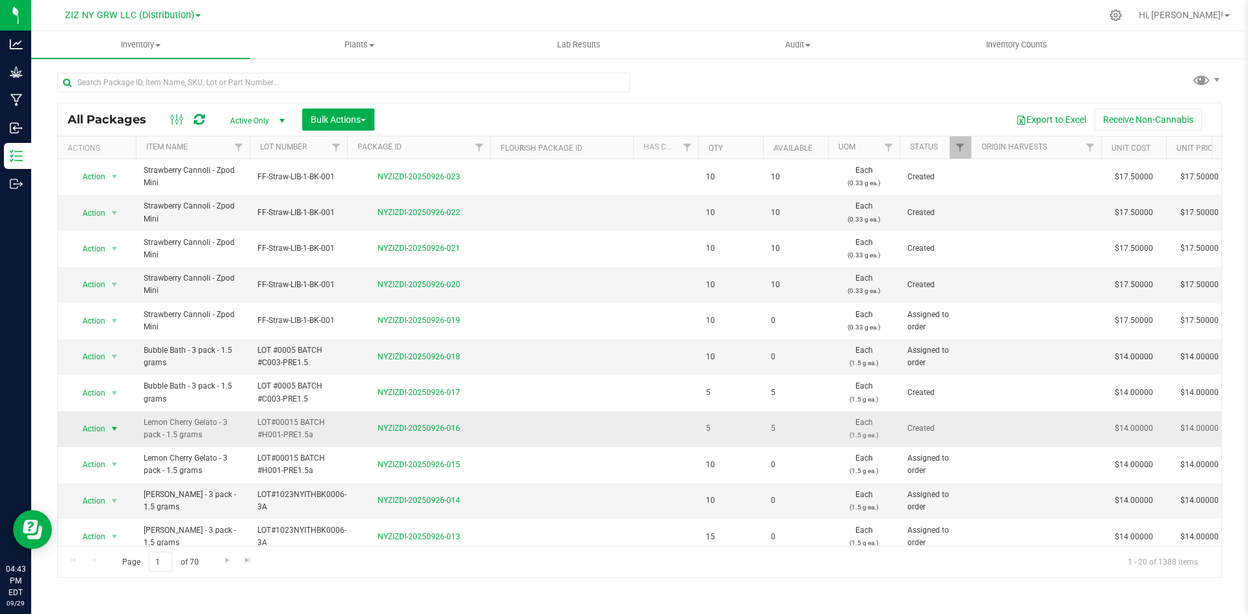
click at [92, 434] on span "Action" at bounding box center [88, 429] width 35 height 18
click at [105, 217] on li "Adjust qty" at bounding box center [113, 214] width 82 height 20
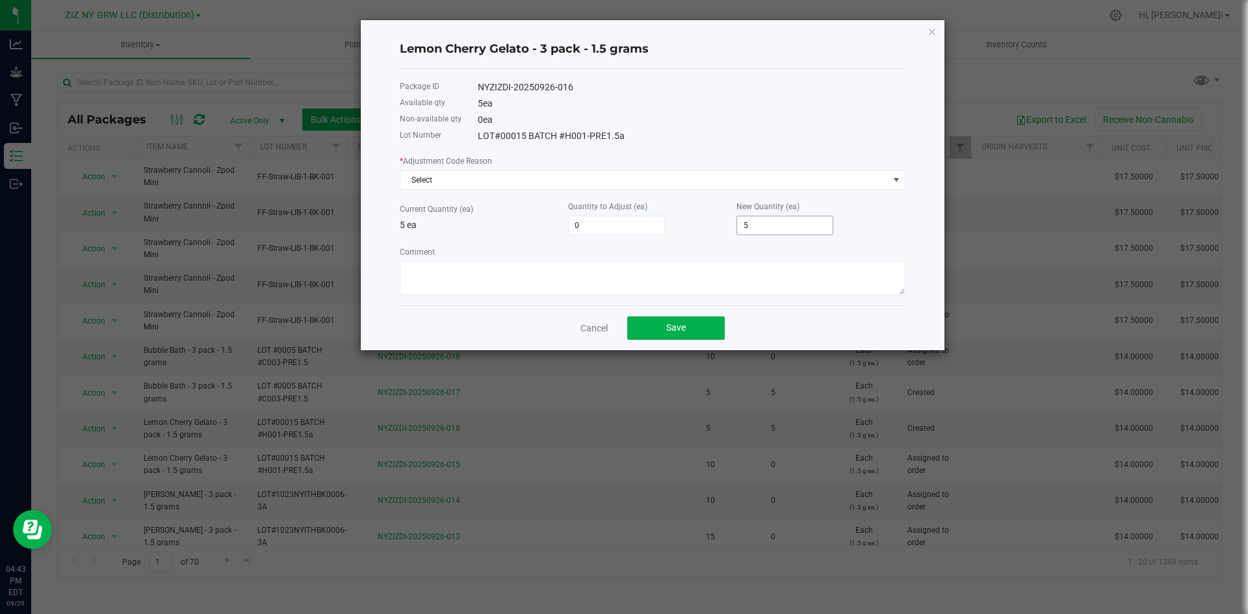
click at [759, 226] on input "5" at bounding box center [785, 226] width 96 height 18
type input "-4"
type input "1"
type input "10"
type input "15"
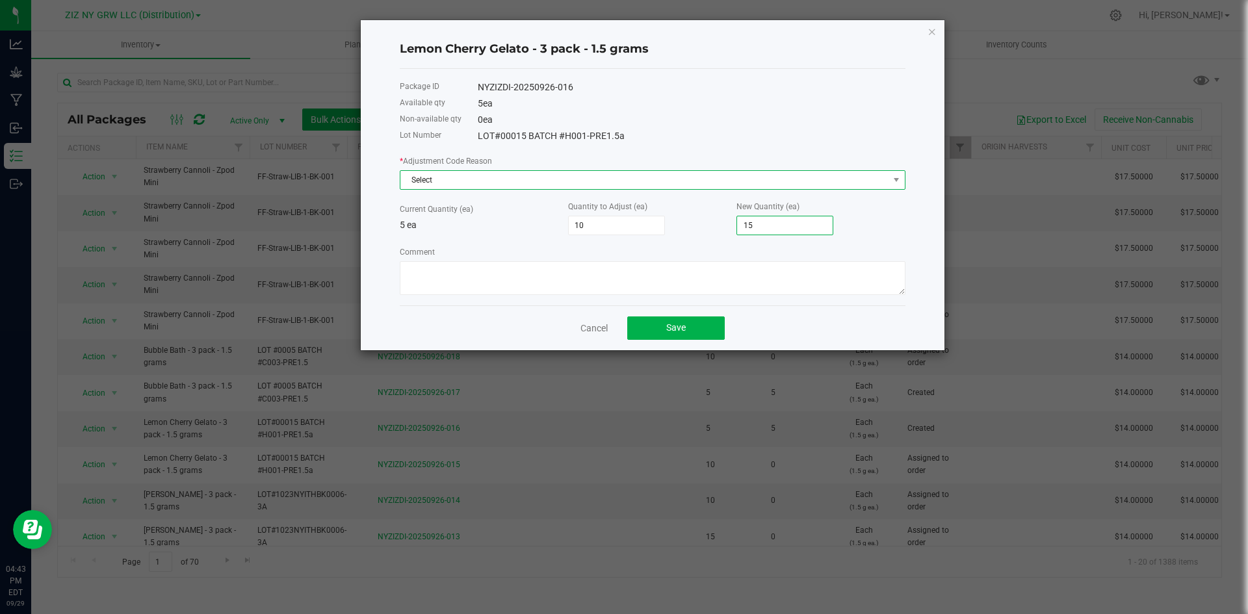
click at [683, 188] on span "Select" at bounding box center [645, 180] width 488 height 18
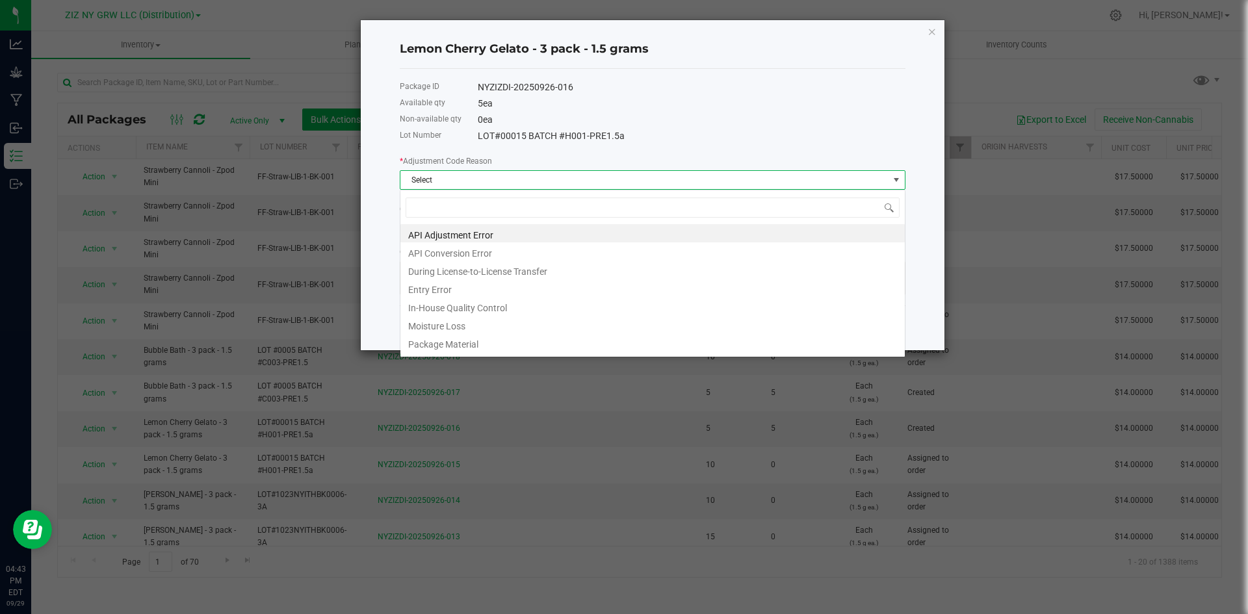
scroll to position [20, 506]
click at [428, 282] on li "Entry Error" at bounding box center [653, 288] width 505 height 18
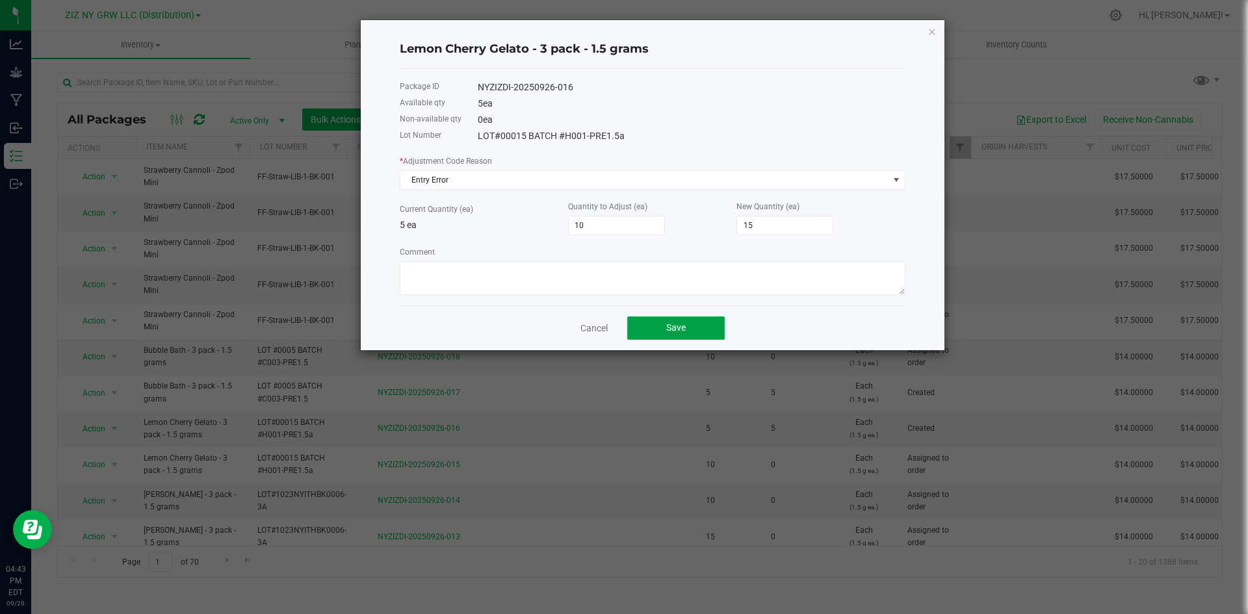
click at [667, 336] on button "Save" at bounding box center [676, 328] width 98 height 23
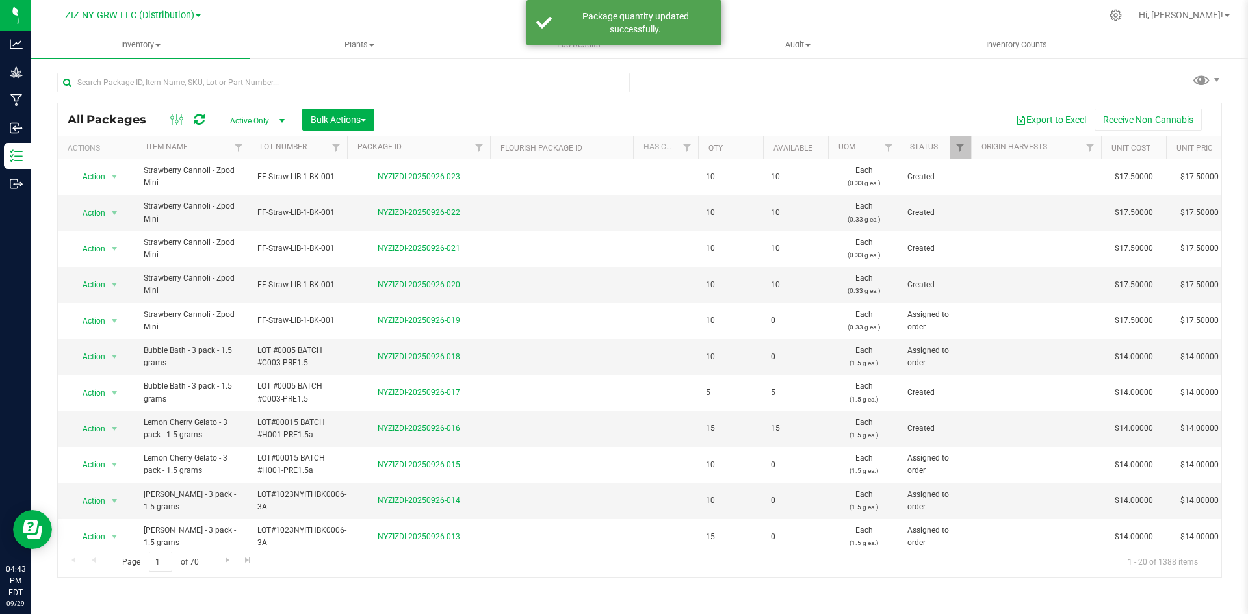
click at [194, 70] on div at bounding box center [348, 82] width 583 height 42
click at [190, 83] on input "text" at bounding box center [343, 83] width 573 height 20
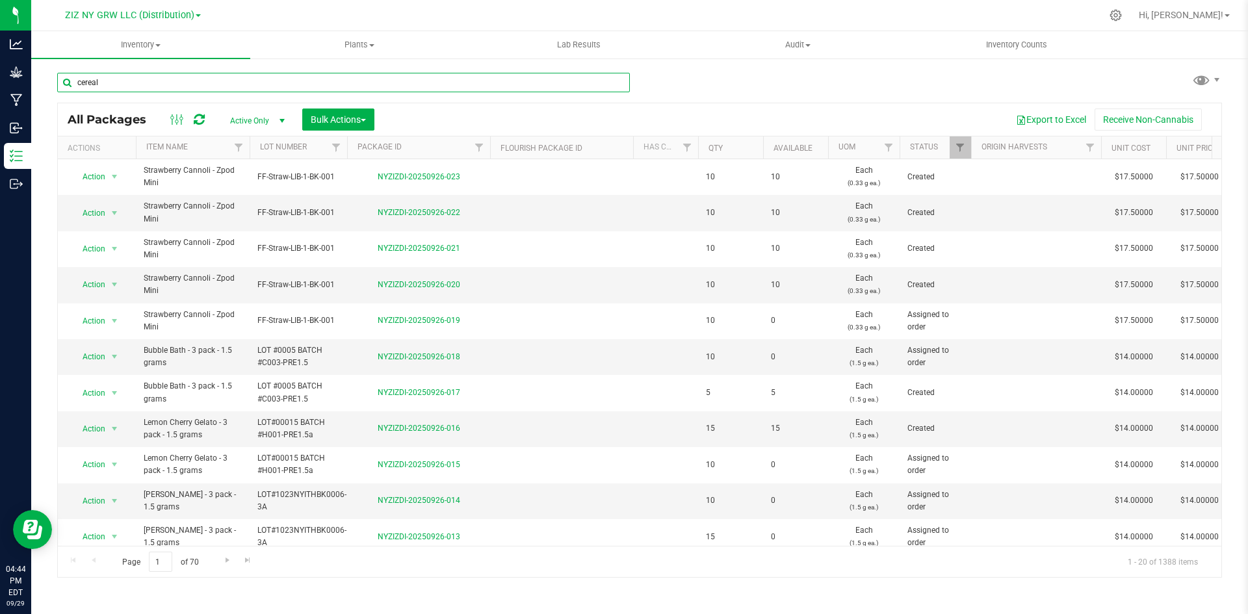
type input "cereal"
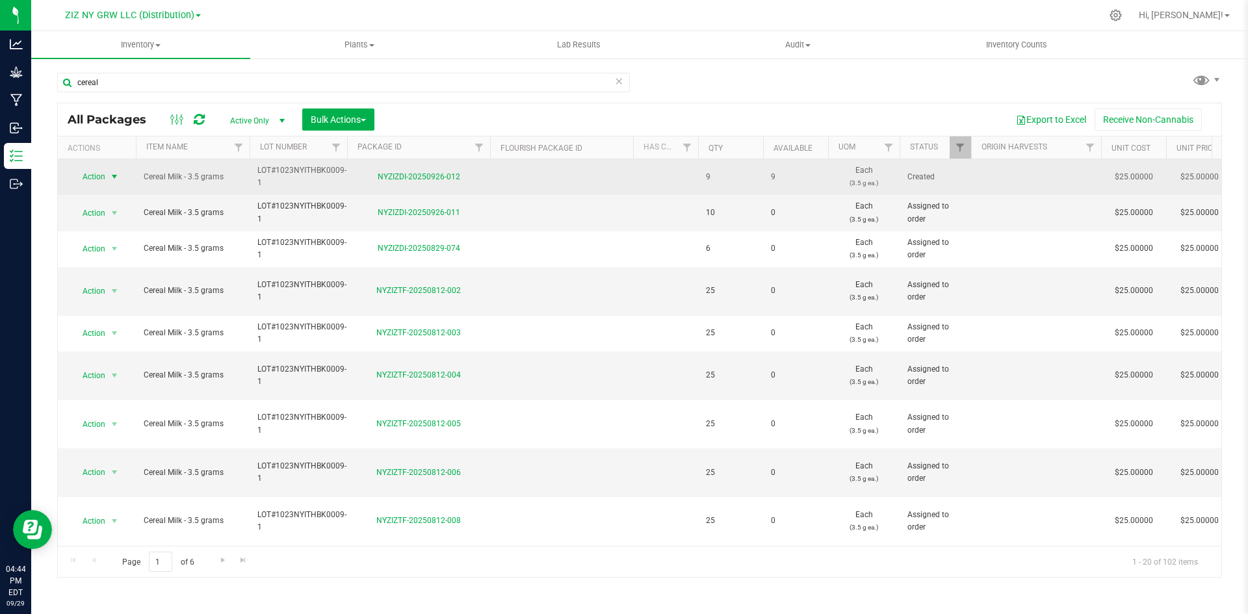
click at [94, 177] on span "Action" at bounding box center [88, 177] width 35 height 18
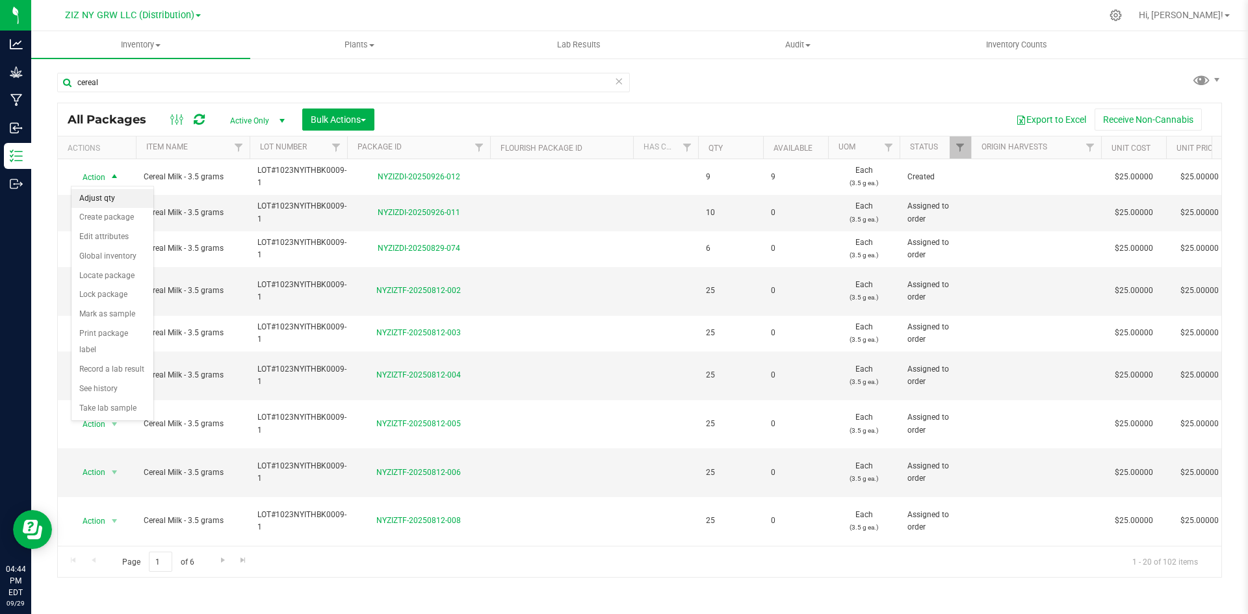
click at [116, 196] on li "Adjust qty" at bounding box center [113, 199] width 82 height 20
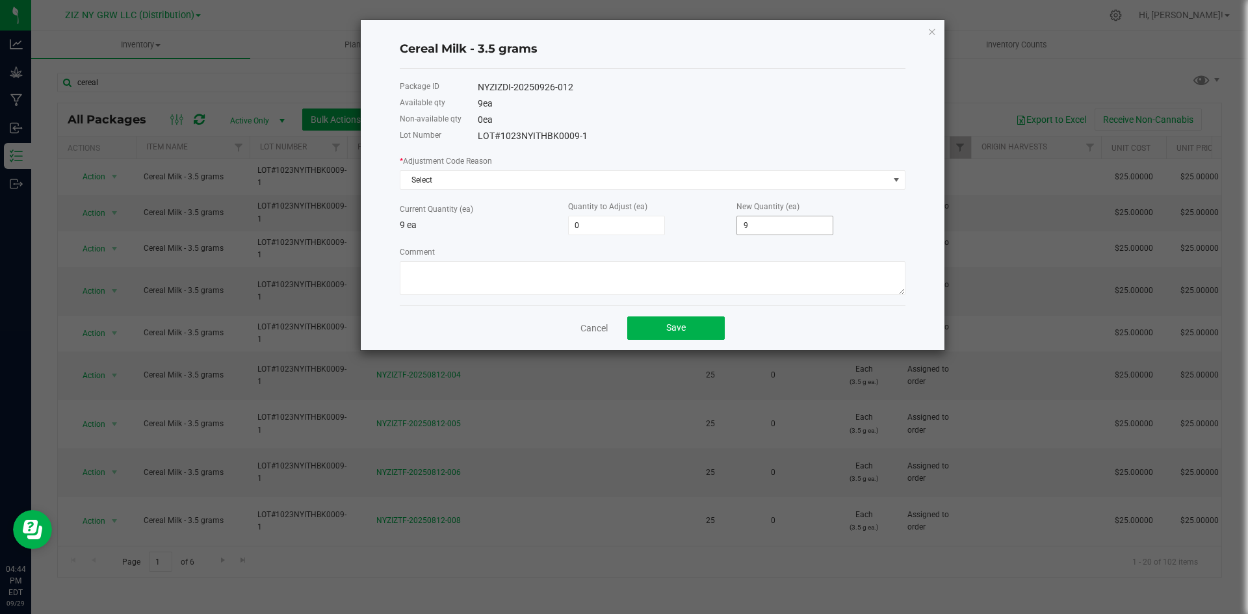
click at [769, 218] on input "9" at bounding box center [785, 226] width 96 height 18
type input "-8"
type input "1"
type input "6"
type input "15"
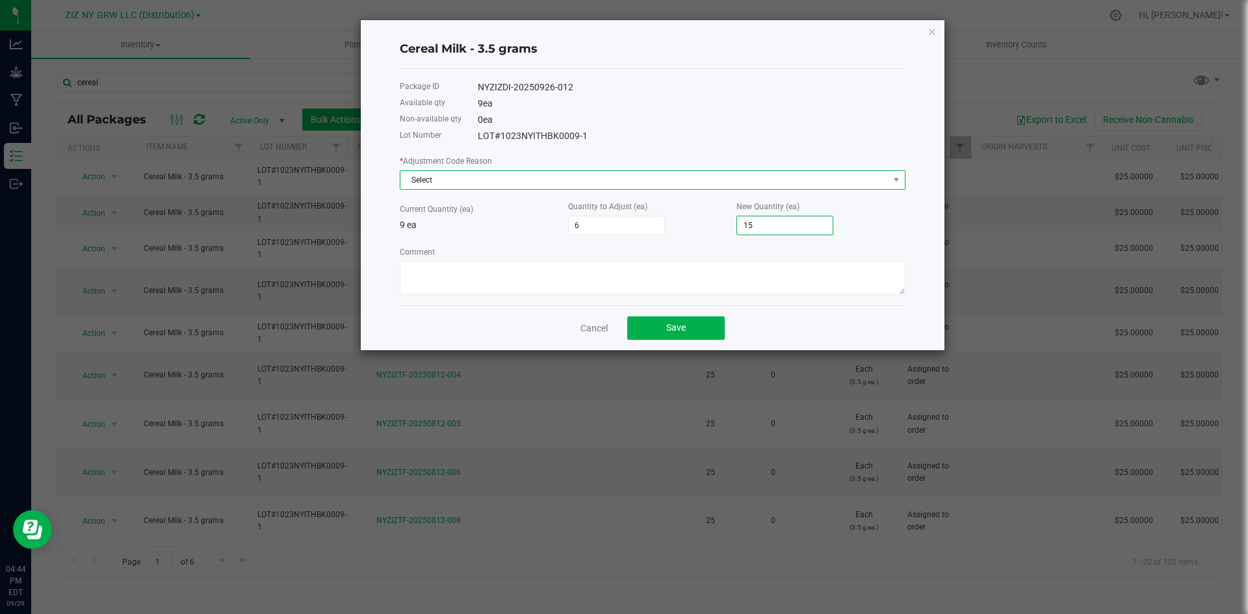
click at [676, 174] on span "Select" at bounding box center [645, 180] width 488 height 18
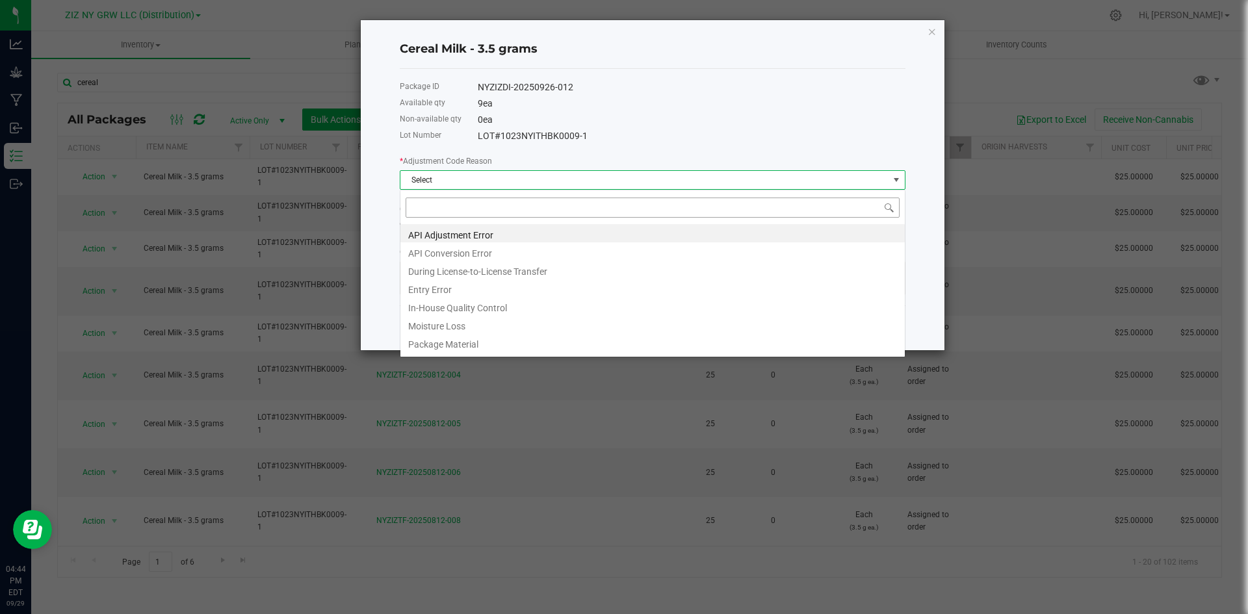
scroll to position [20, 506]
click at [449, 287] on li "Entry Error" at bounding box center [653, 288] width 505 height 18
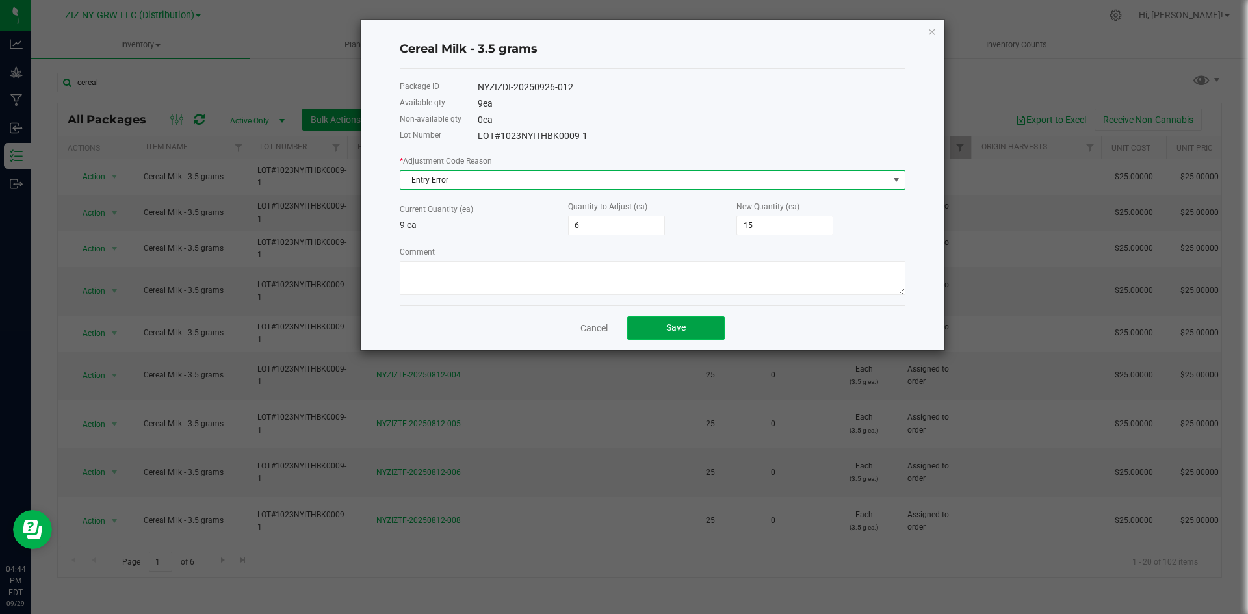
click at [630, 326] on button "Save" at bounding box center [676, 328] width 98 height 23
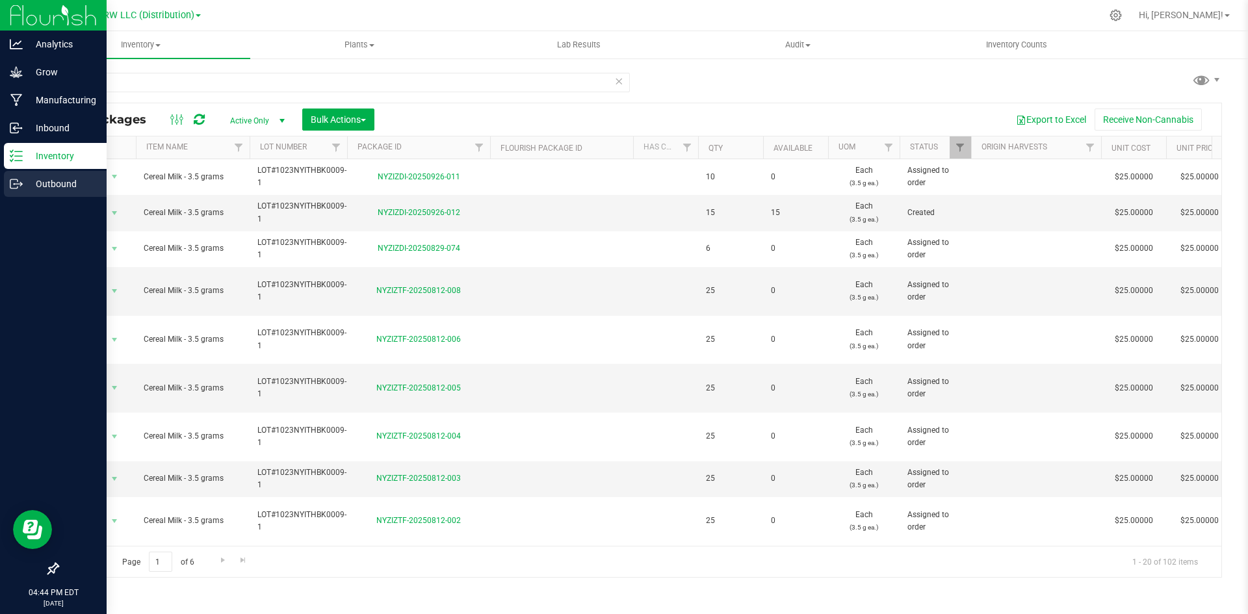
click at [9, 187] on div "Outbound" at bounding box center [55, 184] width 103 height 26
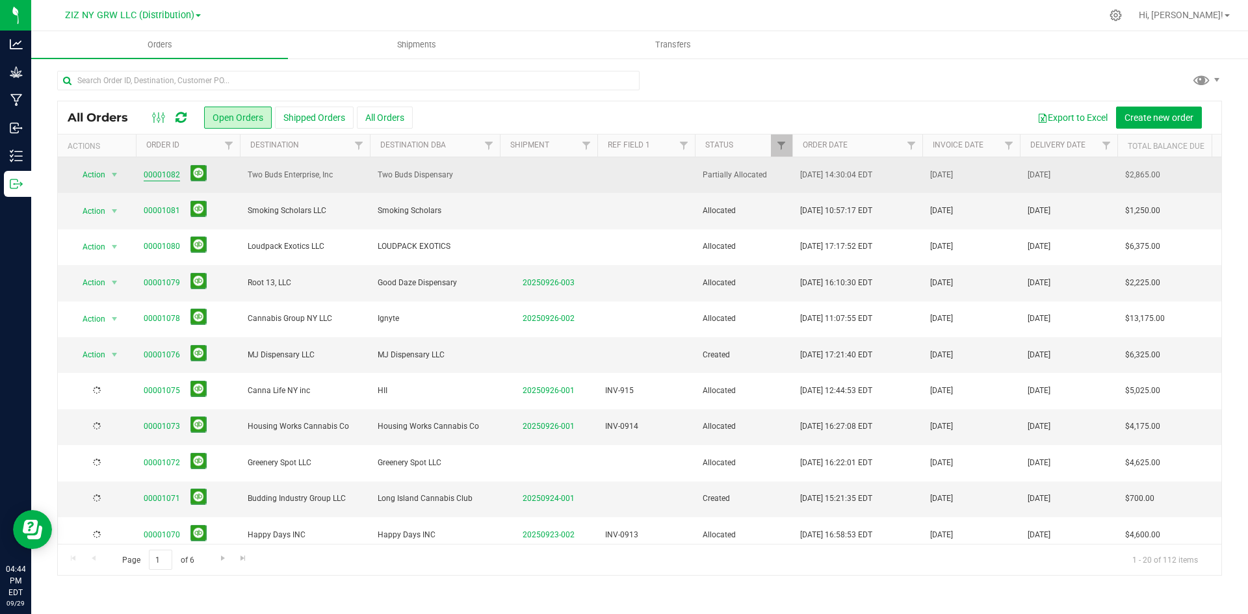
click at [173, 175] on link "00001082" at bounding box center [162, 175] width 36 height 12
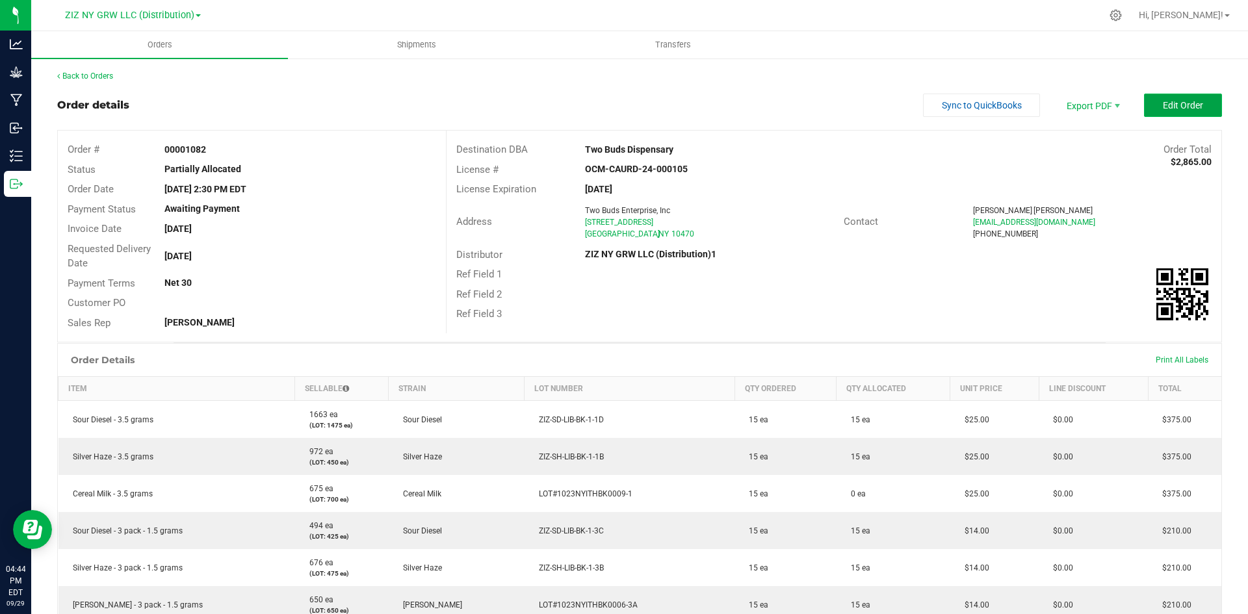
click at [1179, 105] on span "Edit Order" at bounding box center [1183, 105] width 40 height 10
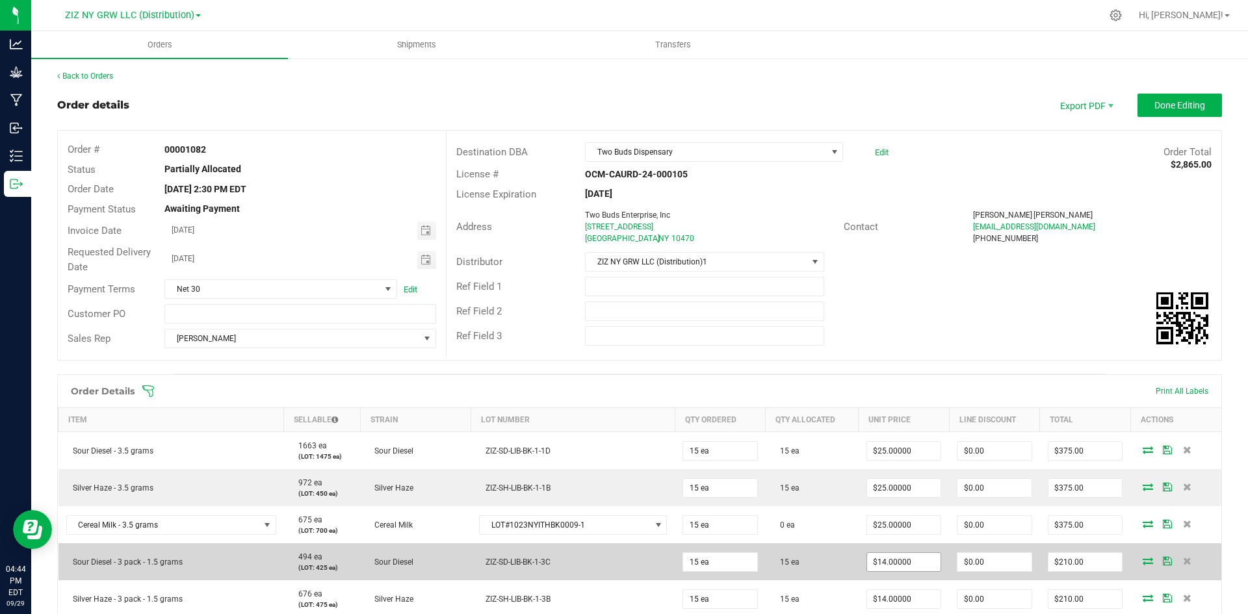
scroll to position [260, 0]
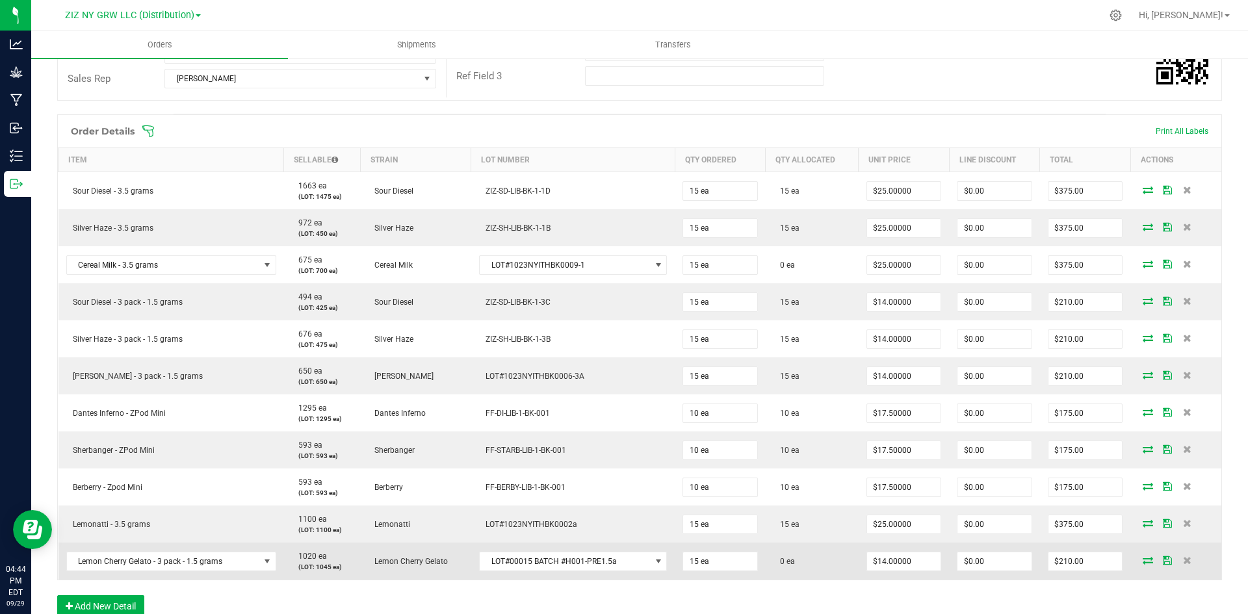
click at [1139, 555] on td at bounding box center [1176, 561] width 91 height 37
click at [1143, 562] on icon at bounding box center [1148, 561] width 10 height 8
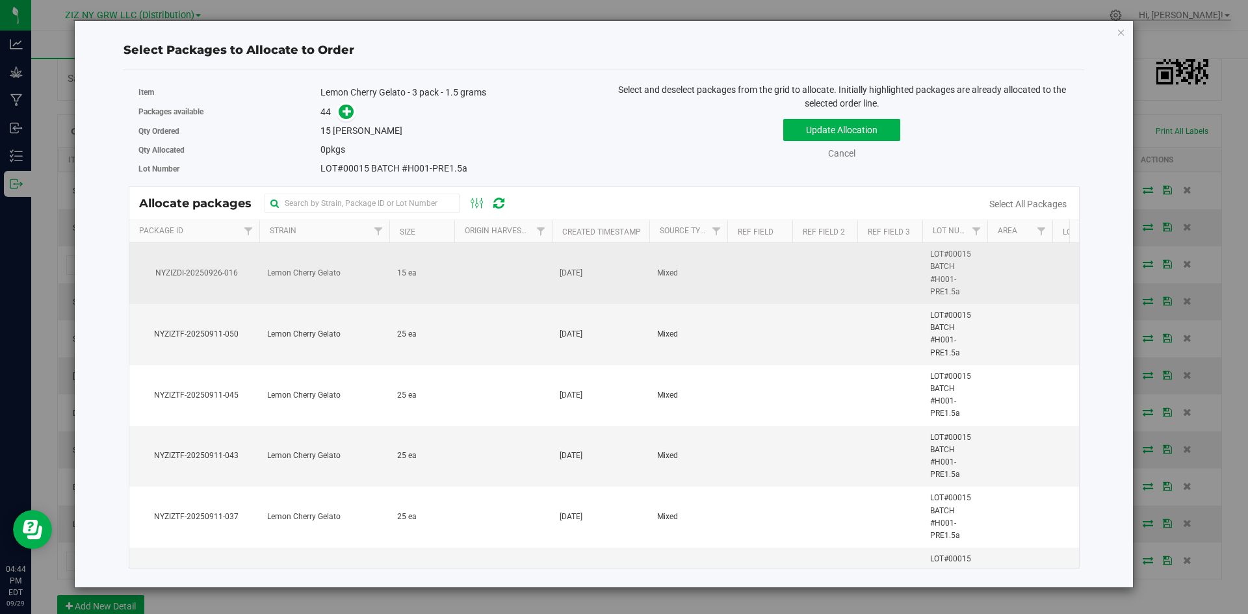
click at [369, 283] on td "Lemon Cherry Gelato" at bounding box center [324, 273] width 130 height 61
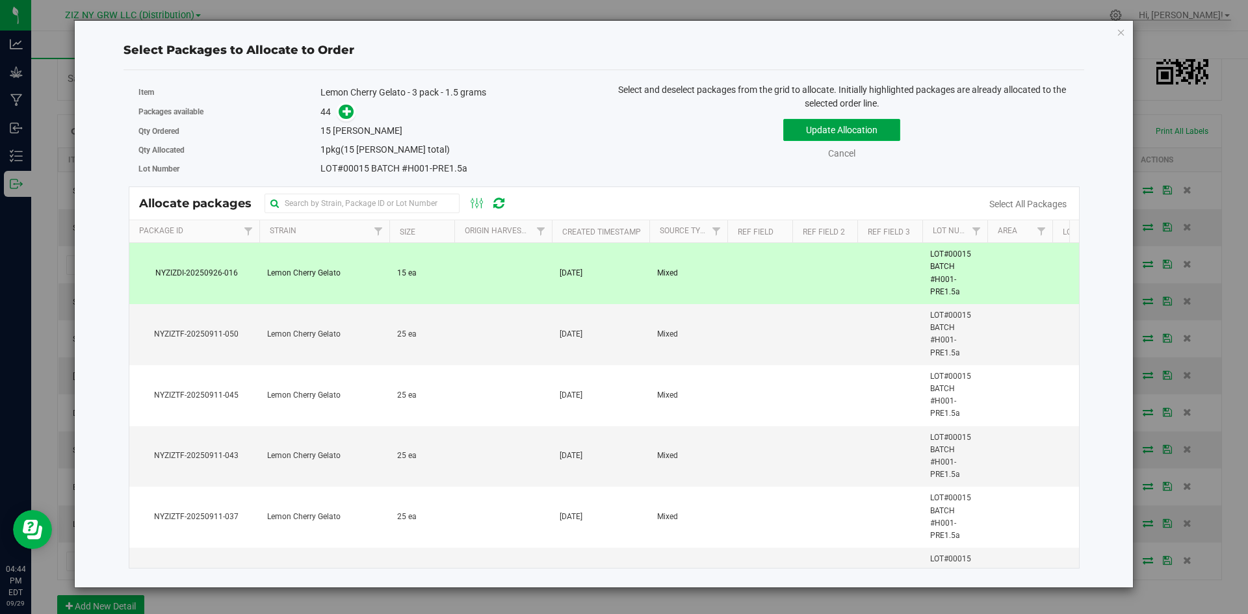
click at [843, 133] on button "Update Allocation" at bounding box center [841, 130] width 117 height 22
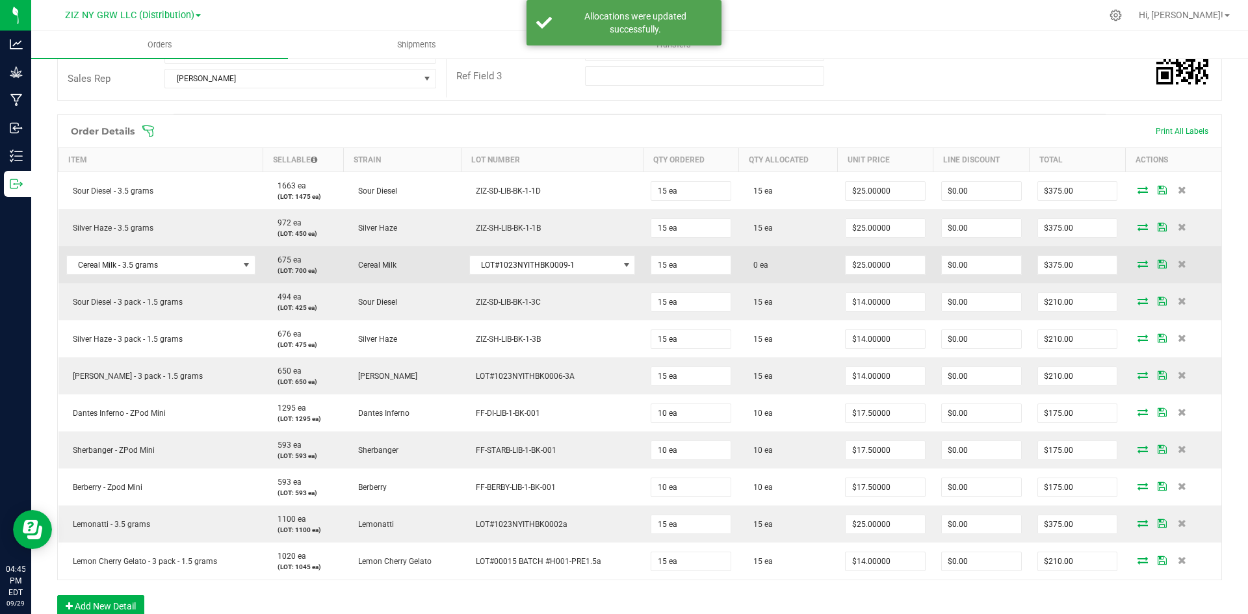
click at [1138, 265] on icon at bounding box center [1143, 264] width 10 height 8
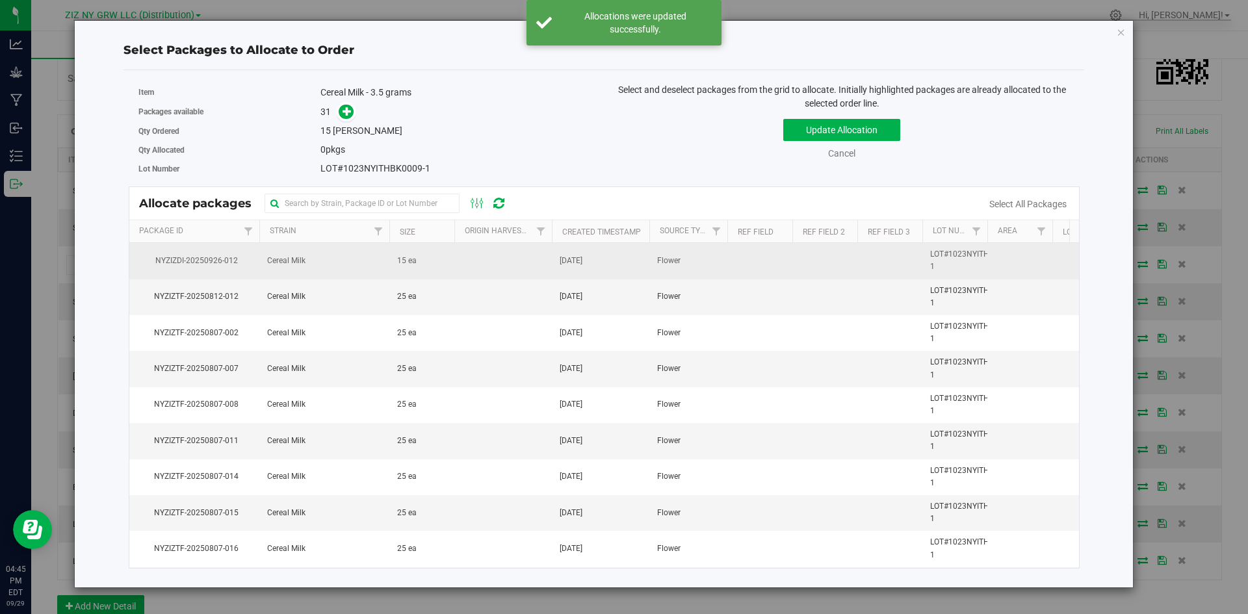
drag, startPoint x: 404, startPoint y: 258, endPoint x: 559, endPoint y: 257, distance: 154.7
click at [408, 257] on span "15 ea" at bounding box center [407, 261] width 20 height 12
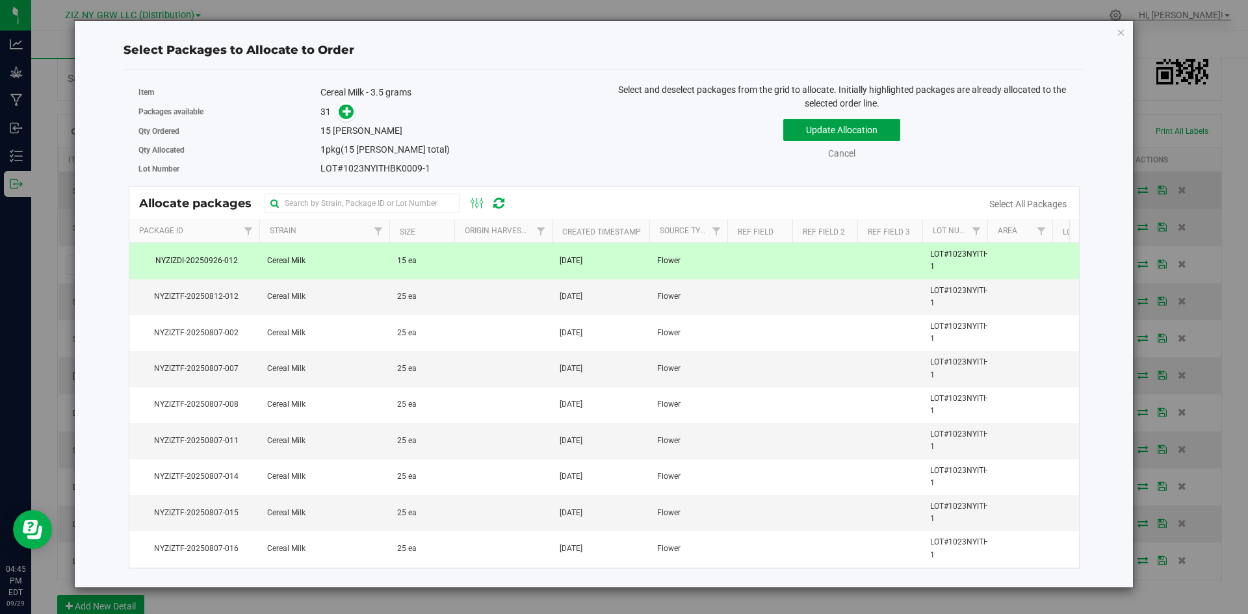
drag, startPoint x: 838, startPoint y: 129, endPoint x: 991, endPoint y: 207, distance: 171.6
click at [837, 128] on button "Update Allocation" at bounding box center [841, 130] width 117 height 22
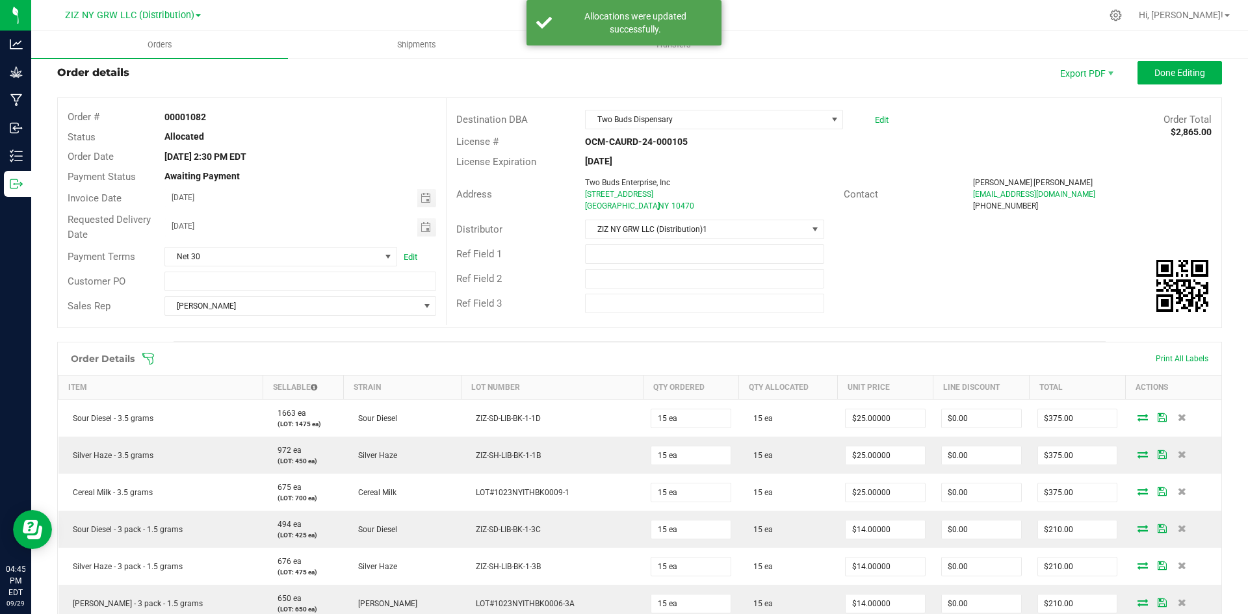
scroll to position [0, 0]
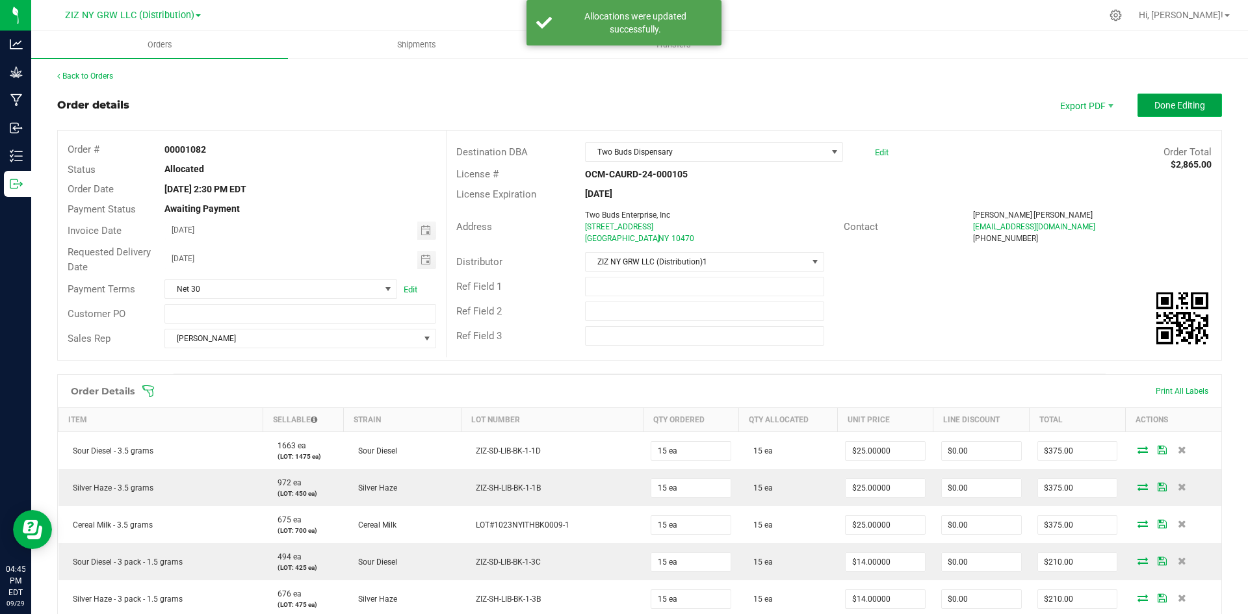
click at [1179, 101] on span "Done Editing" at bounding box center [1180, 105] width 51 height 10
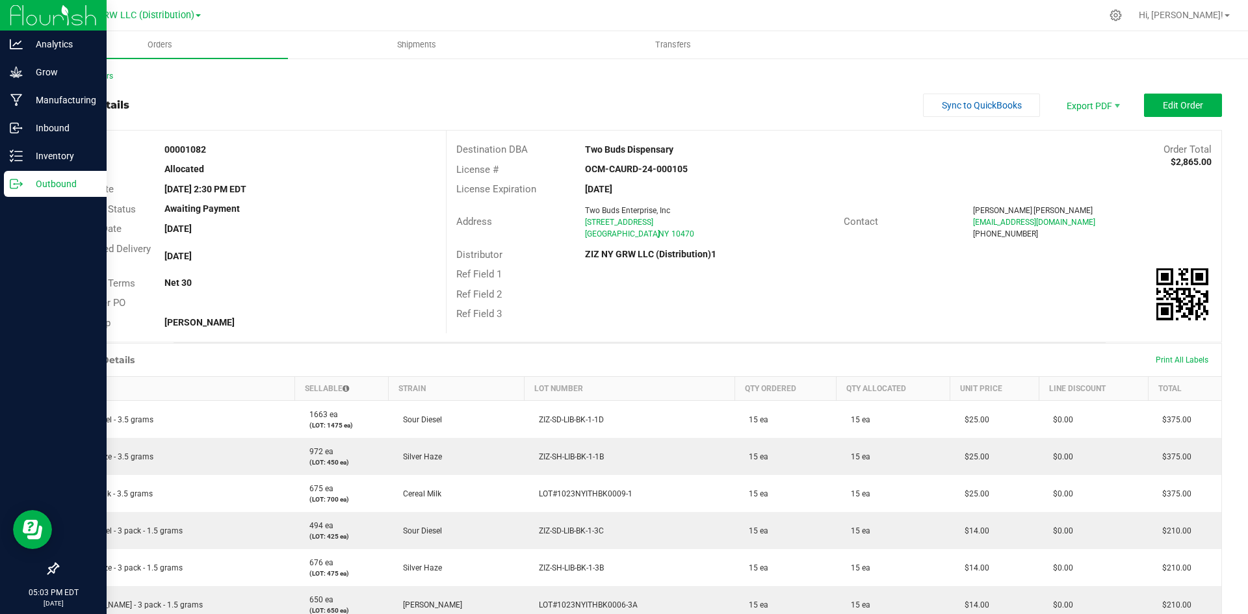
click at [17, 189] on icon at bounding box center [16, 183] width 13 height 13
